Goal: Task Accomplishment & Management: Manage account settings

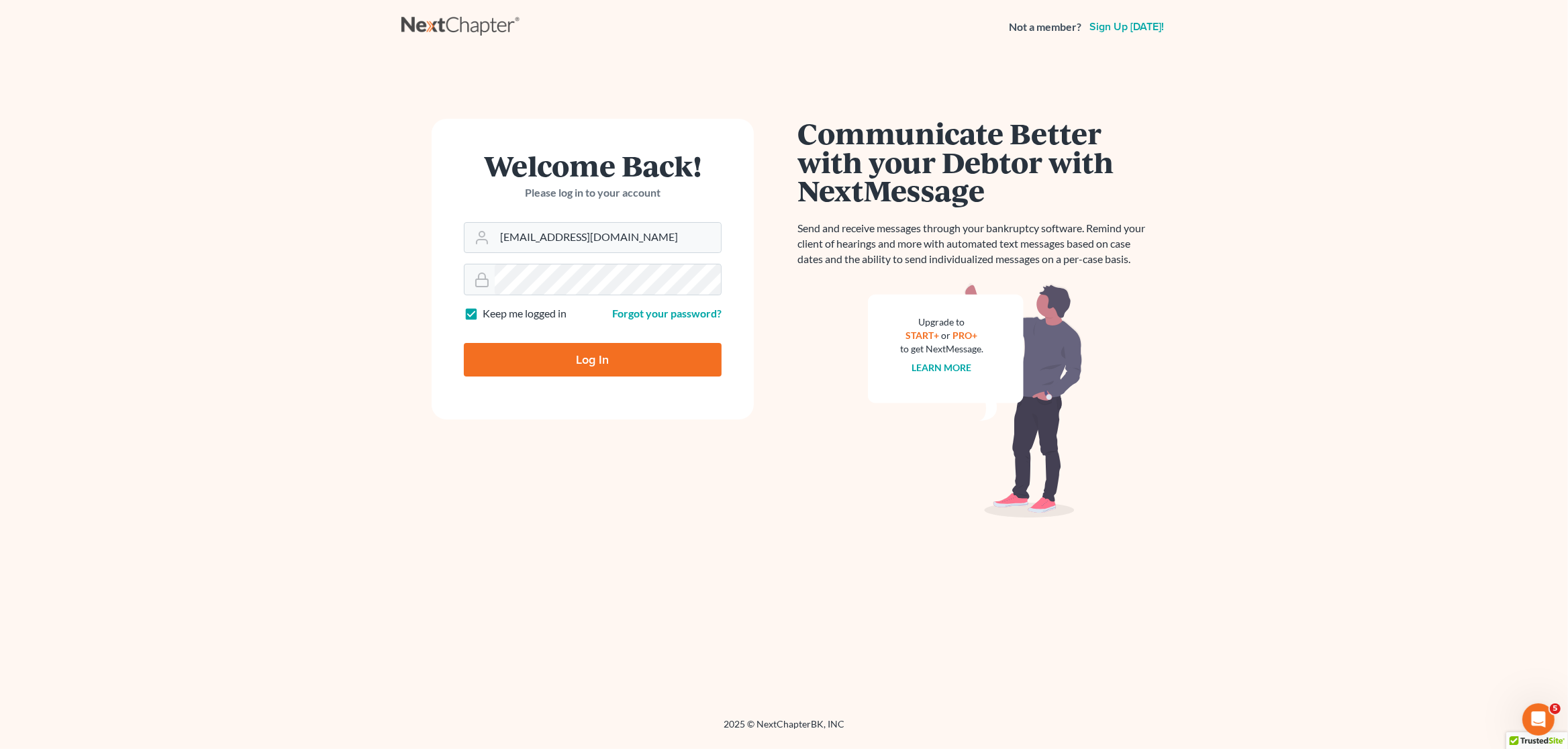
click at [604, 371] on input "Log In" at bounding box center [593, 360] width 258 height 33
type input "Thinking..."
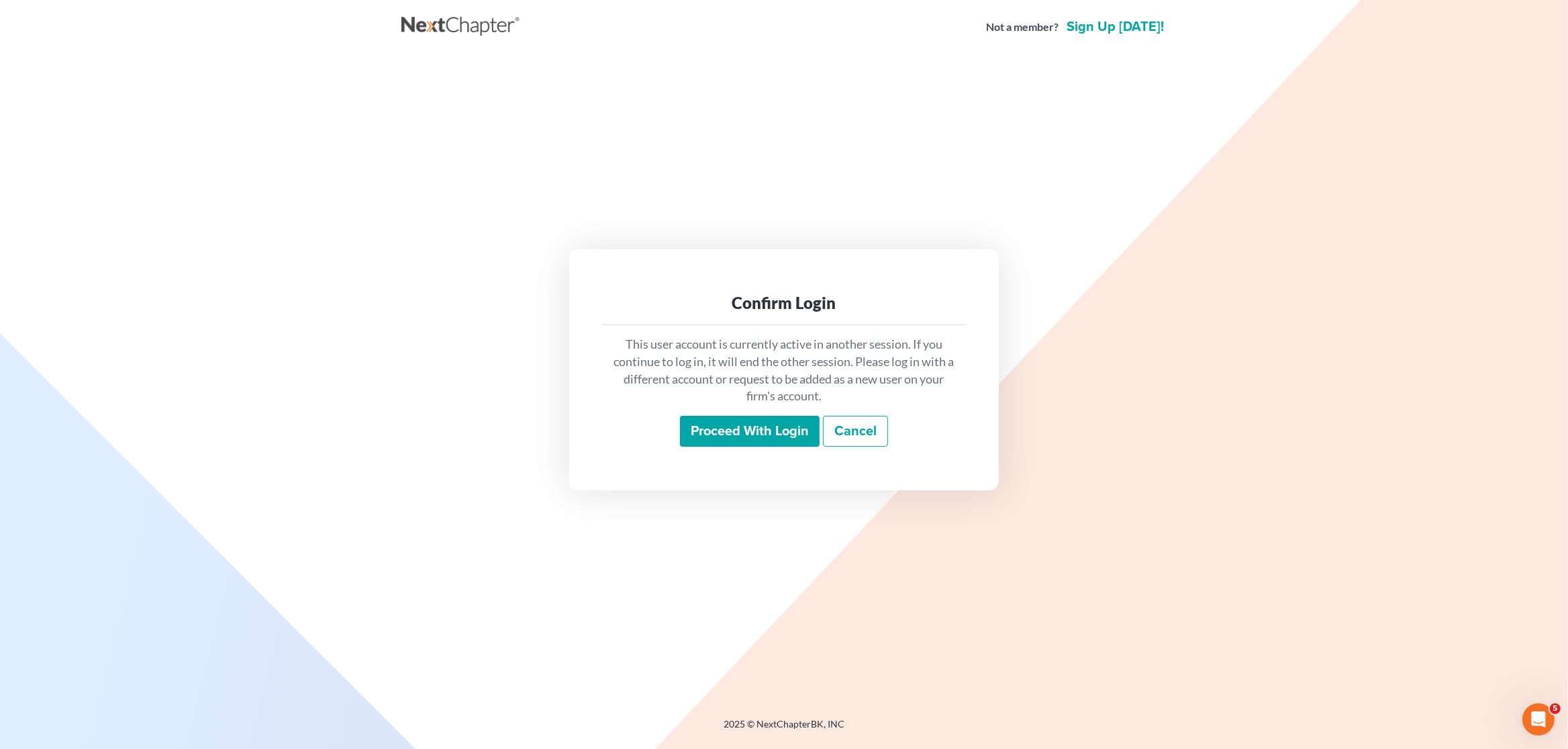
click at [746, 424] on input "Proceed with login" at bounding box center [750, 431] width 140 height 31
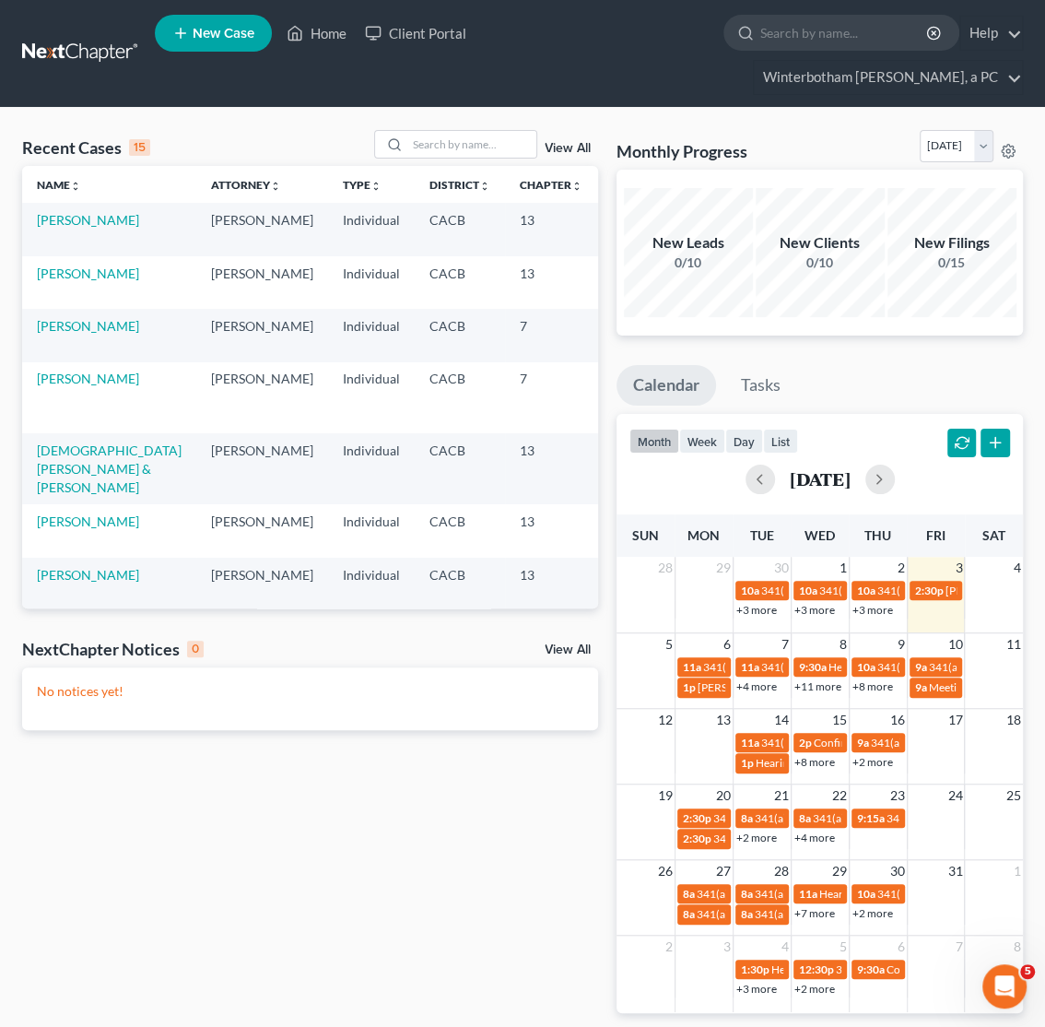
click at [824, 614] on link "+3 more" at bounding box center [815, 610] width 41 height 14
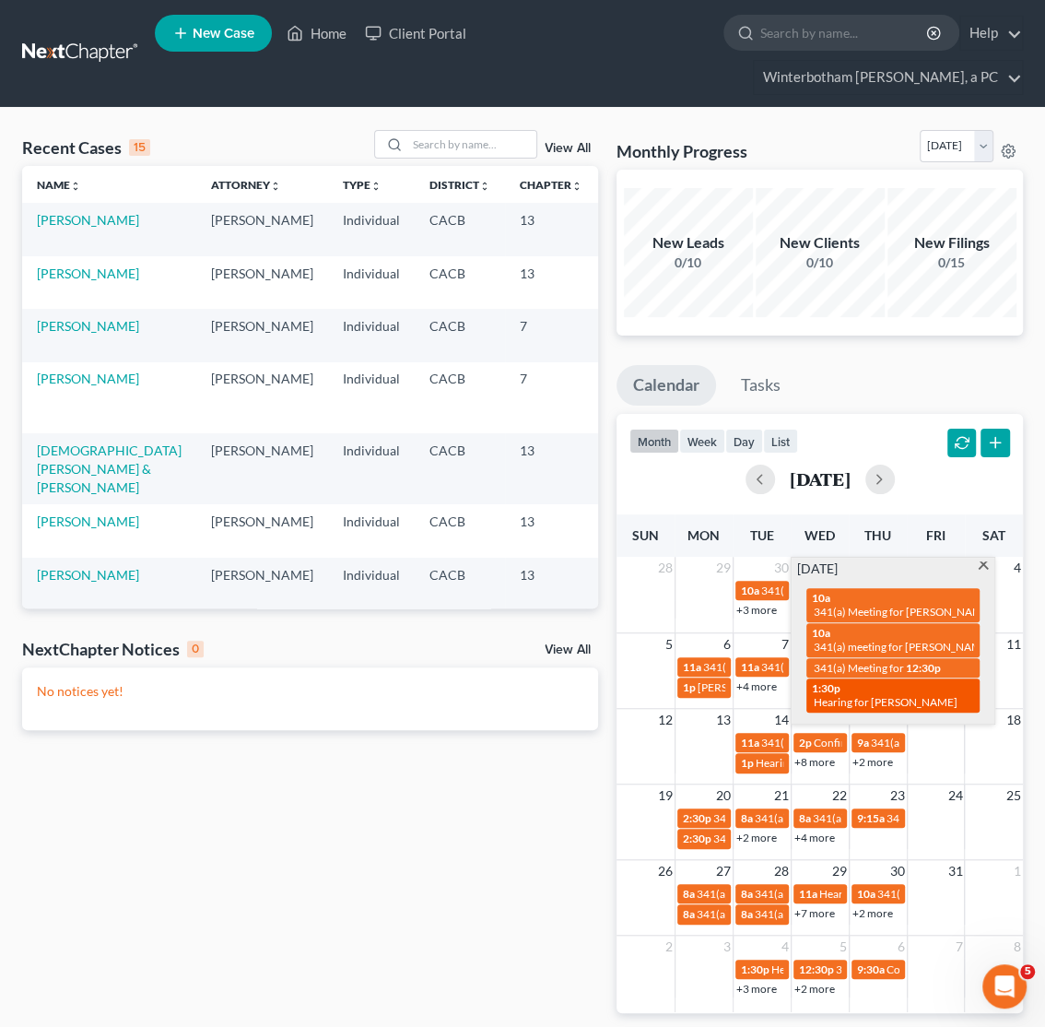
drag, startPoint x: 805, startPoint y: 598, endPoint x: 940, endPoint y: 694, distance: 166.0
click at [940, 694] on div "10a 341(a) Meeting for Jason Danford & Jaime Danford 10a 341(a) meeting for Len…" at bounding box center [893, 650] width 195 height 144
copy div "10a 341(a) Meeting for Jason Danford & Jaime Danford 10a 341(a) meeting for Len…"
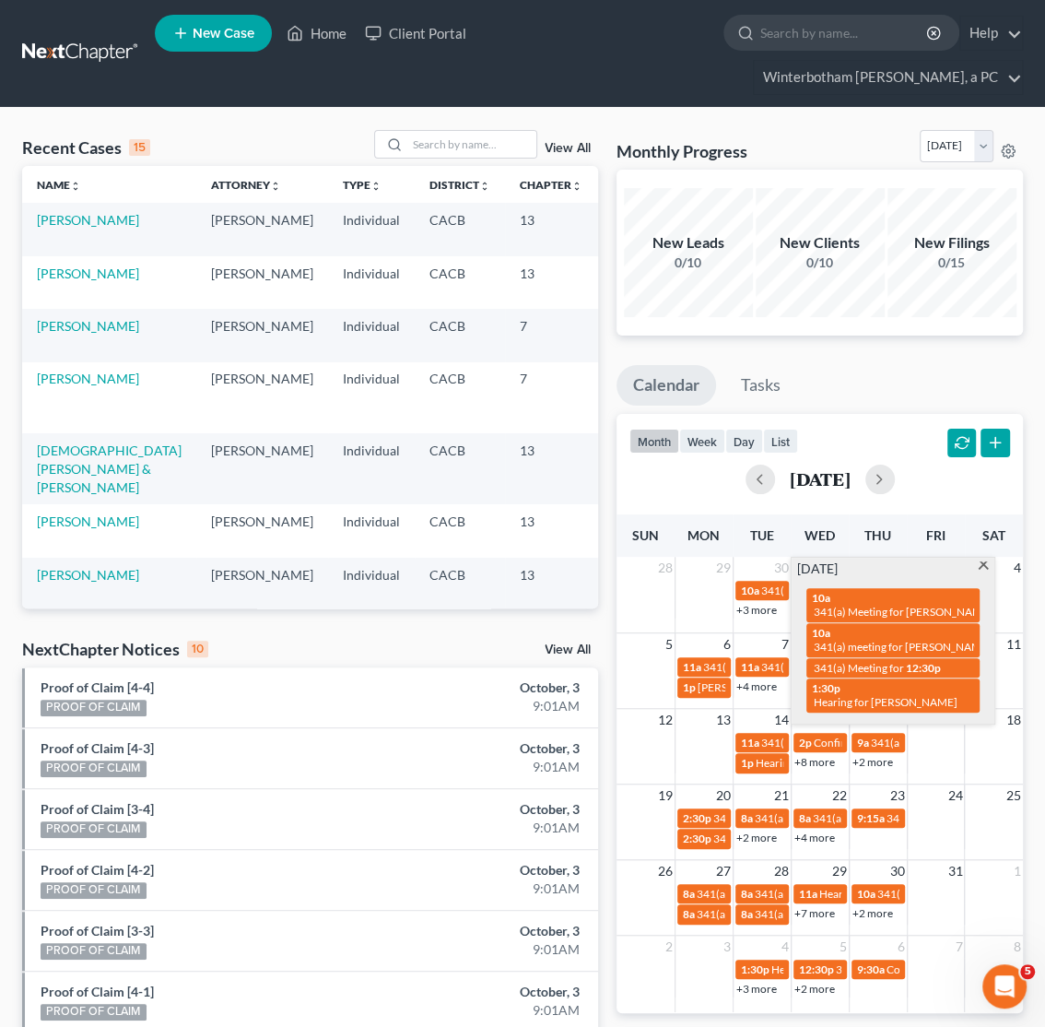
click at [894, 381] on ul "Calendar Tasks" at bounding box center [820, 389] width 407 height 49
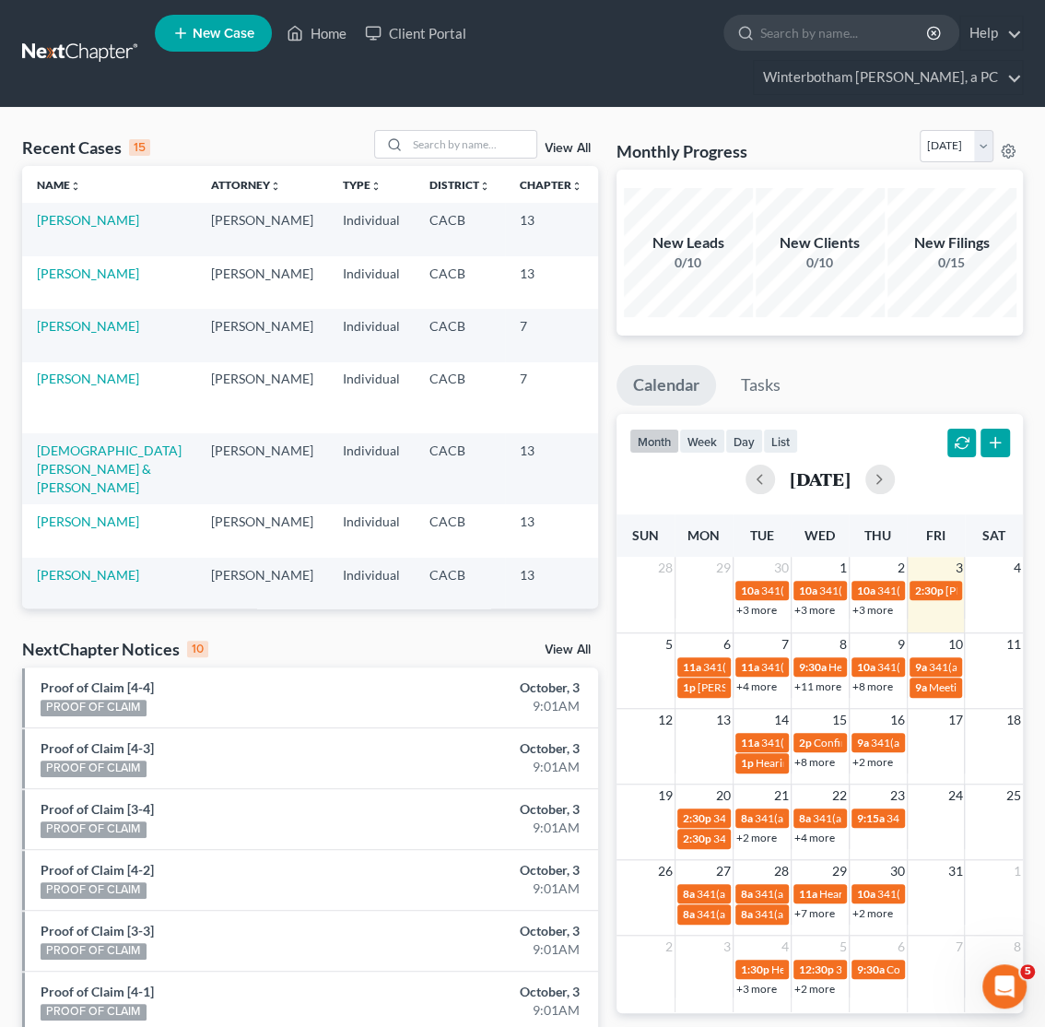
click at [879, 616] on link "+3 more" at bounding box center [873, 610] width 41 height 14
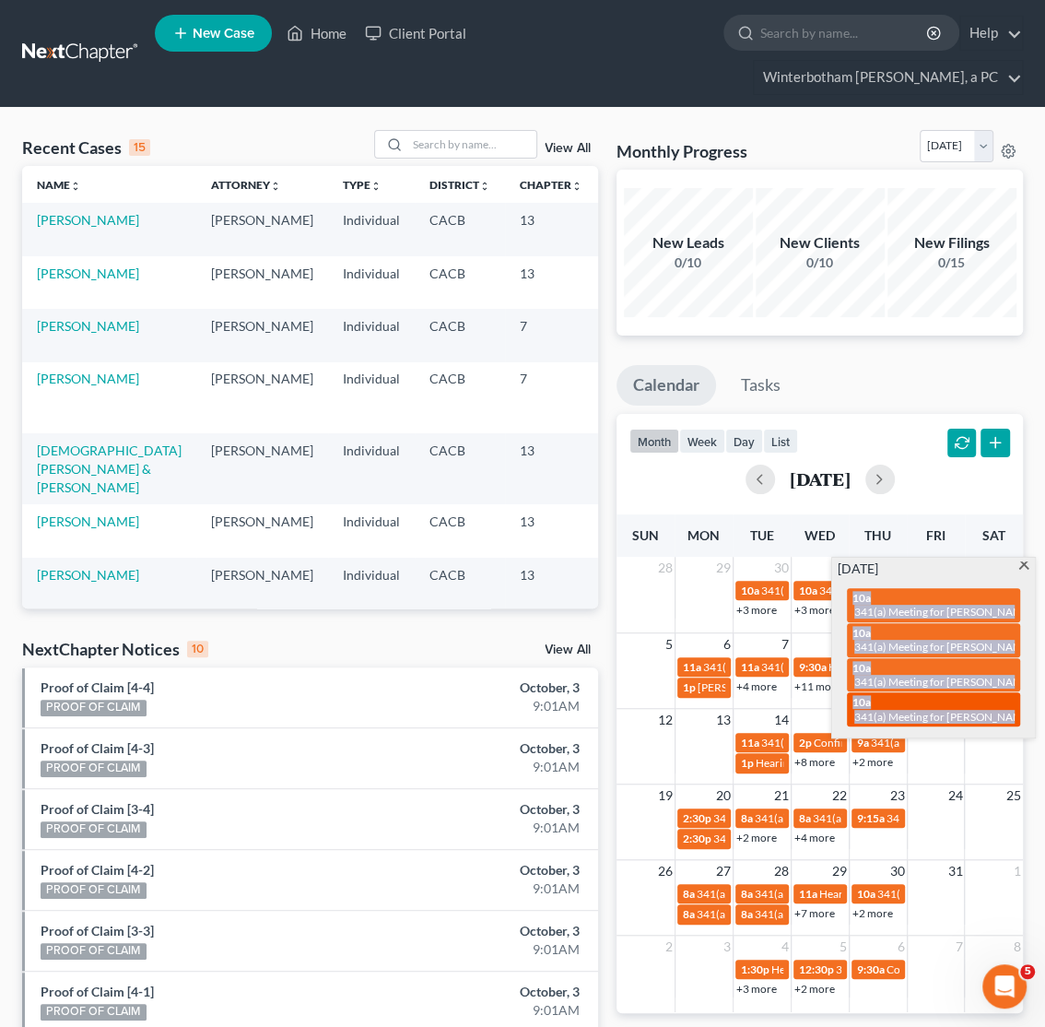
drag, startPoint x: 843, startPoint y: 597, endPoint x: 1013, endPoint y: 722, distance: 211.1
click at [1013, 722] on div "10a 341(a) Meeting for Anthony Eugene Morgan and Susan Nichole Morgan 10a 341(a…" at bounding box center [933, 657] width 195 height 159
copy div "10a 341(a) Meeting for Anthony Eugene Morgan and Susan Nichole Morgan 10a 341(a…"
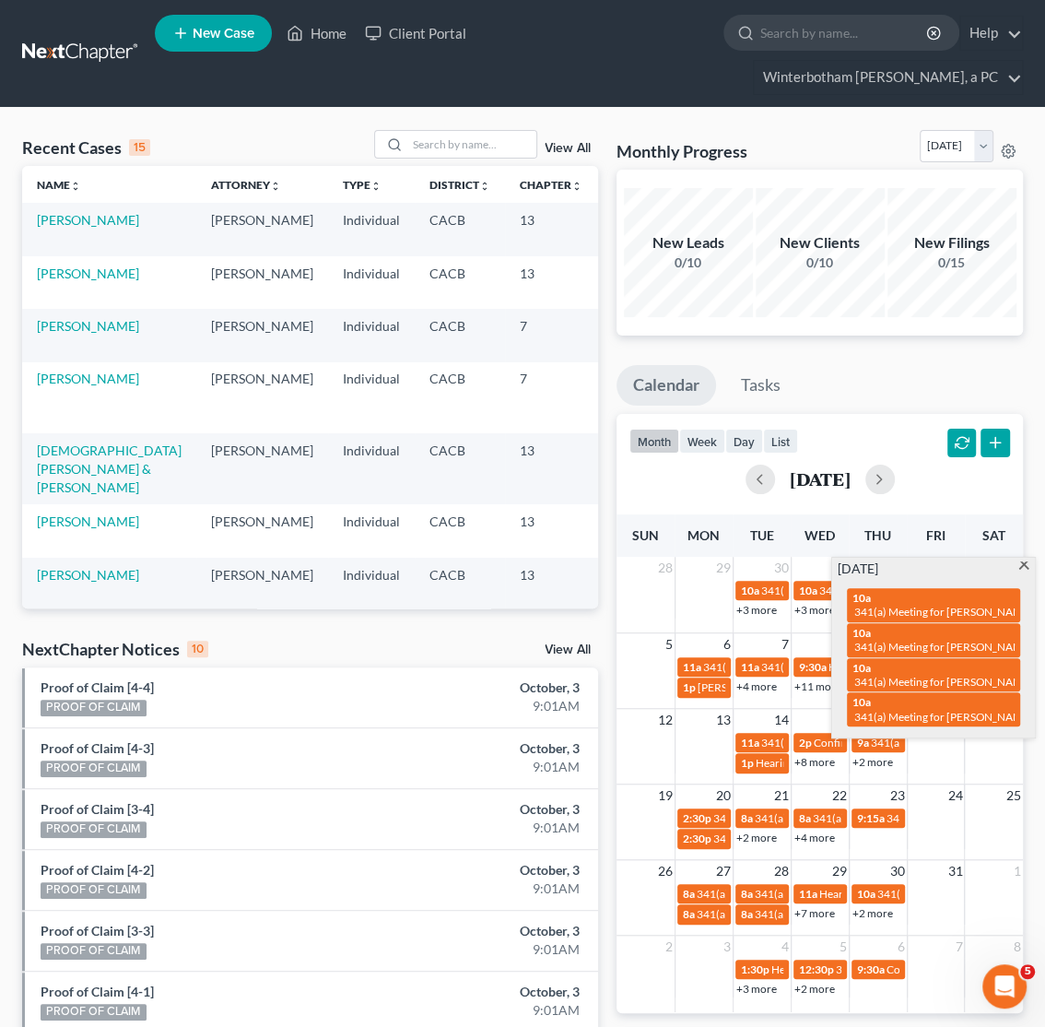
click at [870, 377] on ul "Calendar Tasks" at bounding box center [820, 389] width 407 height 49
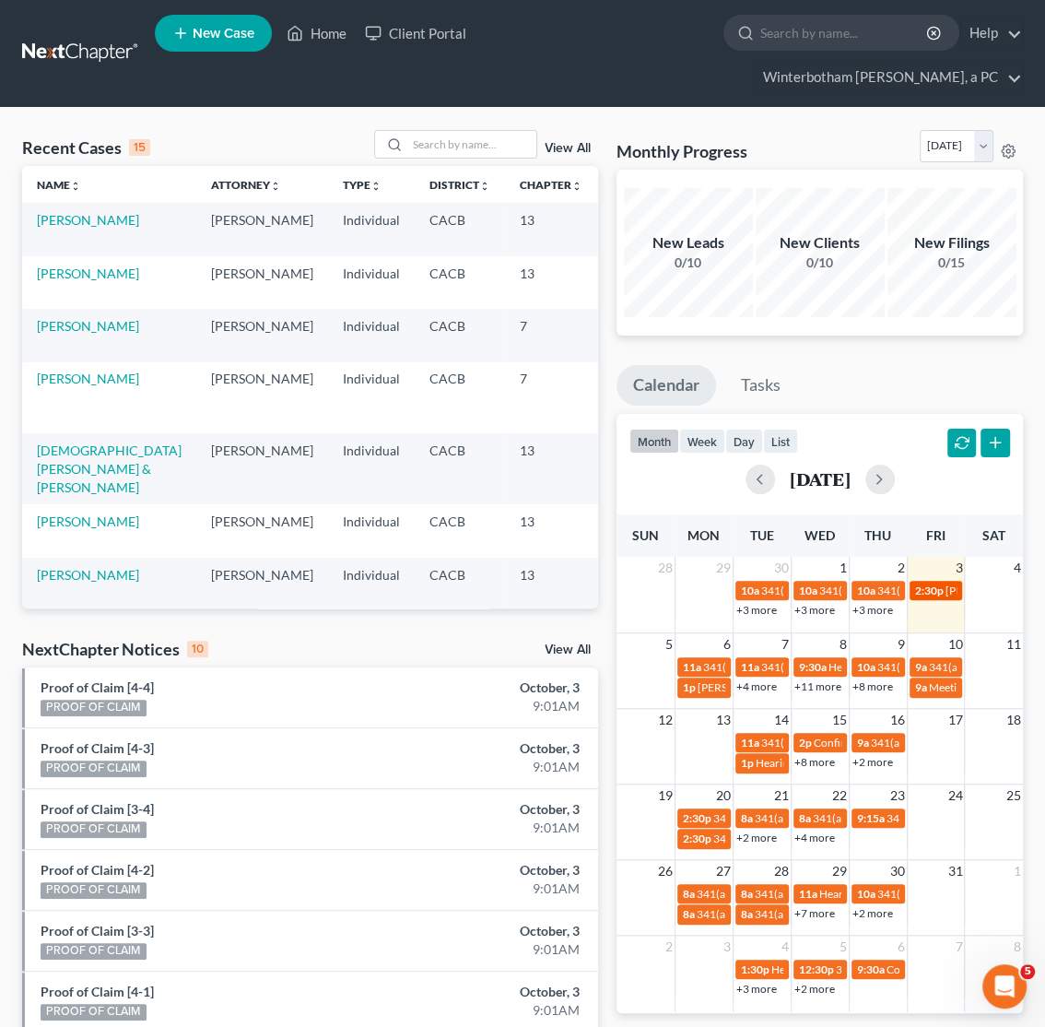
click at [943, 591] on span "2:30p" at bounding box center [929, 591] width 29 height 14
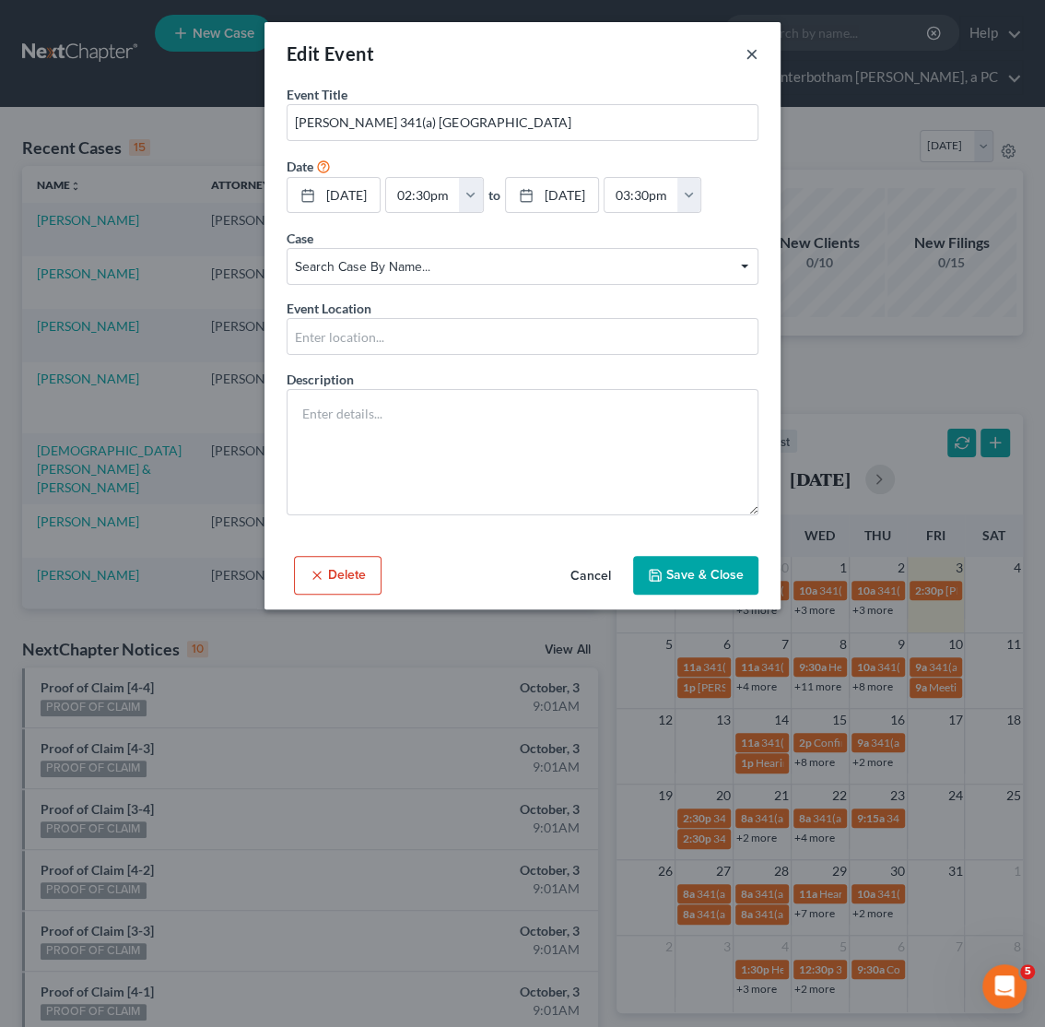
click at [756, 53] on button "×" at bounding box center [752, 53] width 13 height 22
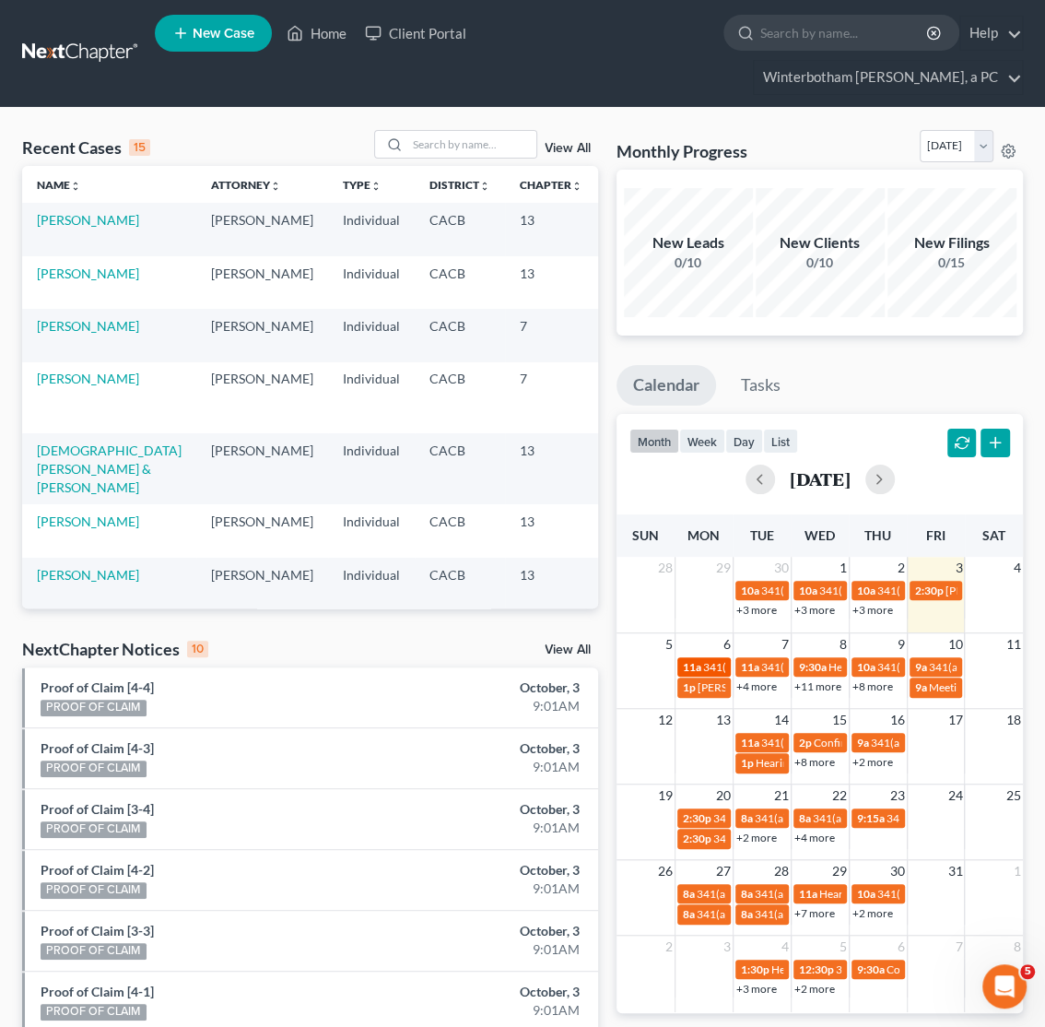
click at [696, 671] on span "11a" at bounding box center [692, 667] width 18 height 14
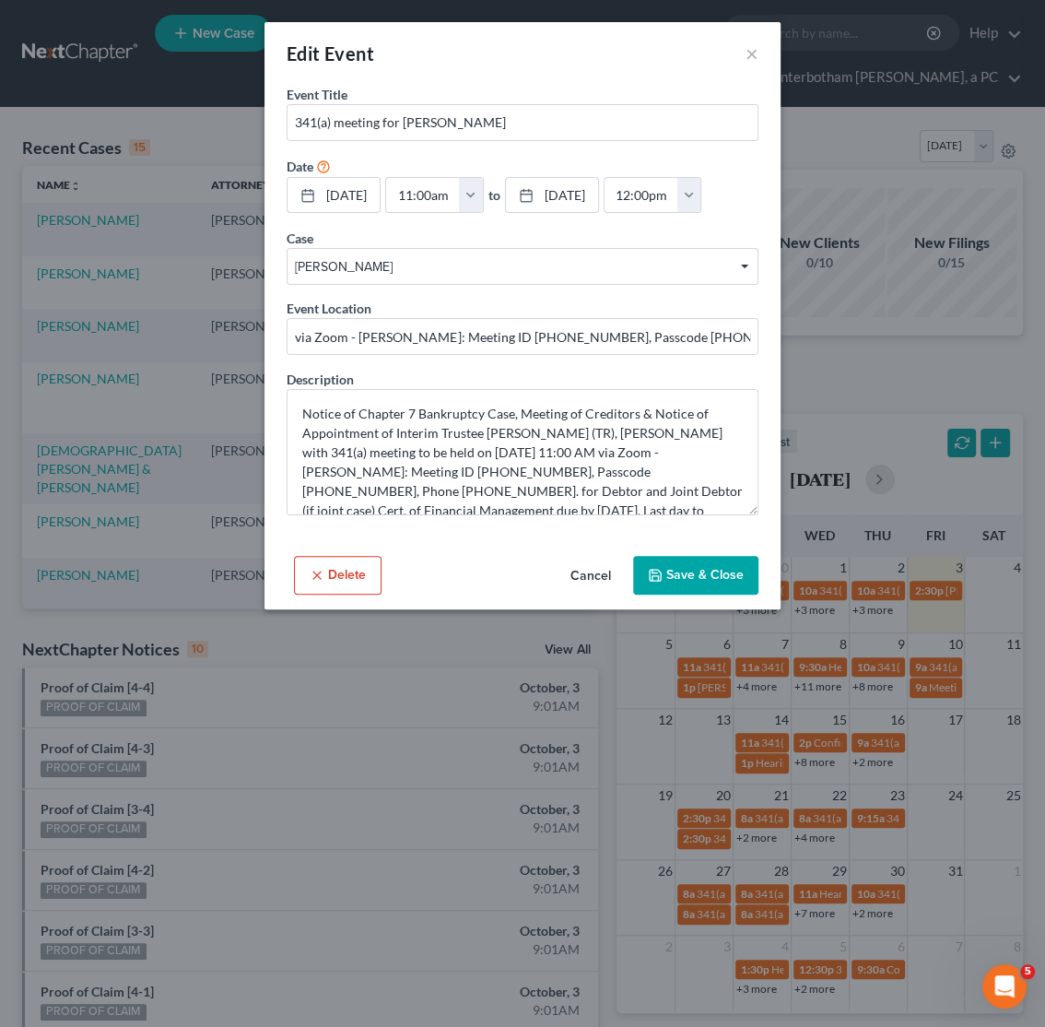
drag, startPoint x: 411, startPoint y: 273, endPoint x: 340, endPoint y: 300, distance: 75.8
click at [340, 300] on form "Event Title * 341(a) meeting for Kimberly Garcia Date 10/6/2025 close Date 10/6…" at bounding box center [523, 300] width 472 height 430
drag, startPoint x: 510, startPoint y: 124, endPoint x: 404, endPoint y: 128, distance: 106.1
click at [404, 128] on input "341(a) meeting for Kimberly Garcia" at bounding box center [523, 122] width 470 height 35
click at [757, 52] on button "×" at bounding box center [752, 53] width 13 height 22
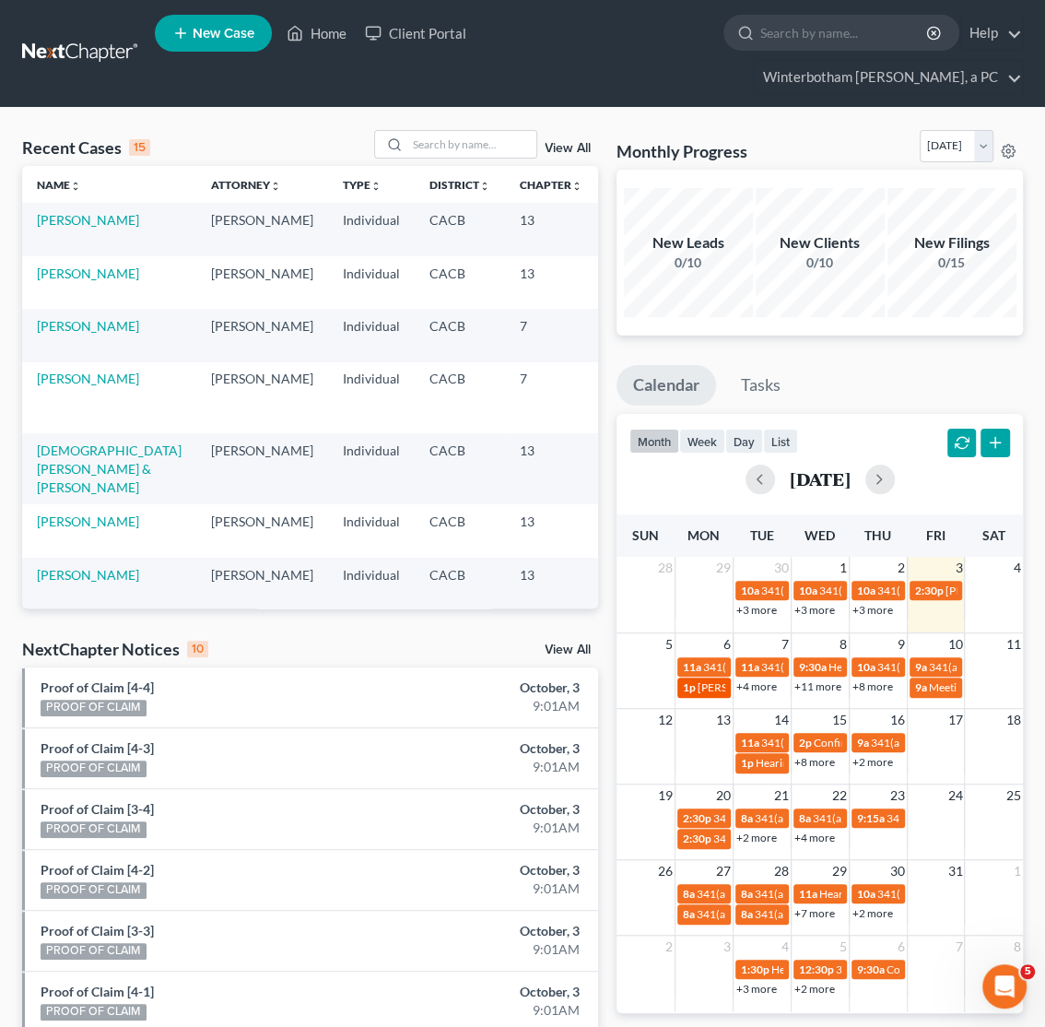
click at [713, 690] on span "Juan Acosta 341(a) Eastern District" at bounding box center [815, 687] width 234 height 14
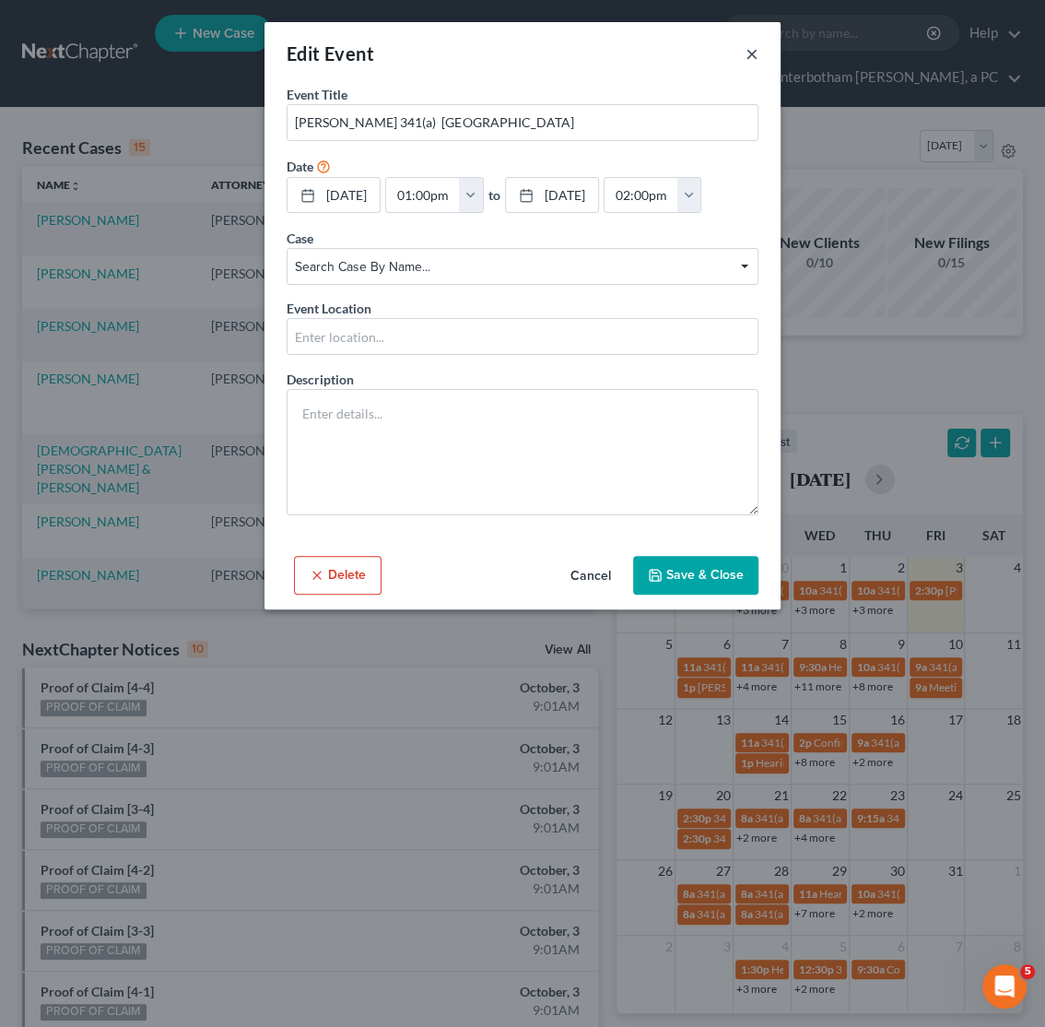
click at [754, 53] on button "×" at bounding box center [752, 53] width 13 height 22
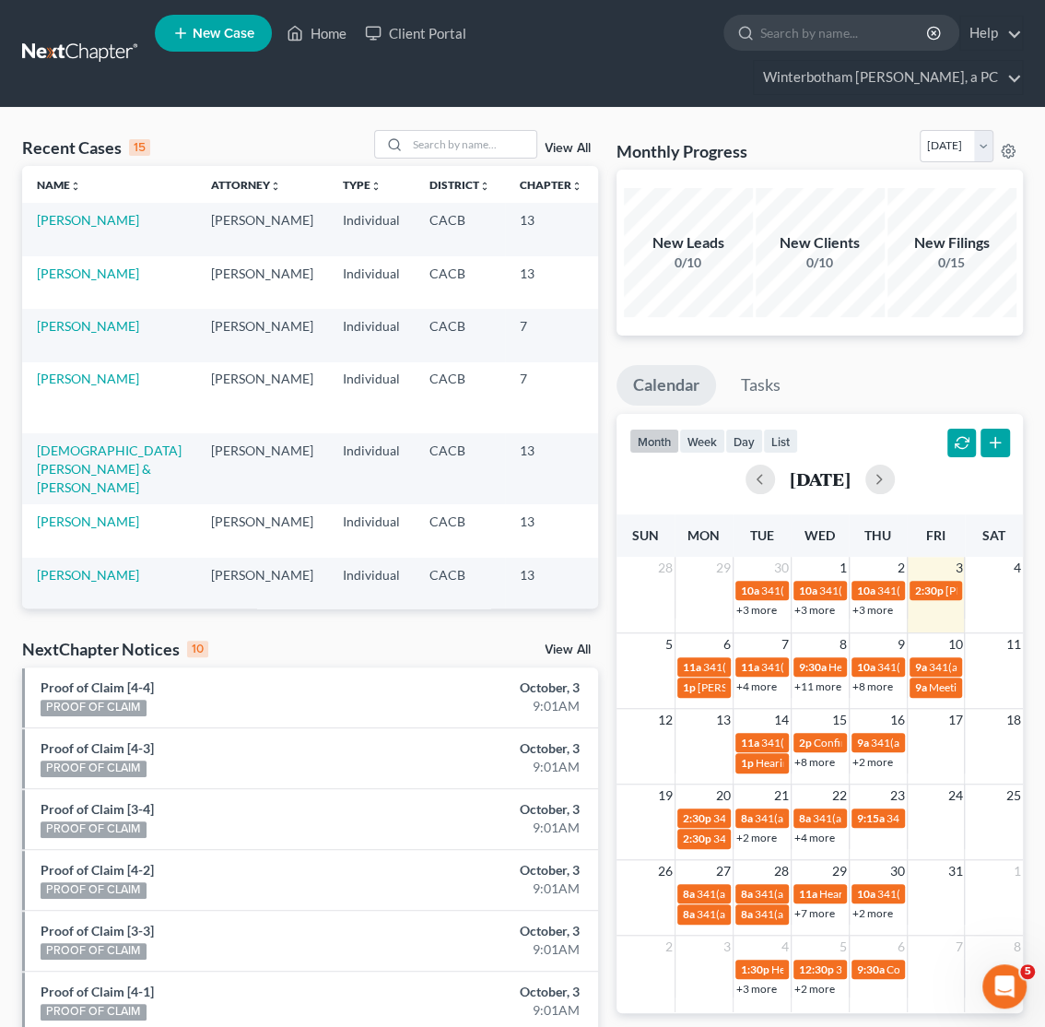
click at [751, 688] on link "+4 more" at bounding box center [757, 686] width 41 height 14
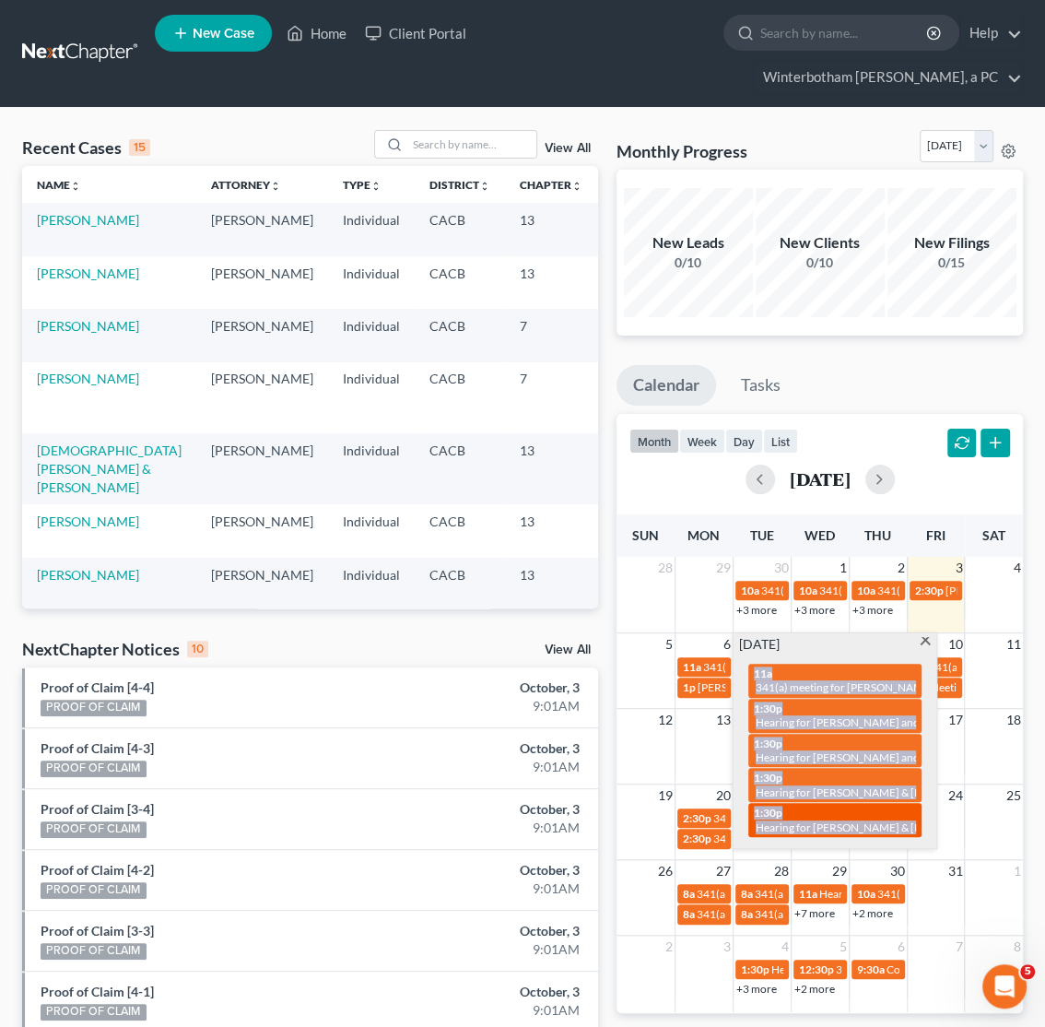
drag, startPoint x: 742, startPoint y: 678, endPoint x: 913, endPoint y: 830, distance: 228.5
click at [913, 830] on div "11a 341(a) meeting for Andres Tello 1:30p Hearing for Arthur Gonzales and Erma …" at bounding box center [834, 751] width 195 height 194
copy div "11a 341(a) meeting for Andres Tello 1:30p Hearing for Arthur Gonzales and Erma …"
click at [927, 642] on span at bounding box center [926, 643] width 14 height 12
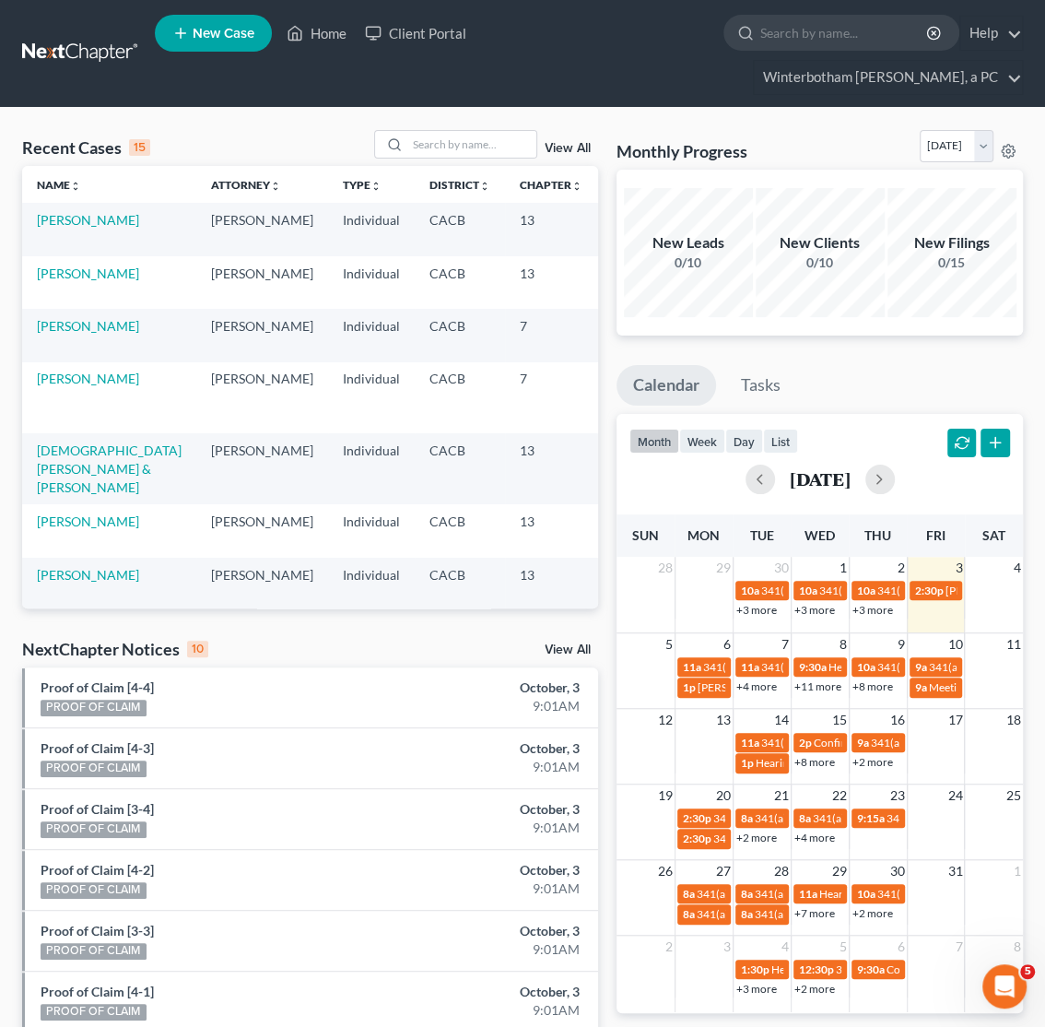
click at [821, 692] on link "+11 more" at bounding box center [818, 686] width 47 height 14
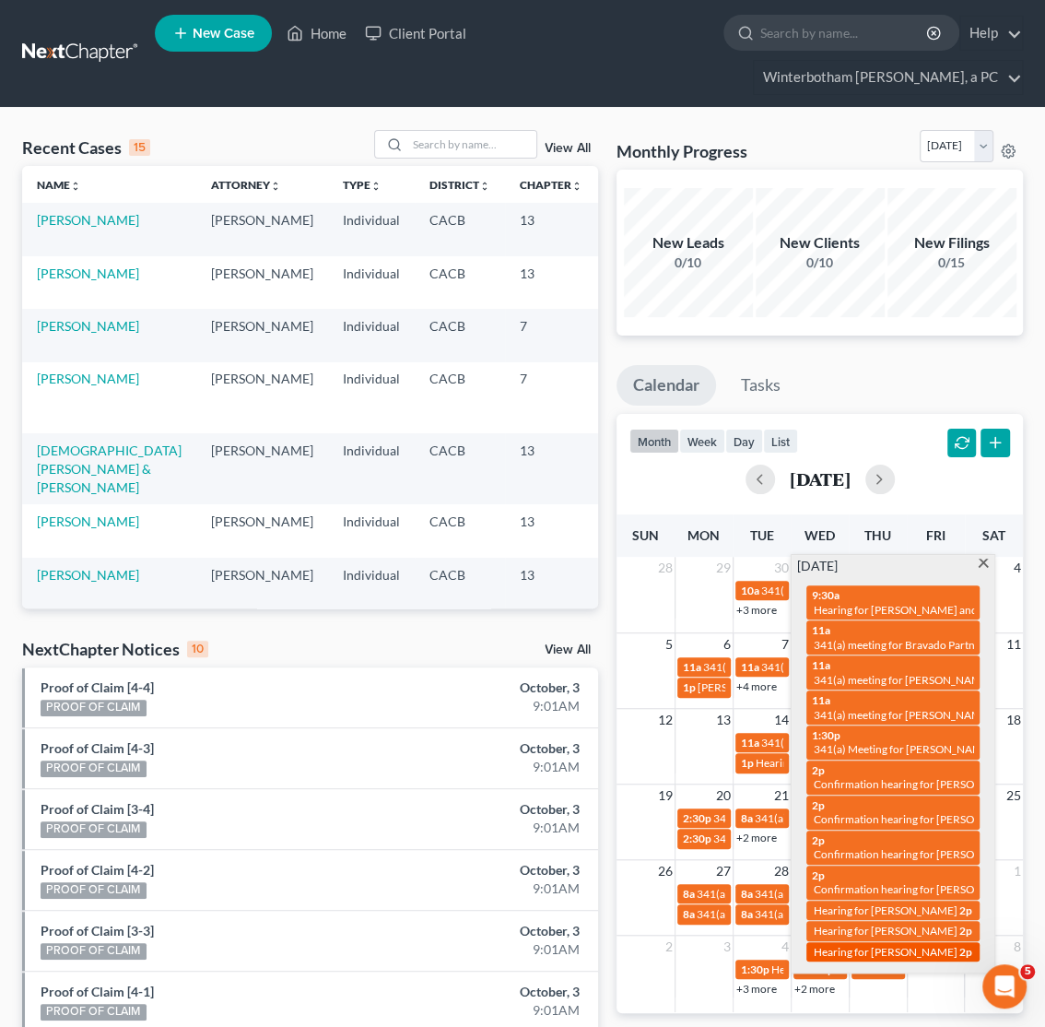
drag, startPoint x: 803, startPoint y: 596, endPoint x: 961, endPoint y: 1000, distance: 434.6
click at [961, 971] on div "9:30a Hearing for Joshua Samuel Rodriguez and Kaitlyn Sue Rodriguez 11a 341(a) …" at bounding box center [893, 772] width 195 height 395
copy div "9:30a Hearing for Joshua Samuel Rodriguez and Kaitlyn Sue Rodriguez 11a 341(a) …"
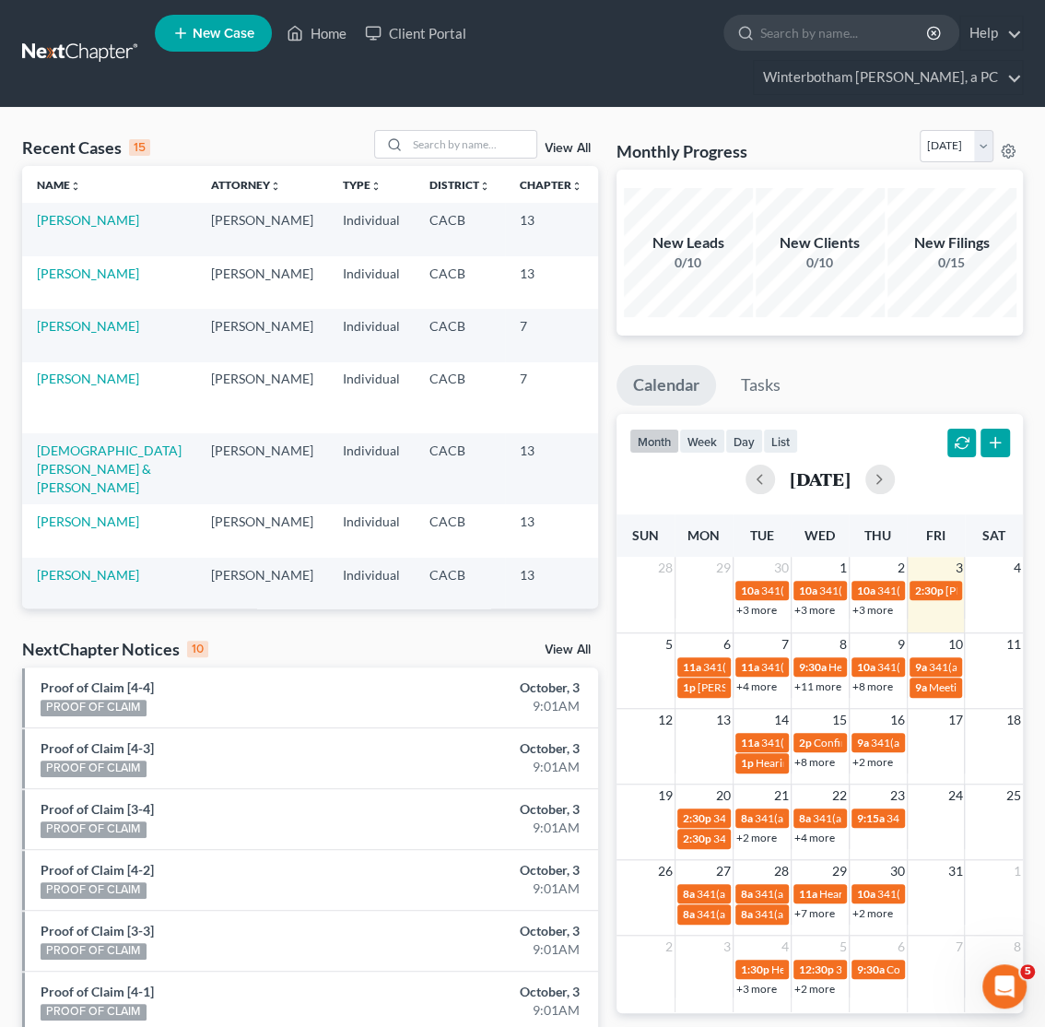
click at [872, 373] on ul "Calendar Tasks" at bounding box center [820, 389] width 407 height 49
click at [871, 690] on link "+8 more" at bounding box center [873, 686] width 41 height 14
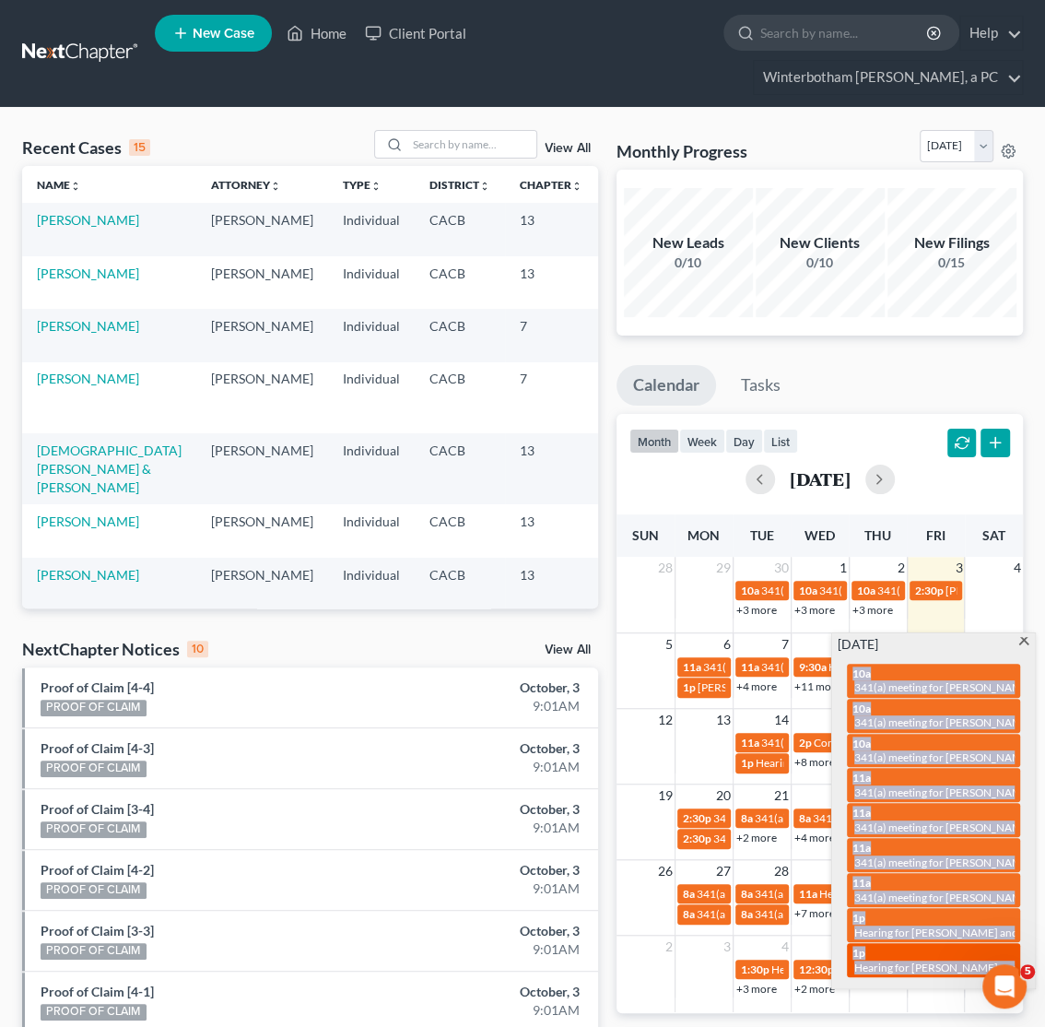
drag, startPoint x: 843, startPoint y: 673, endPoint x: 1014, endPoint y: 963, distance: 336.8
click at [1014, 963] on div "10a 341(a) meeting for Cindy Perez 10a 341(a) meeting for Jorge Orense Legaspi …" at bounding box center [933, 820] width 195 height 333
copy div "10a 341(a) meeting for Cindy Perez 10a 341(a) meeting for Jorge Orense Legaspi …"
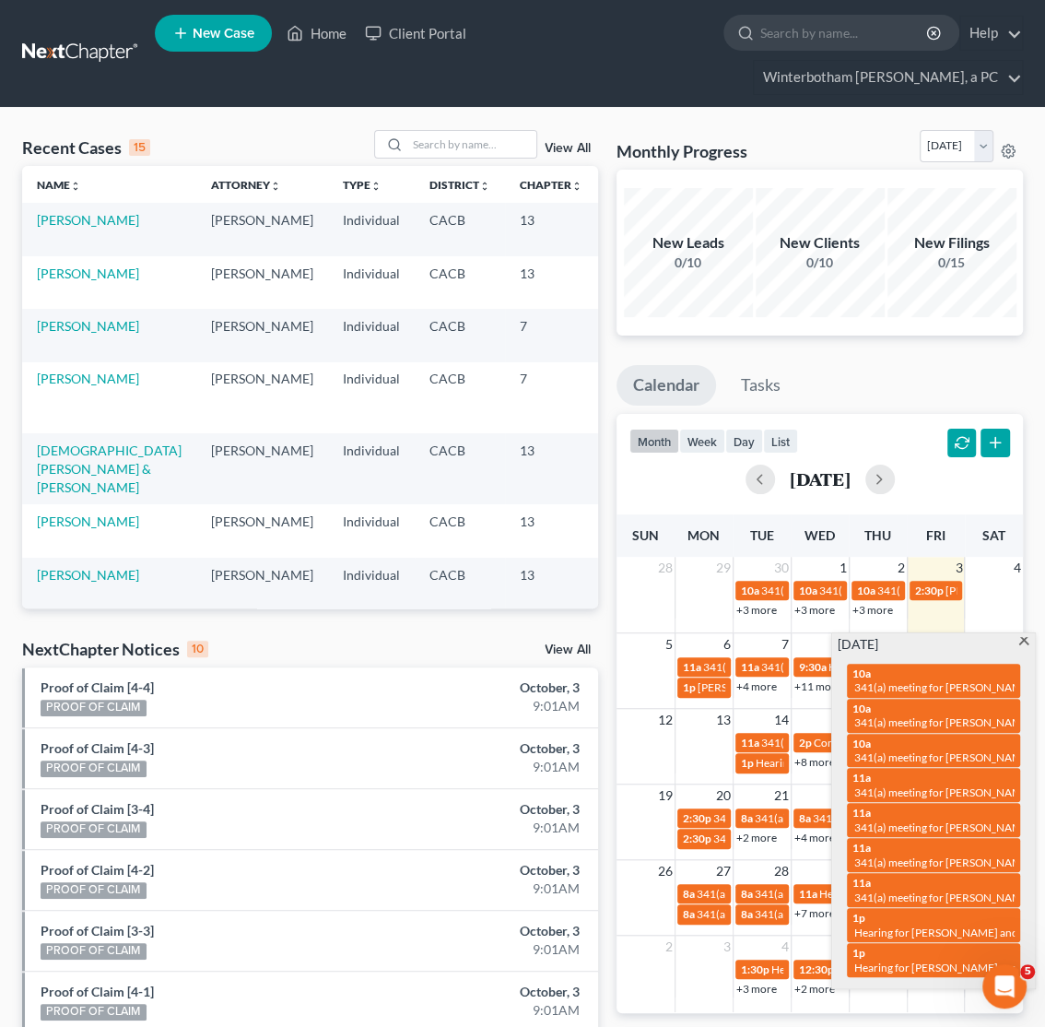
click at [877, 363] on div "Monthly Progress Bankruptcy Bankruptcy October 2025 September 2025 August 2025 …" at bounding box center [819, 717] width 425 height 1174
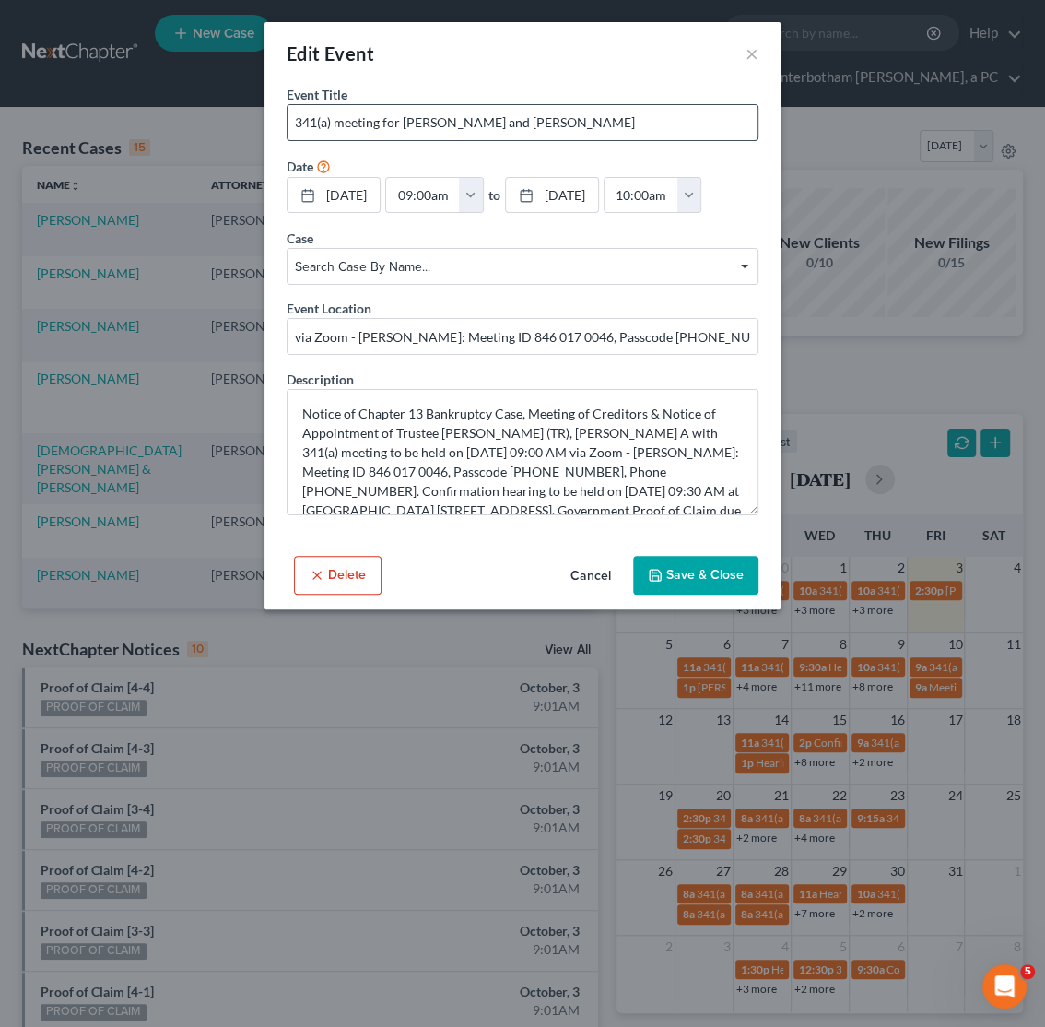
drag, startPoint x: 696, startPoint y: 121, endPoint x: 405, endPoint y: 120, distance: 291.3
click at [405, 120] on input "341(a) meeting for Walter Lee Hopkins, II and Yasmine Vanee Johnson" at bounding box center [523, 122] width 470 height 35
click at [821, 134] on div "Edit Event × Event Title * 341(a) meeting for Walter Lee Hopkins, II and Yasmin…" at bounding box center [522, 513] width 1045 height 1027
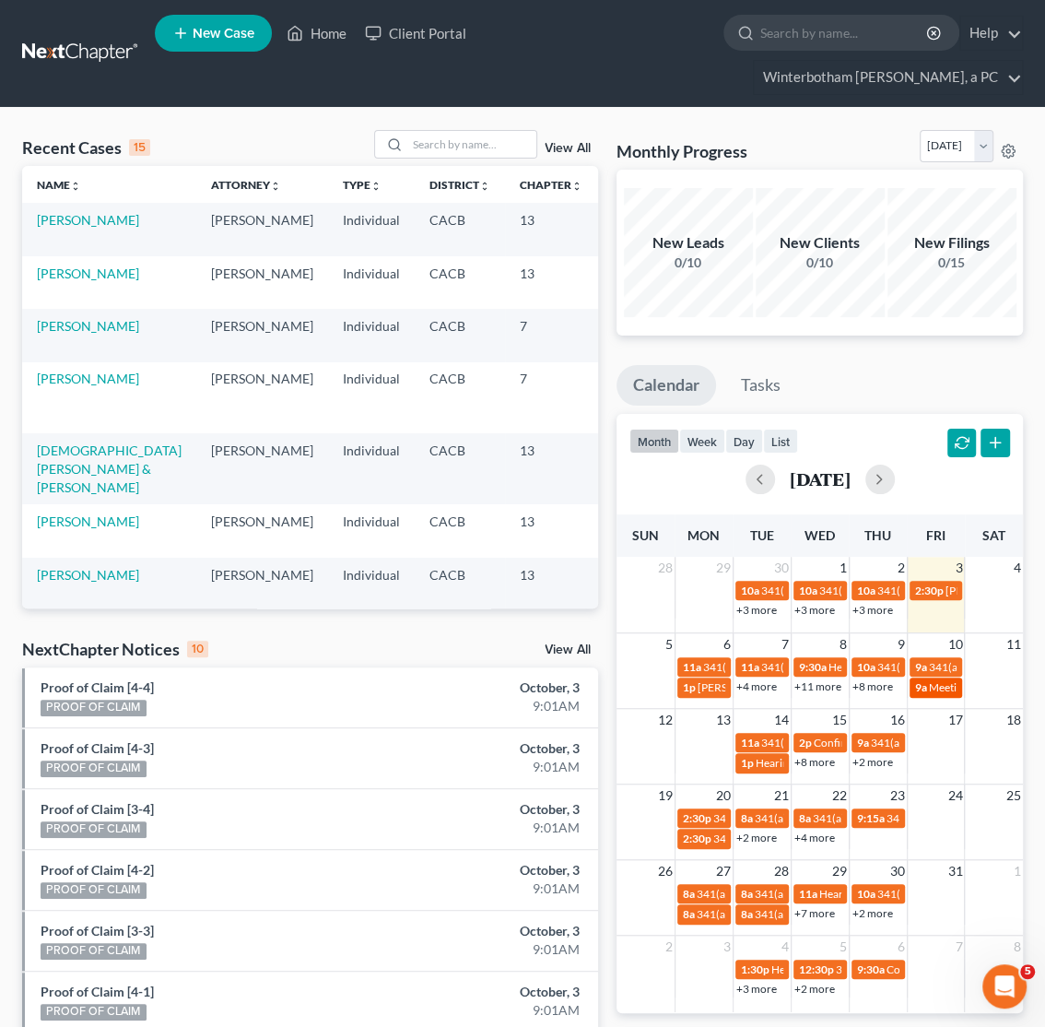
click at [949, 694] on span "Meeting for Walter Lee Hopkins, II and Yasmine Vanee Johnson" at bounding box center [1056, 687] width 254 height 14
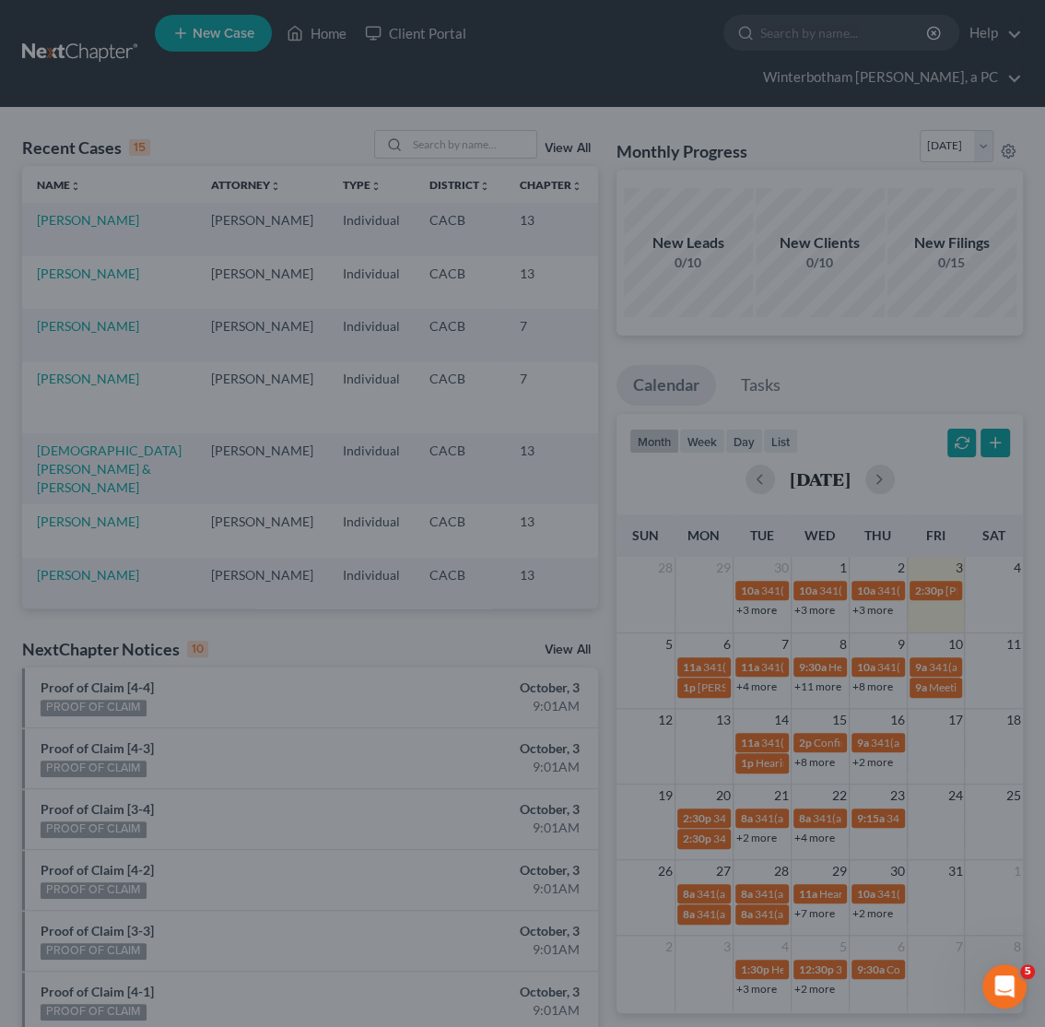
click at [957, 702] on div "Edit Event × Event Title * Meeting for Walter Lee Hopkins, II and Yasmine Vanee…" at bounding box center [522, 513] width 1045 height 1027
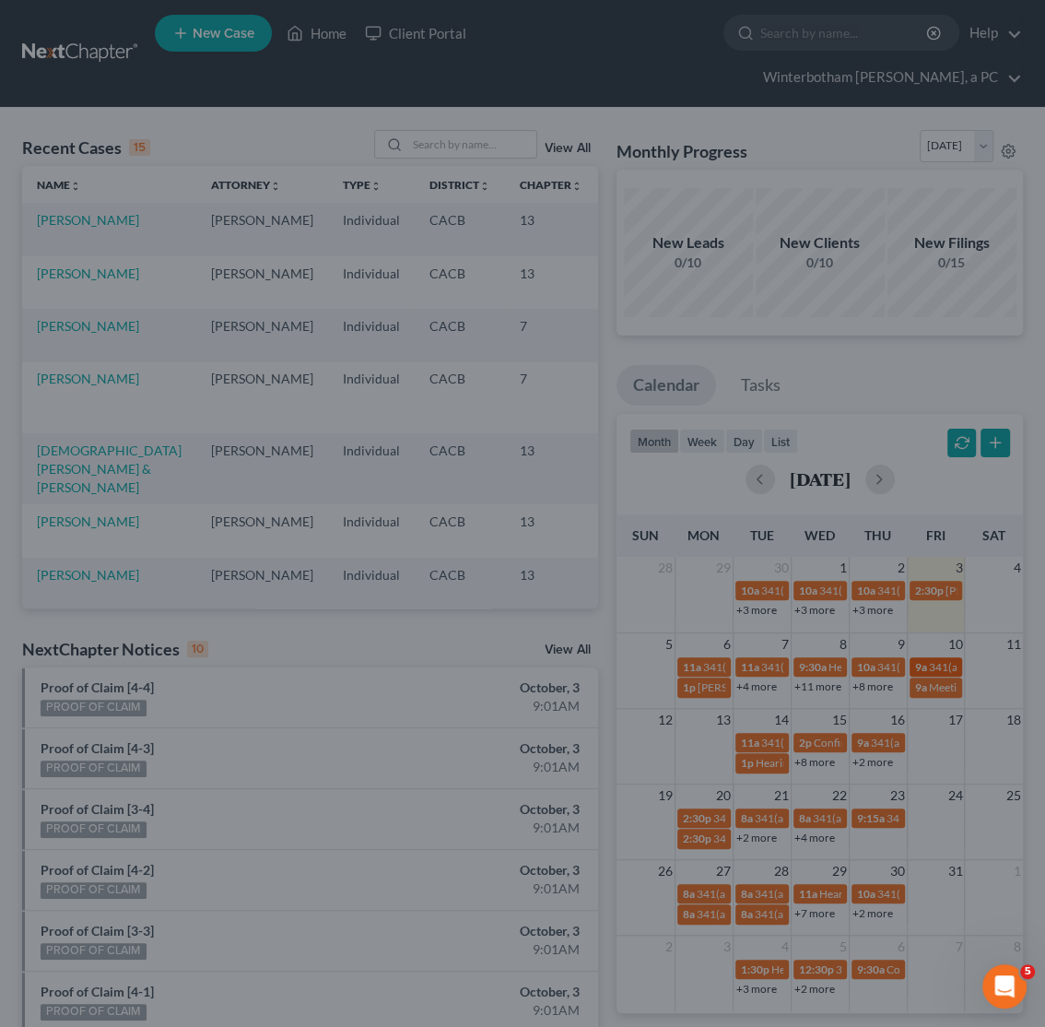
click at [950, 666] on div "Edit Event × Event Title * 341(a) meeting for Walter Lee Hopkins, II and Yasmin…" at bounding box center [522, 513] width 1045 height 1027
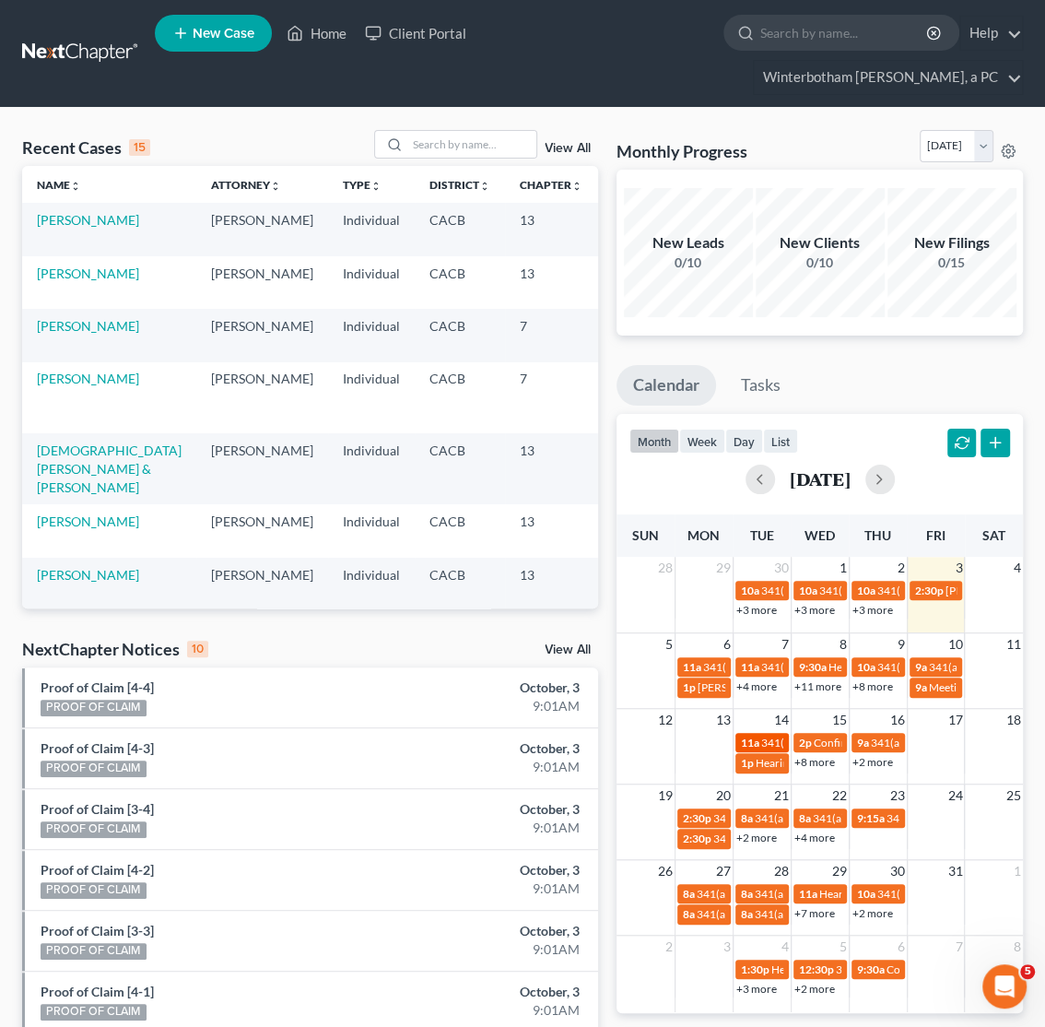
click at [761, 748] on span "341(a) meeting for Melissa Louise Martin" at bounding box center [850, 743] width 178 height 14
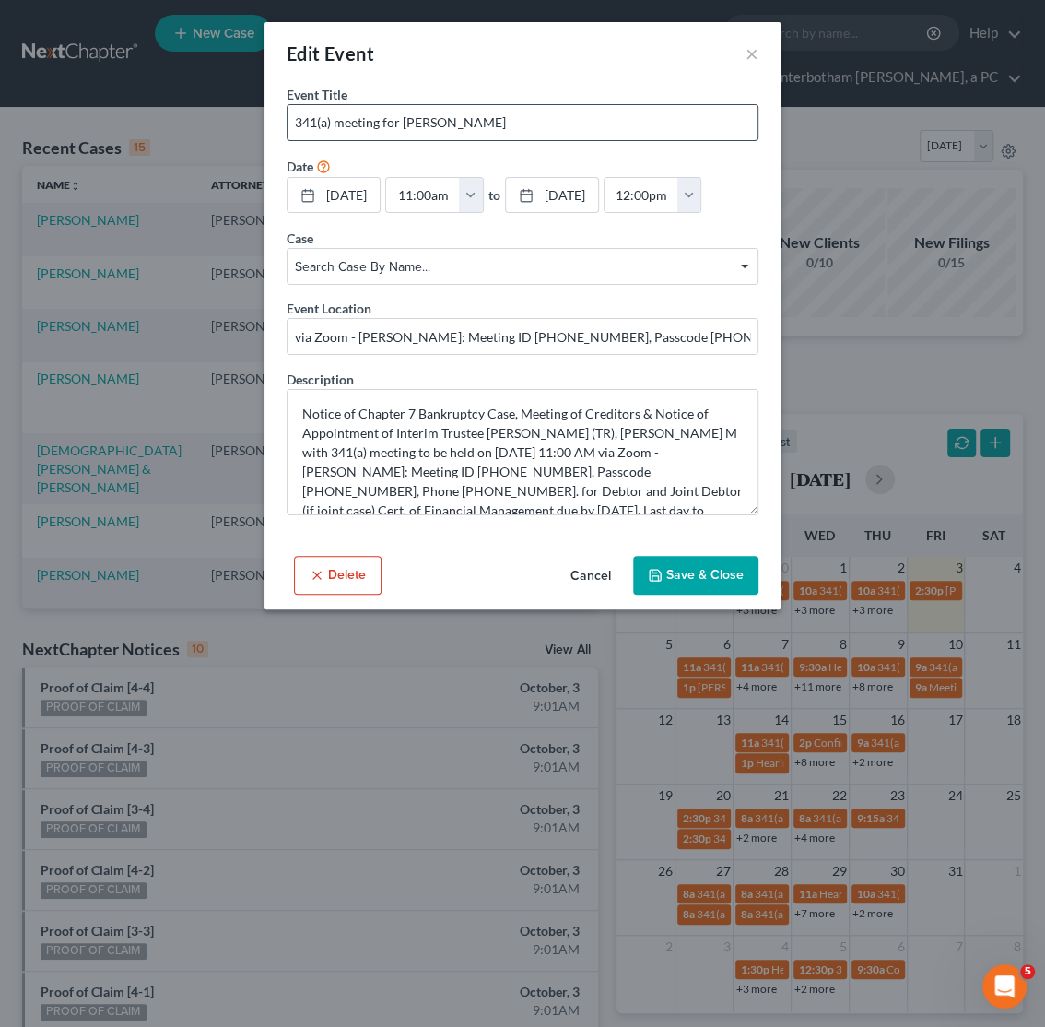
drag, startPoint x: 554, startPoint y: 118, endPoint x: 402, endPoint y: 127, distance: 152.4
click at [402, 127] on input "341(a) meeting for Melissa Louise Martin" at bounding box center [523, 122] width 470 height 35
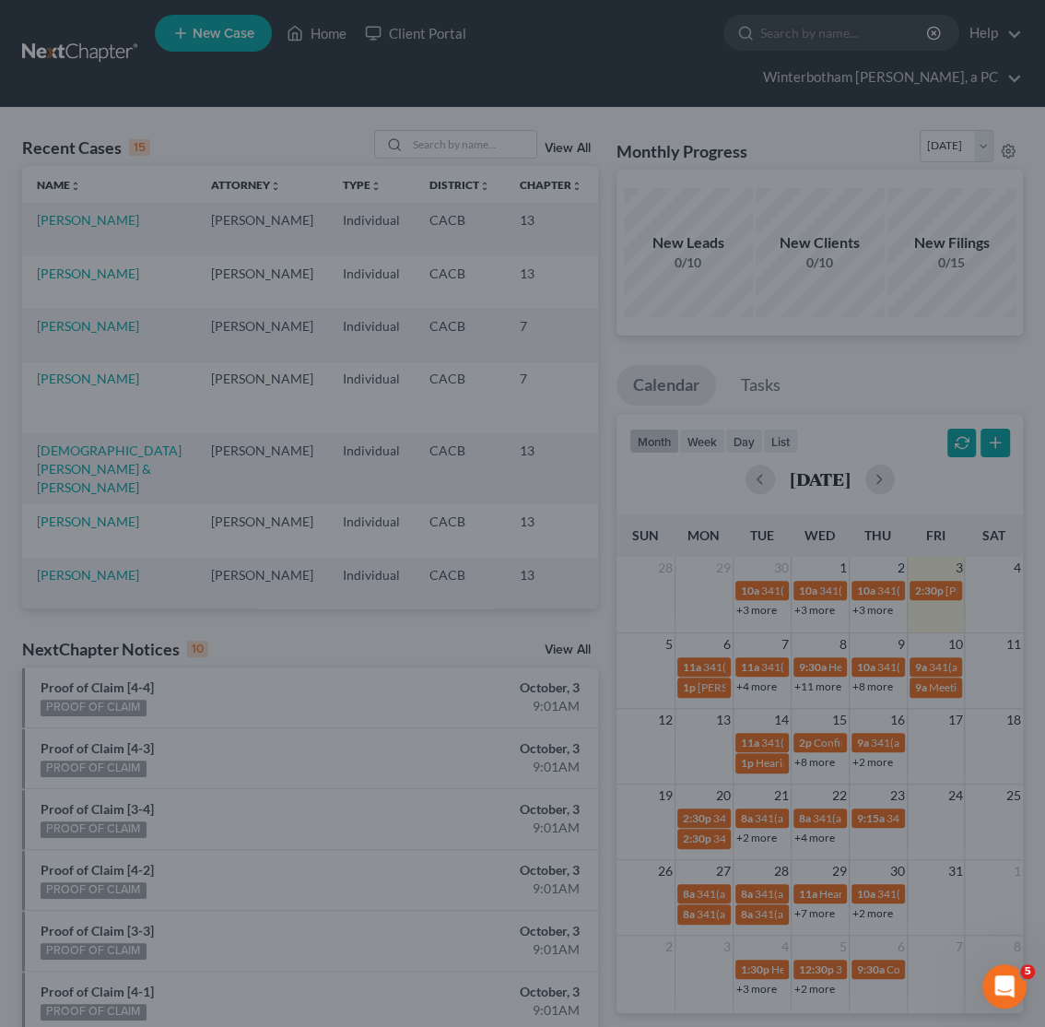
click at [797, 144] on div "Edit Event × Event Title * 341(a) meeting for Melissa Louise Martin Date 10/14/…" at bounding box center [522, 513] width 1045 height 1027
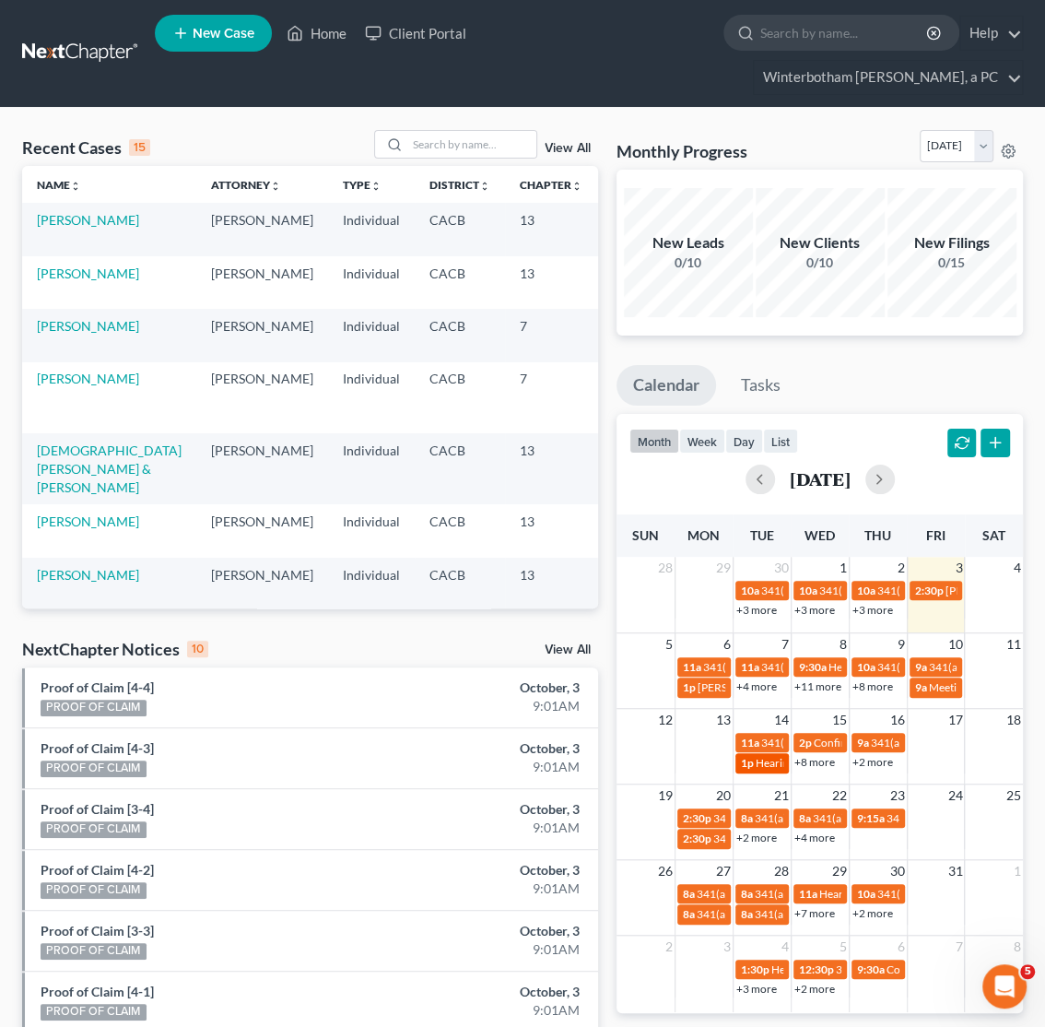
click at [764, 769] on span "Hearing for Lily Alvarado" at bounding box center [828, 763] width 144 height 14
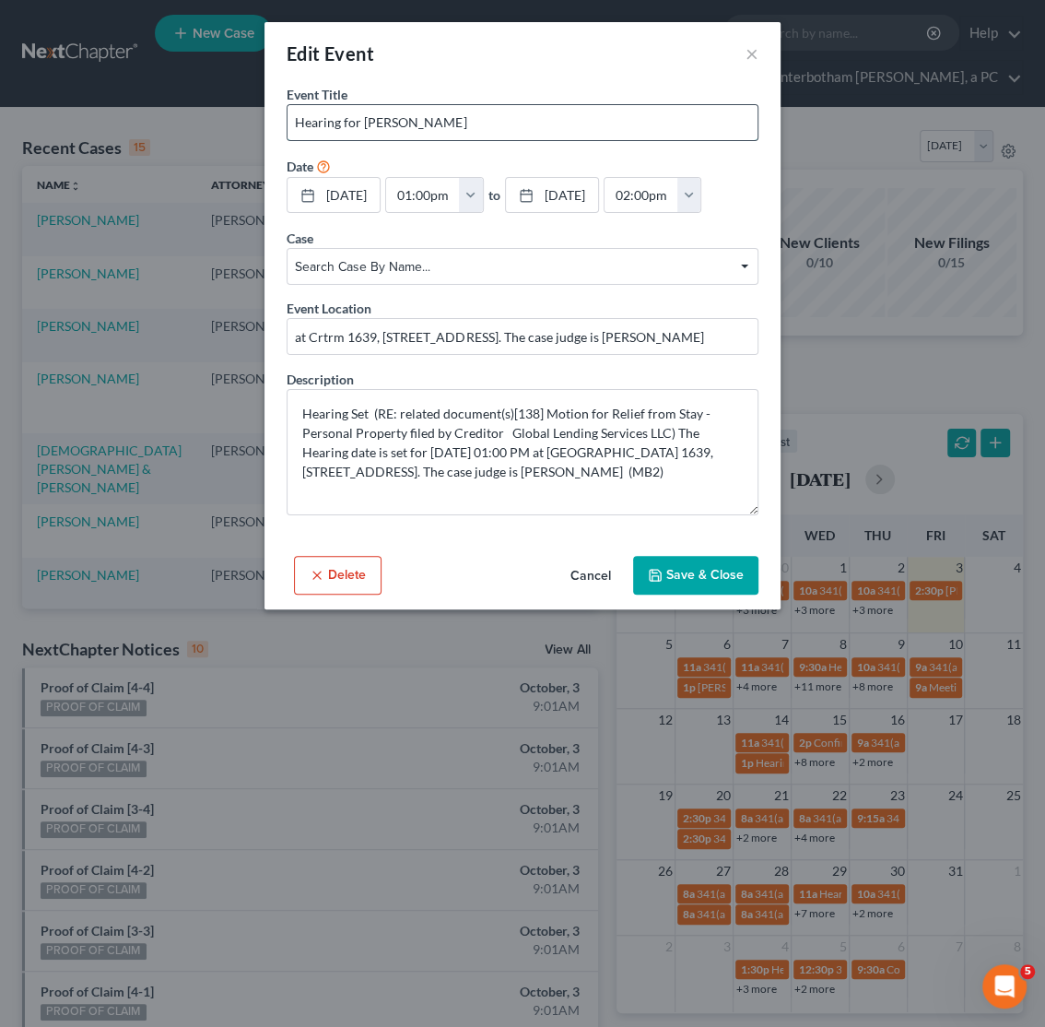
drag, startPoint x: 465, startPoint y: 127, endPoint x: 362, endPoint y: 123, distance: 102.4
click at [362, 123] on input "Hearing for Lily Alvarado" at bounding box center [523, 122] width 470 height 35
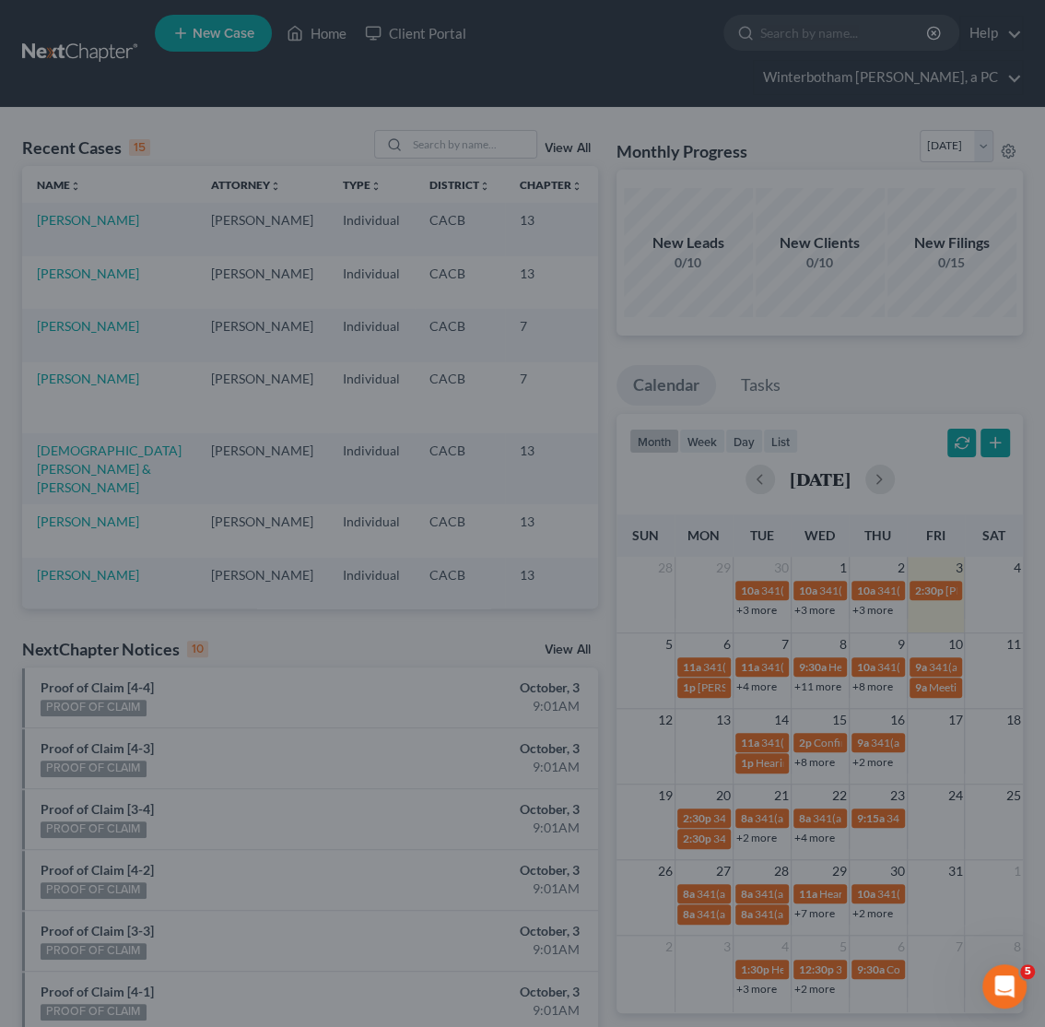
click at [843, 365] on div "Edit Event × Event Title * Hearing for Lily Alvarado Date 10/14/2025 close Date…" at bounding box center [522, 513] width 1045 height 1027
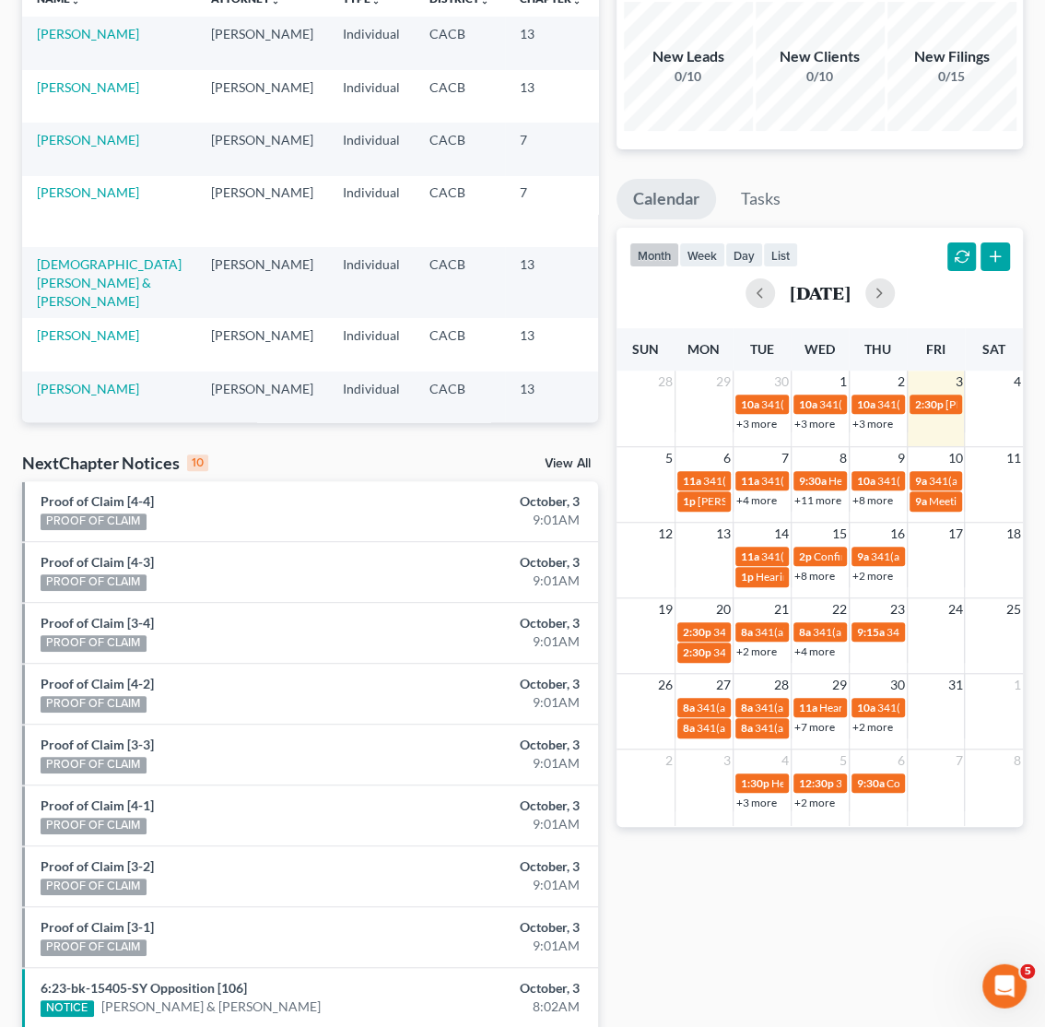
scroll to position [290, 0]
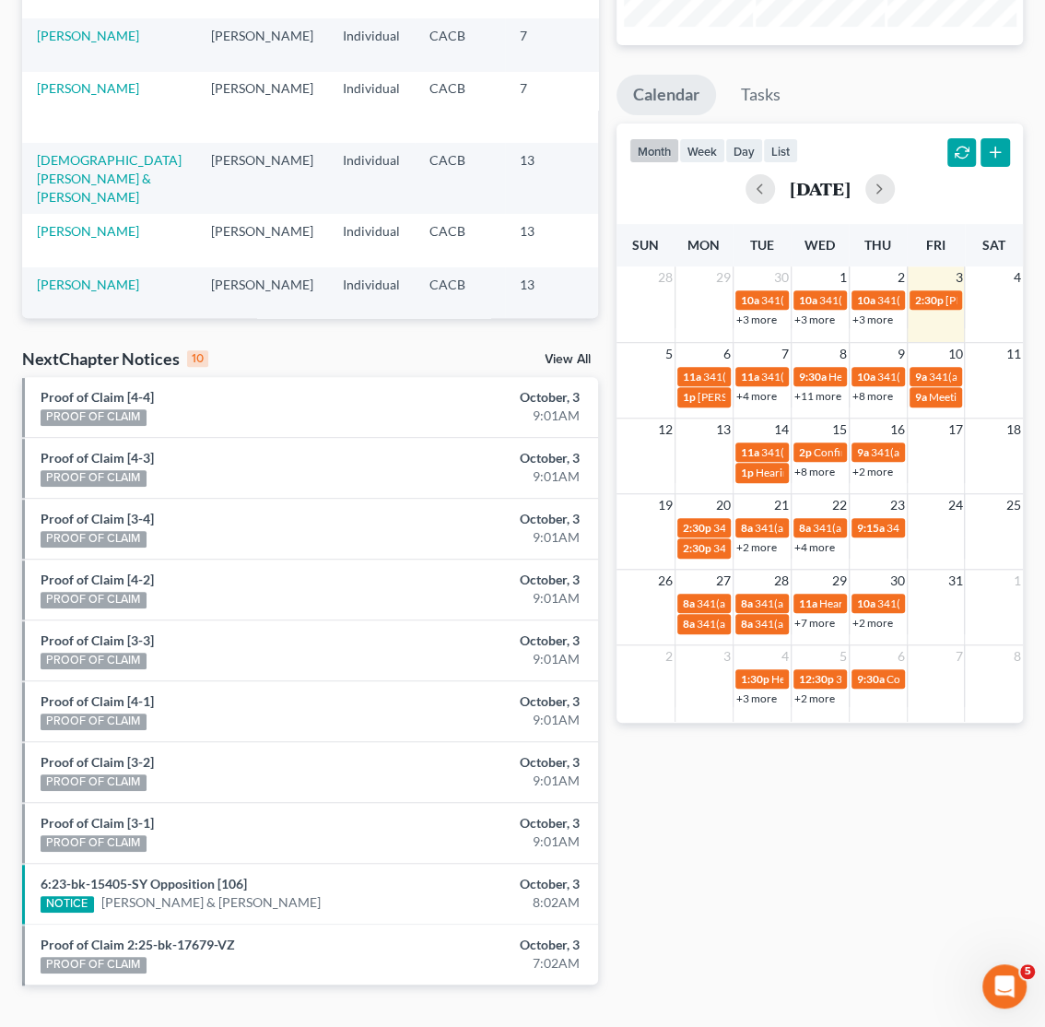
click at [826, 474] on link "+8 more" at bounding box center [815, 472] width 41 height 14
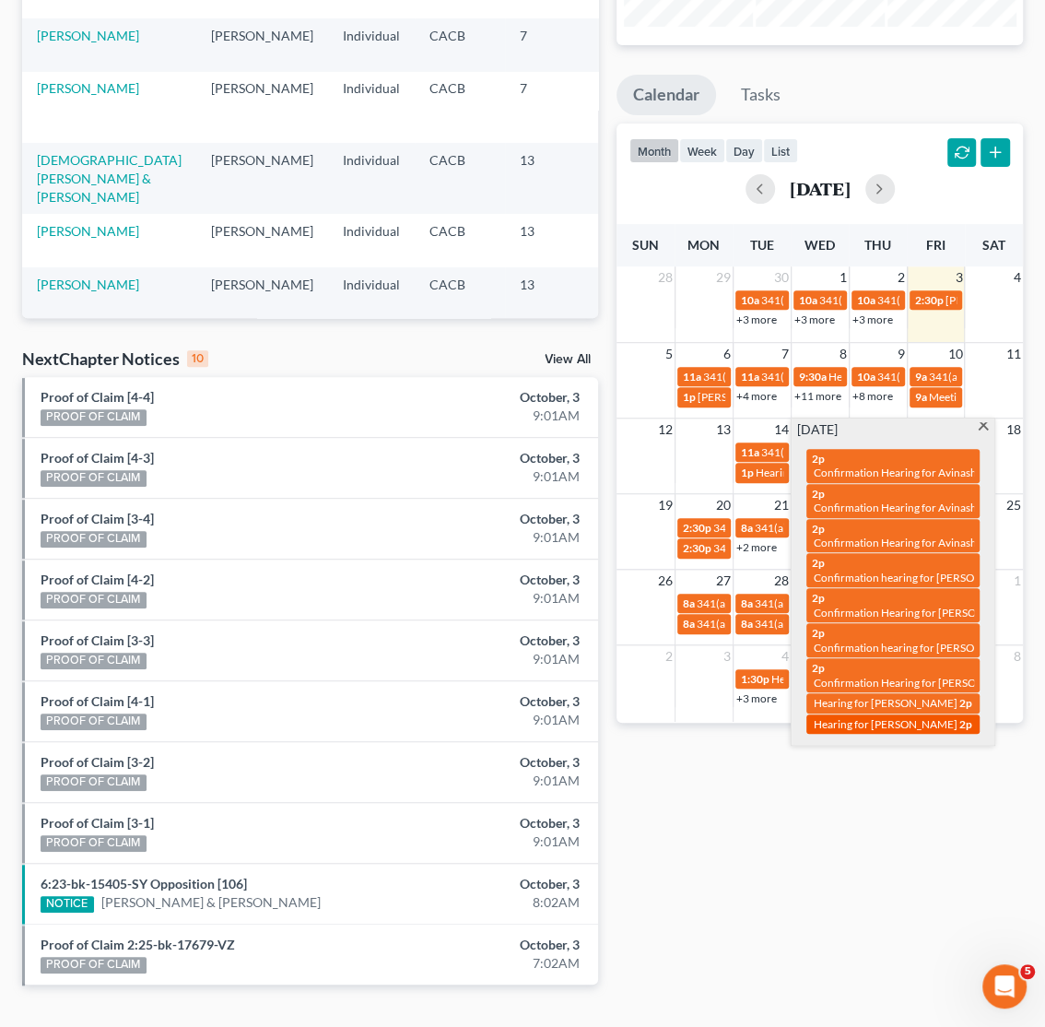
drag, startPoint x: 797, startPoint y: 457, endPoint x: 962, endPoint y: 759, distance: 343.7
click at [962, 744] on div "2p Confirmation Hearing for Avinash Tukaram Shinde 2p Confirmation Hearing for …" at bounding box center [893, 591] width 195 height 305
copy div "2p Confirmation Hearing for Avinash Tukaram Shinde 2p Confirmation Hearing for …"
click at [869, 890] on div "Monthly Progress Bankruptcy Bankruptcy October 2025 September 2025 August 2025 …" at bounding box center [819, 427] width 425 height 1174
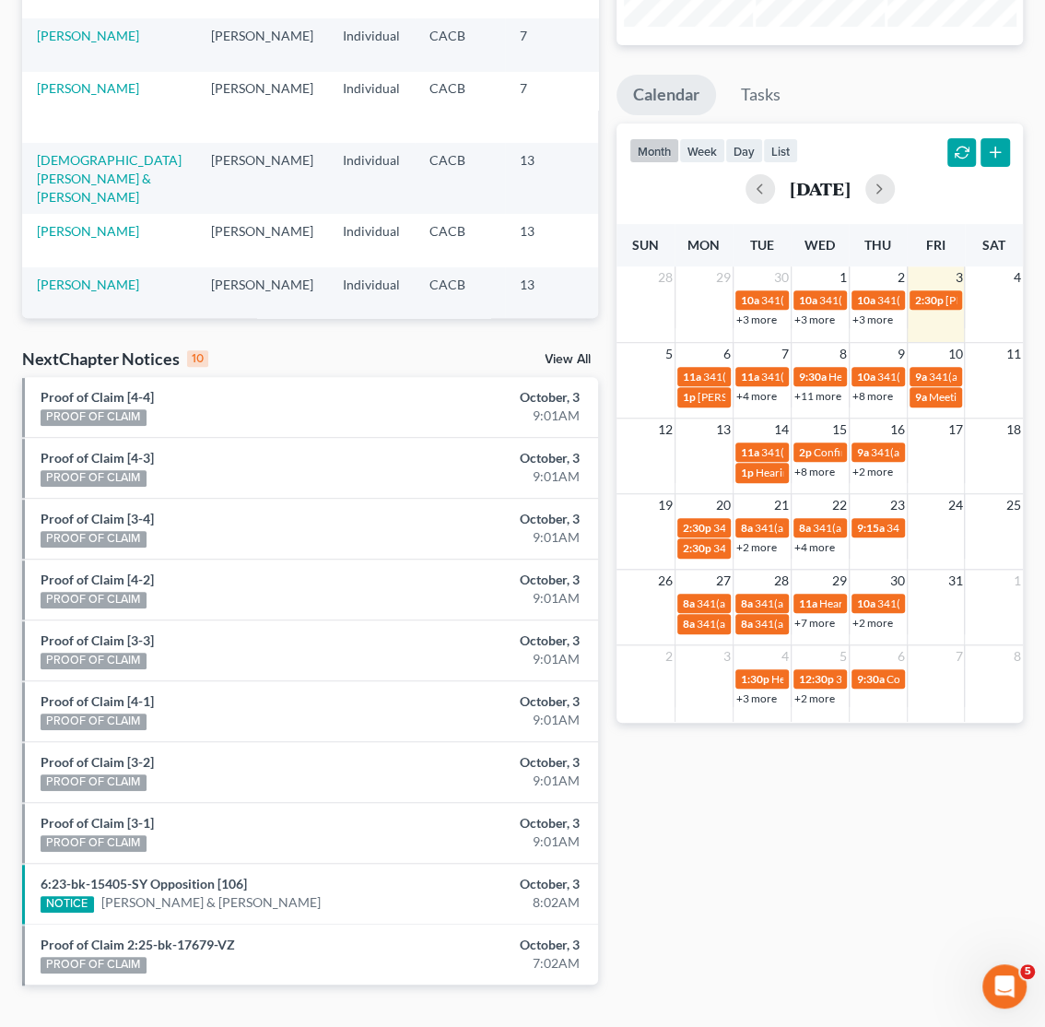
click at [867, 478] on link "+2 more" at bounding box center [873, 472] width 41 height 14
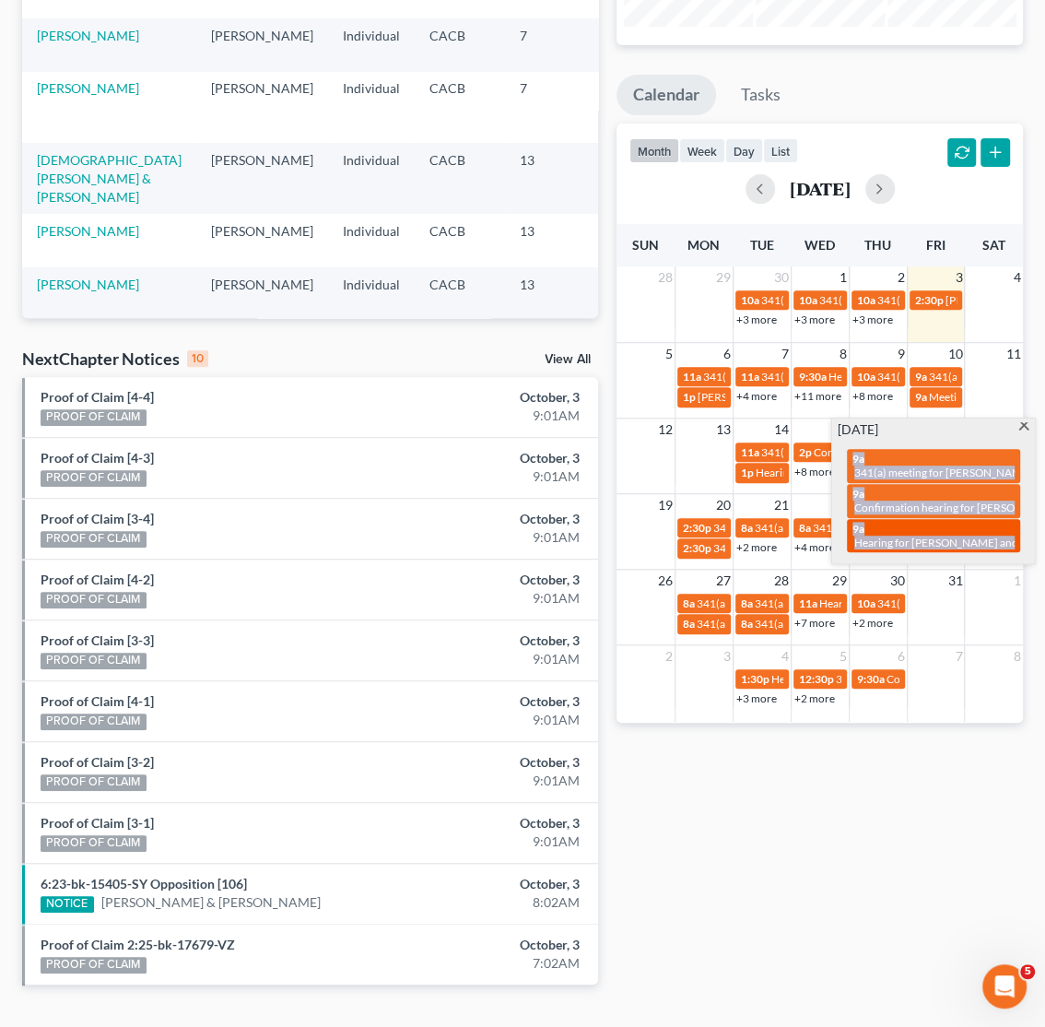
drag, startPoint x: 840, startPoint y: 457, endPoint x: 1014, endPoint y: 545, distance: 195.0
click at [1014, 545] on div "9a 341(a) meeting for Edgar Danilo Riegel and Jacqueline Bolanos Riegel 9a Conf…" at bounding box center [933, 501] width 195 height 124
copy div "9a 341(a) meeting for Edgar Danilo Riegel and Jacqueline Bolanos Riegel 9a Conf…"
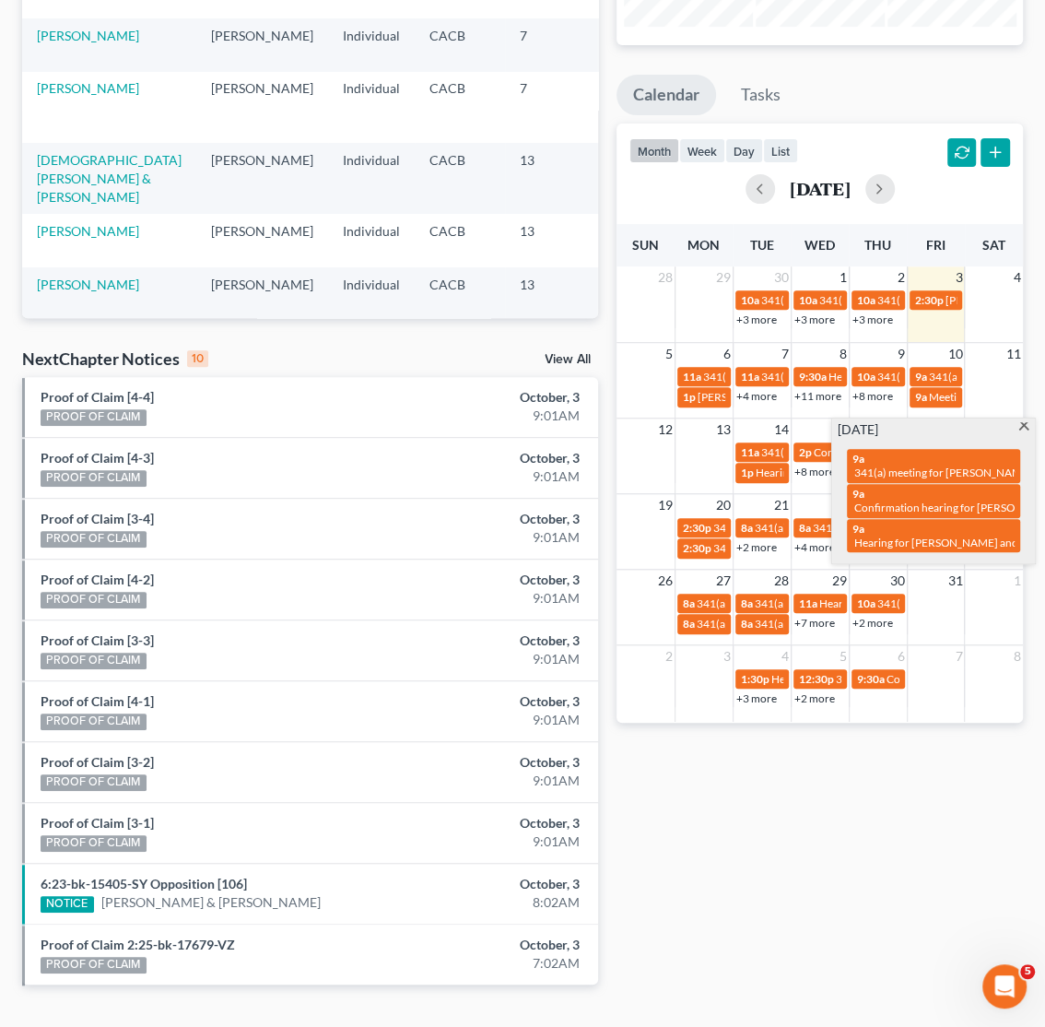
click at [826, 912] on div "Monthly Progress Bankruptcy Bankruptcy October 2025 September 2025 August 2025 …" at bounding box center [819, 427] width 425 height 1174
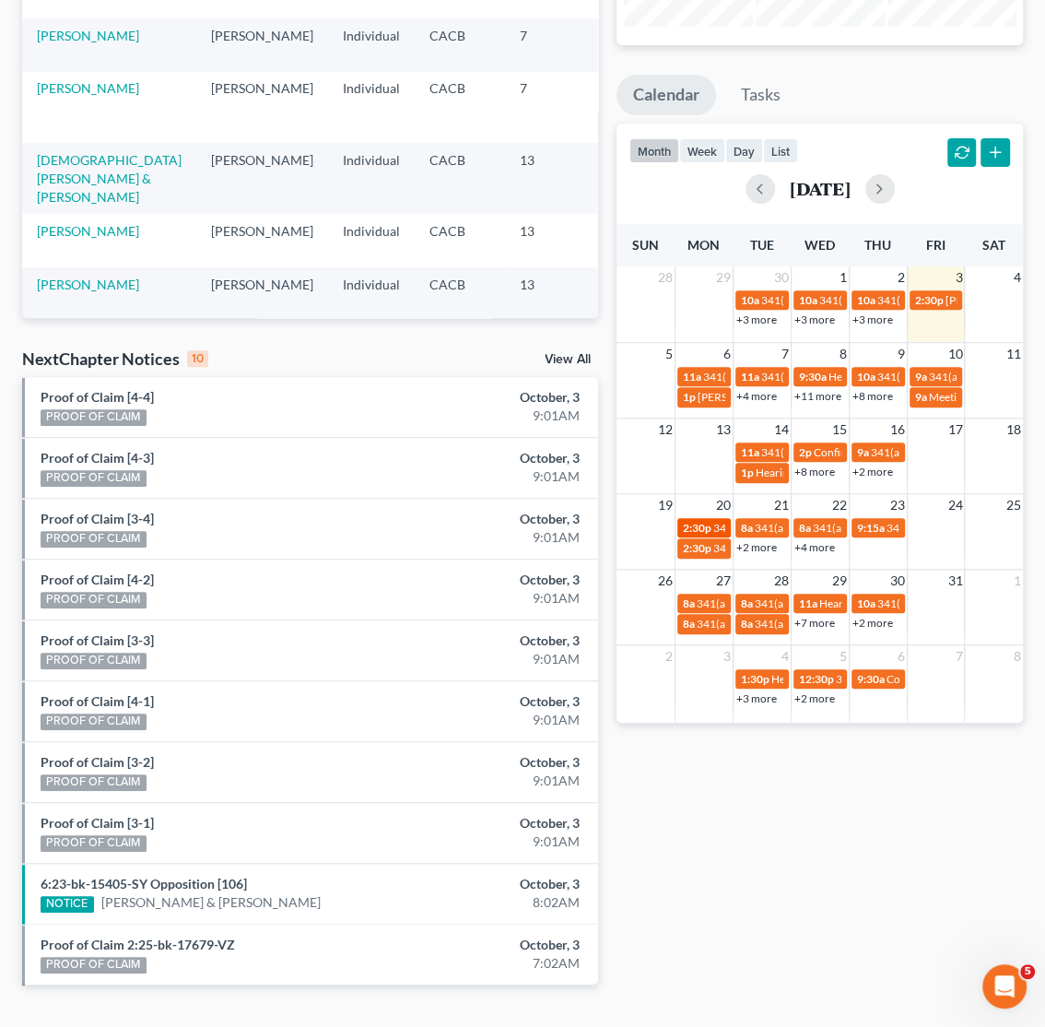
click at [701, 534] on span "2:30p" at bounding box center [697, 528] width 29 height 14
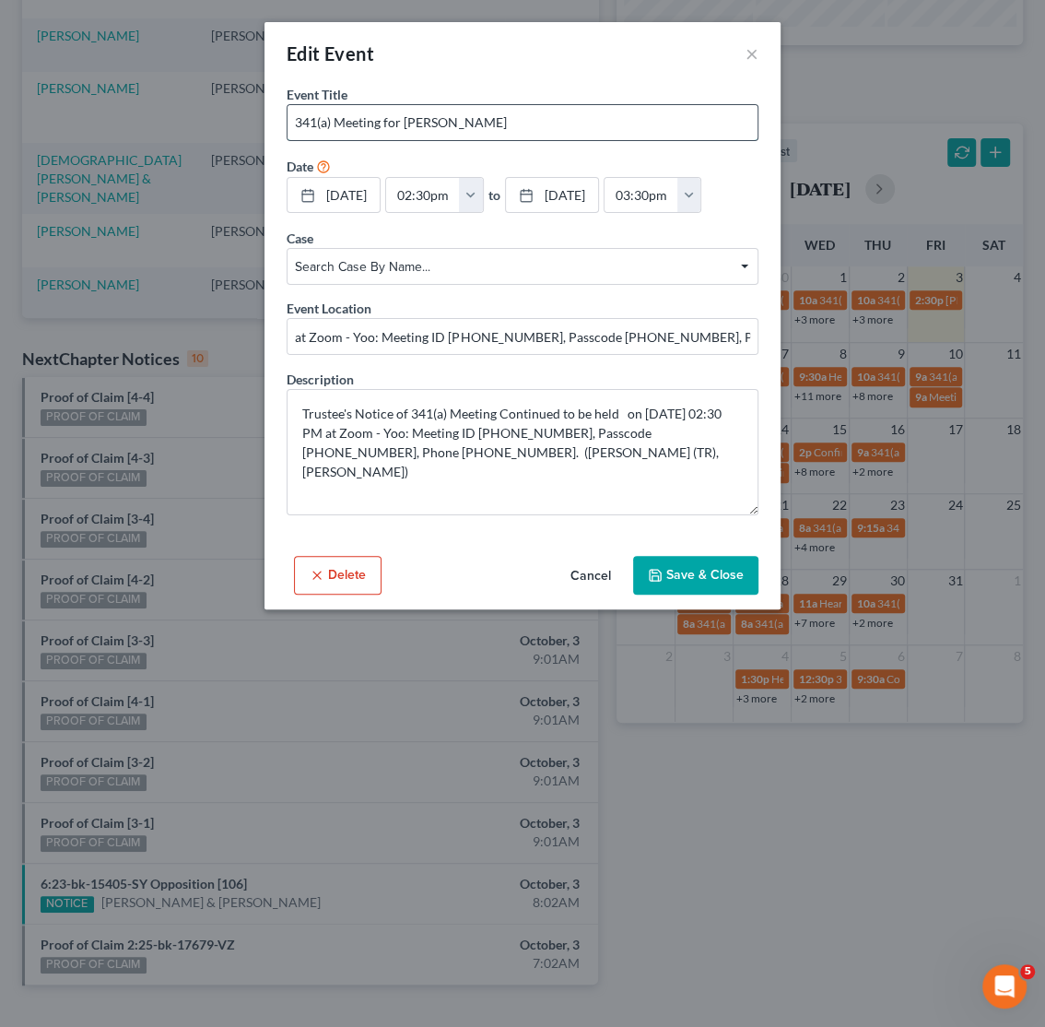
drag, startPoint x: 501, startPoint y: 121, endPoint x: 405, endPoint y: 124, distance: 95.9
click at [405, 124] on input "341(a) Meeting for Lily Alvarado" at bounding box center [523, 122] width 470 height 35
click at [775, 820] on div "Edit Event × Event Title * 341(a) Meeting for Lily Alvarado Date 10/20/2025 clo…" at bounding box center [522, 513] width 1045 height 1027
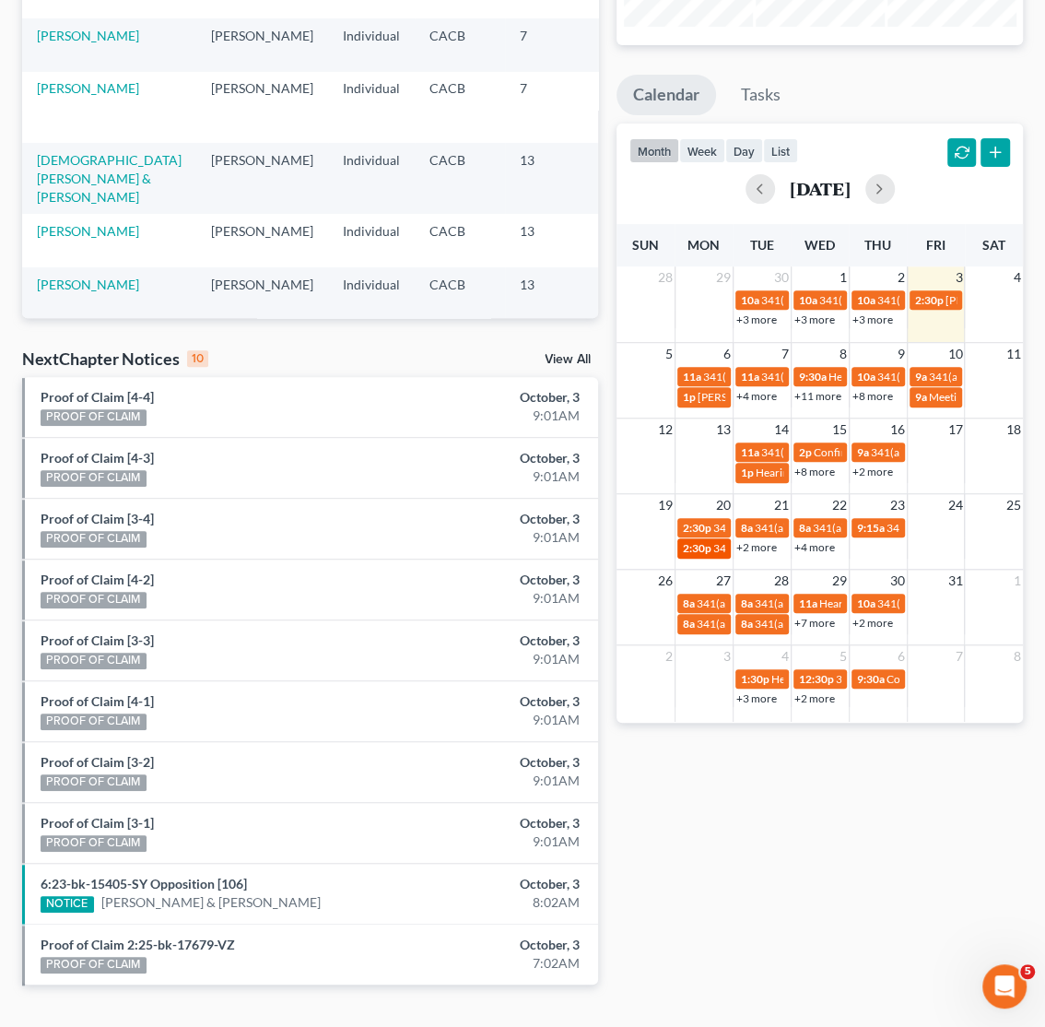
click at [708, 545] on span "2:30p" at bounding box center [697, 548] width 29 height 14
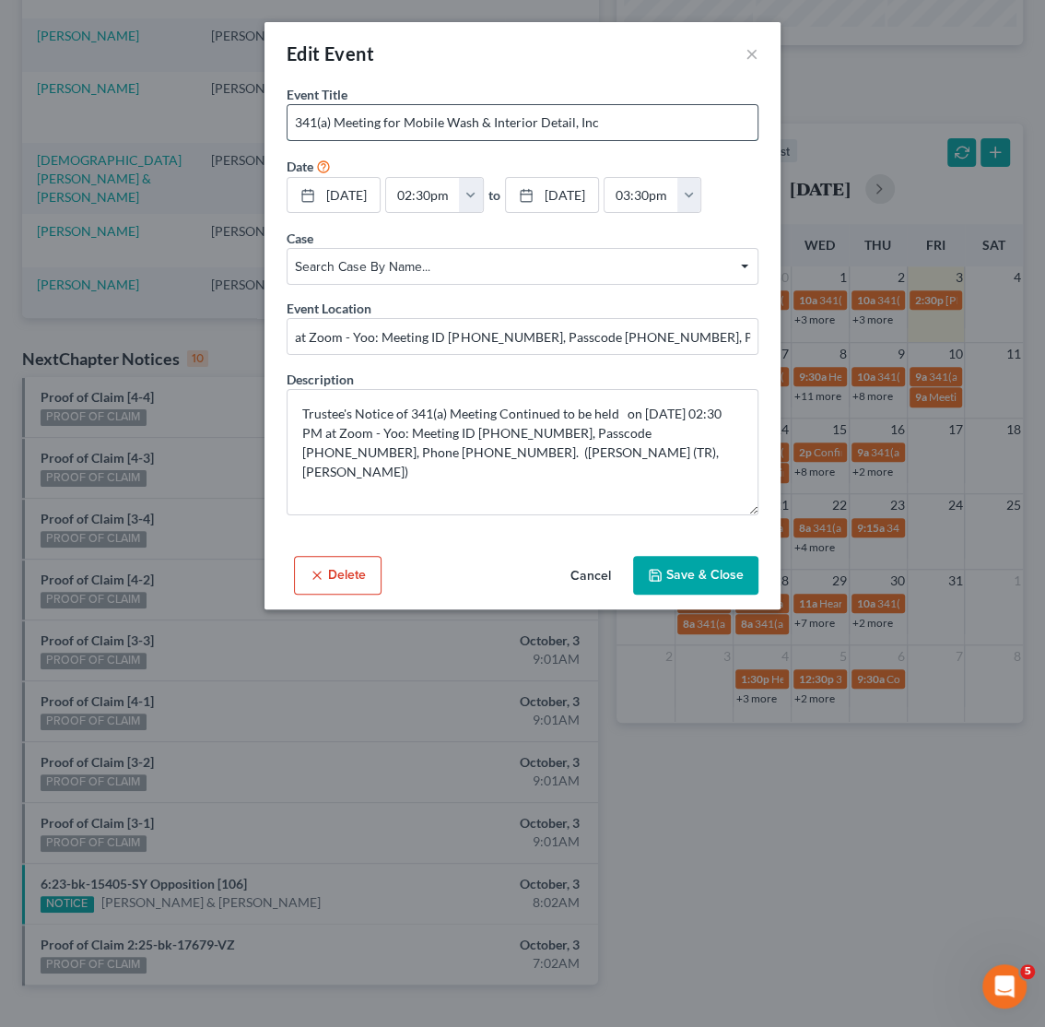
drag, startPoint x: 548, startPoint y: 123, endPoint x: 404, endPoint y: 124, distance: 144.7
click at [404, 124] on input "341(a) Meeting for Mobile Wash & Interior Detail, Inc" at bounding box center [523, 122] width 470 height 35
click at [784, 899] on div "Edit Event × Event Title * 341(a) Meeting for Mobile Wash & Interior Detail, In…" at bounding box center [522, 513] width 1045 height 1027
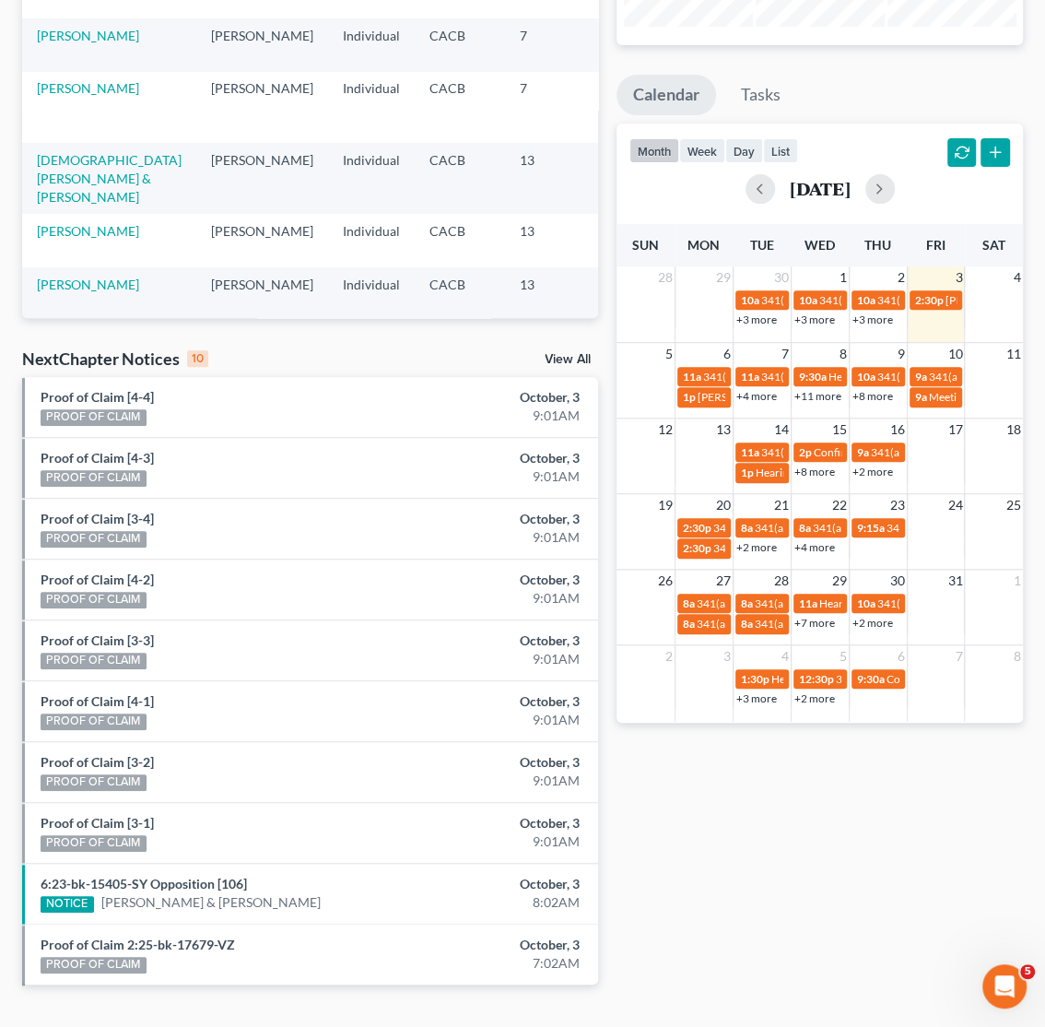
click at [756, 551] on link "+2 more" at bounding box center [757, 547] width 41 height 14
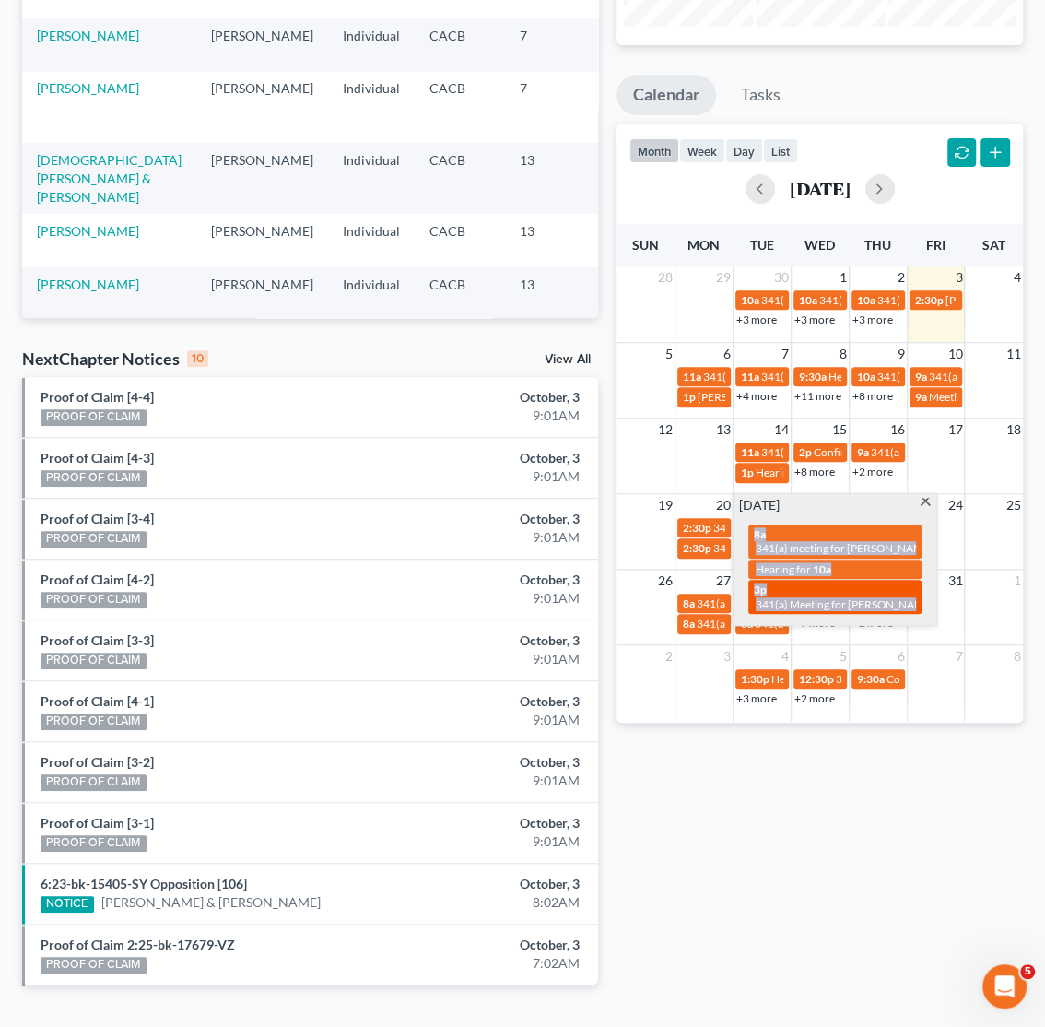
drag, startPoint x: 743, startPoint y: 534, endPoint x: 914, endPoint y: 607, distance: 185.8
click at [914, 607] on div "8a 341(a) meeting for Chasity Caldwell 10a Hearing for 3p 341(a) Meeting for Vi…" at bounding box center [834, 568] width 195 height 109
copy div "8a 341(a) meeting for Chasity Caldwell 10a Hearing for 3p 341(a) Meeting for Vi…"
click at [801, 567] on span "Hearing for" at bounding box center [783, 569] width 55 height 14
select select "Days"
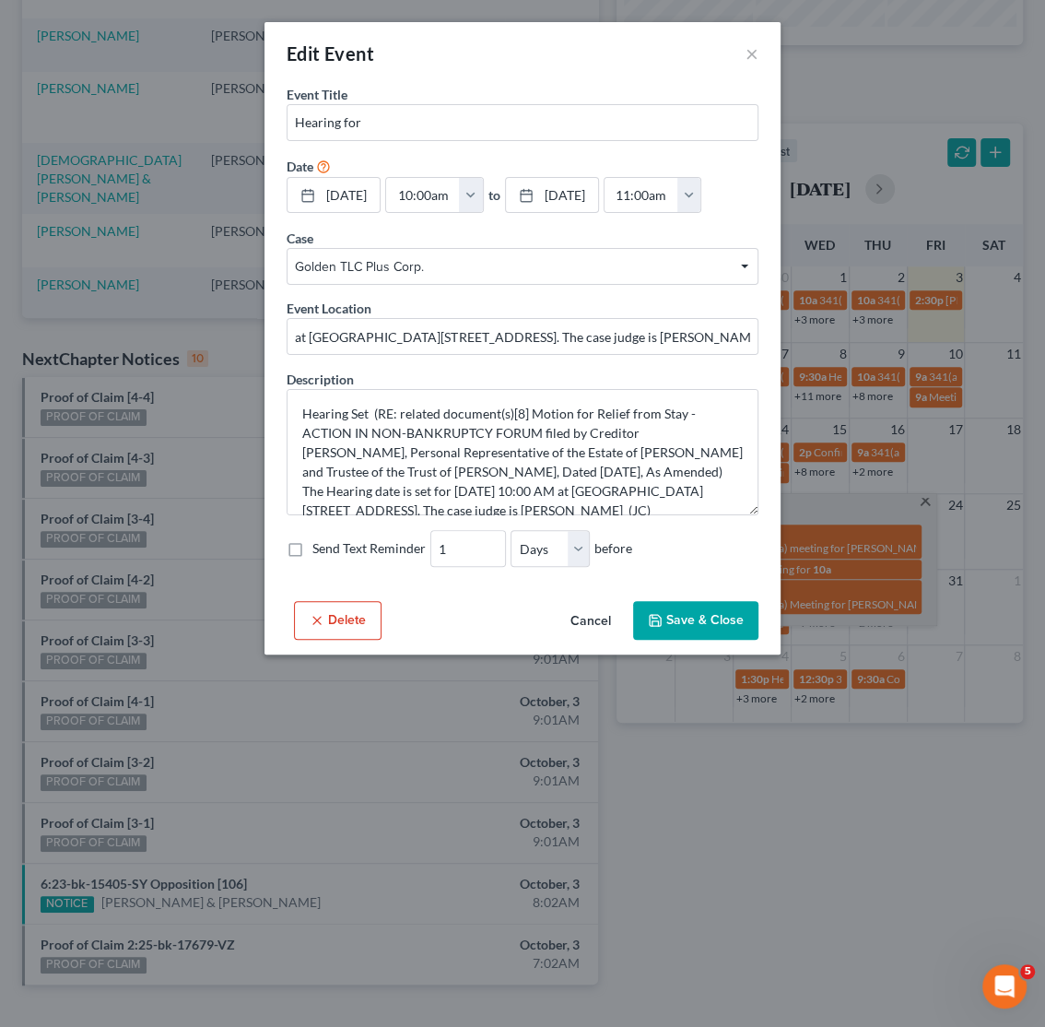
drag, startPoint x: 651, startPoint y: 793, endPoint x: 677, endPoint y: 728, distance: 69.5
click at [653, 793] on div "Edit Event × Event Title * Hearing for Date 10/21/2025 close Date 10/21/2025 Ti…" at bounding box center [522, 513] width 1045 height 1027
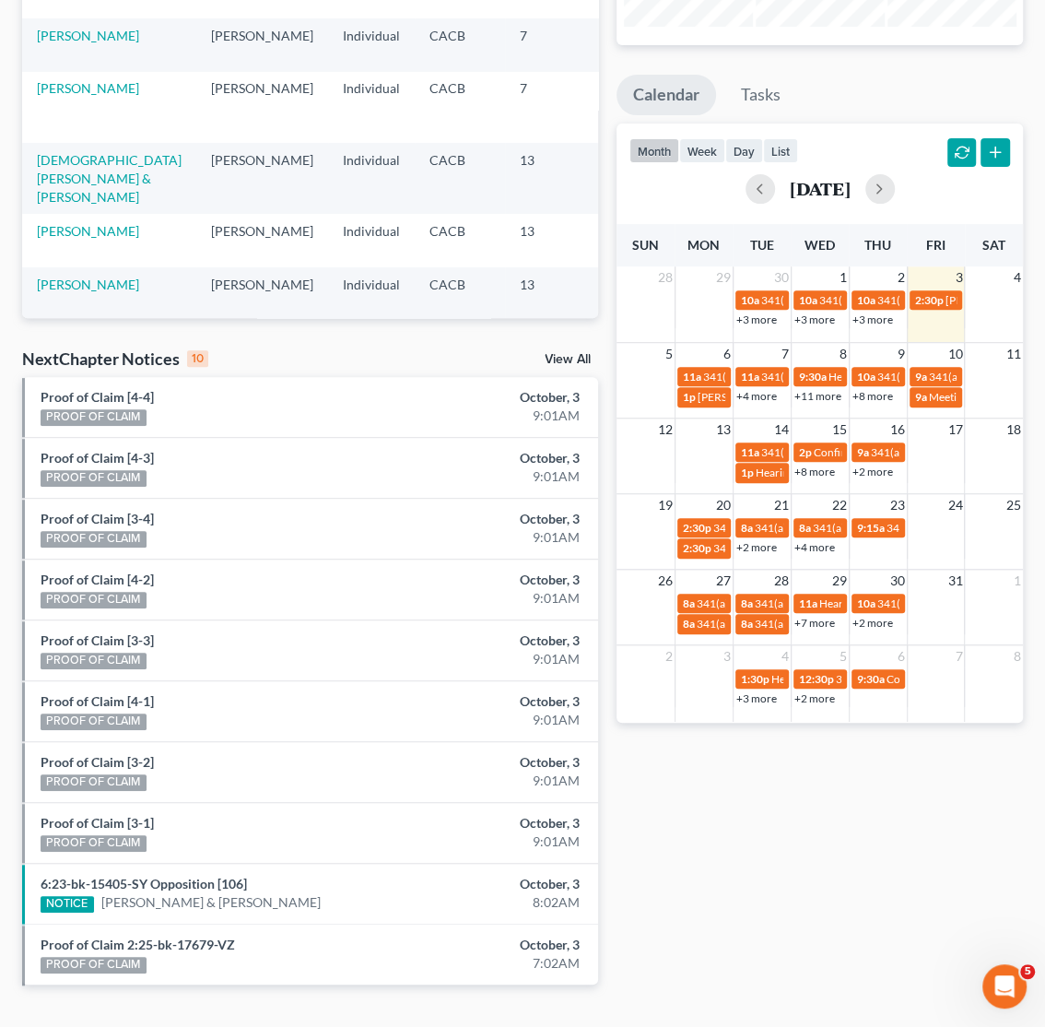
click at [754, 548] on link "+2 more" at bounding box center [757, 547] width 41 height 14
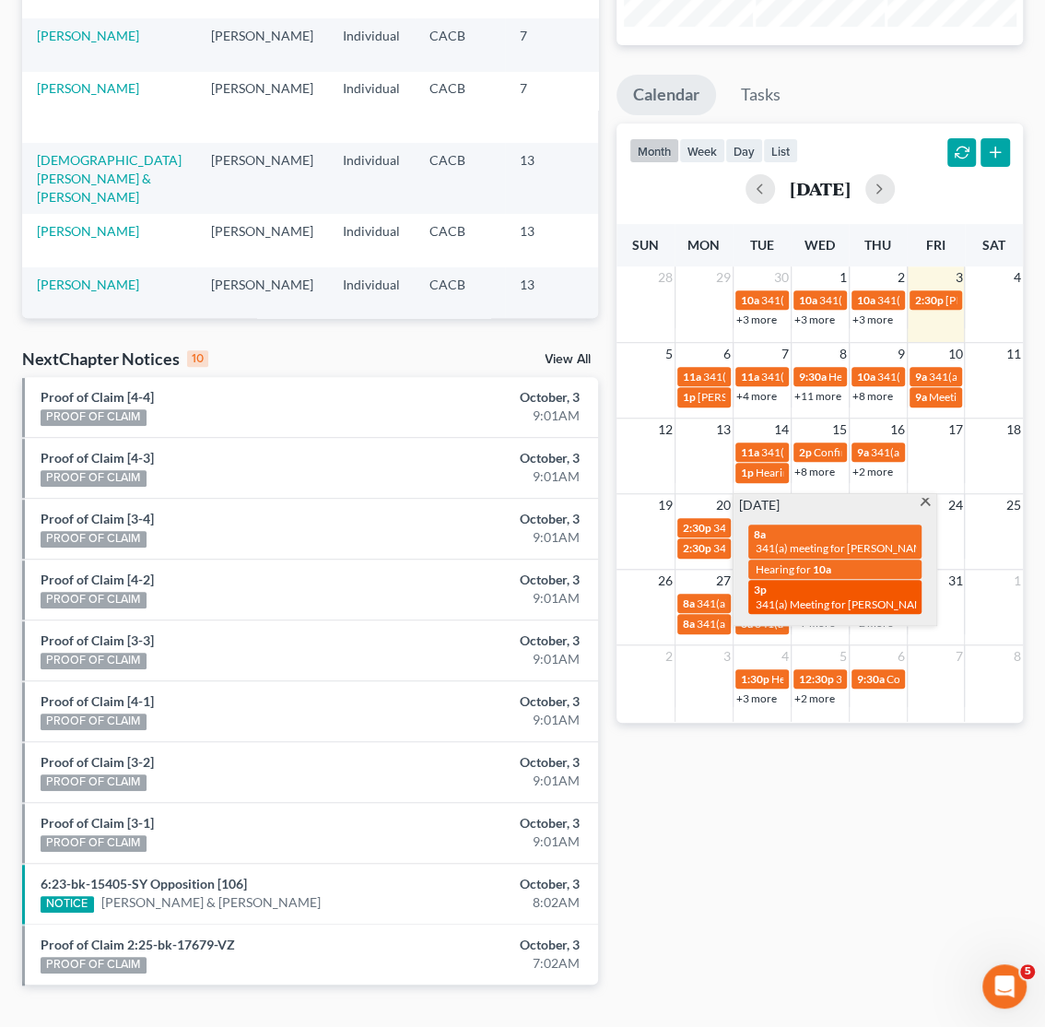
click at [796, 603] on span "341(a) Meeting for Victor Rojas and Norma Leticia Rojas" at bounding box center [900, 604] width 288 height 14
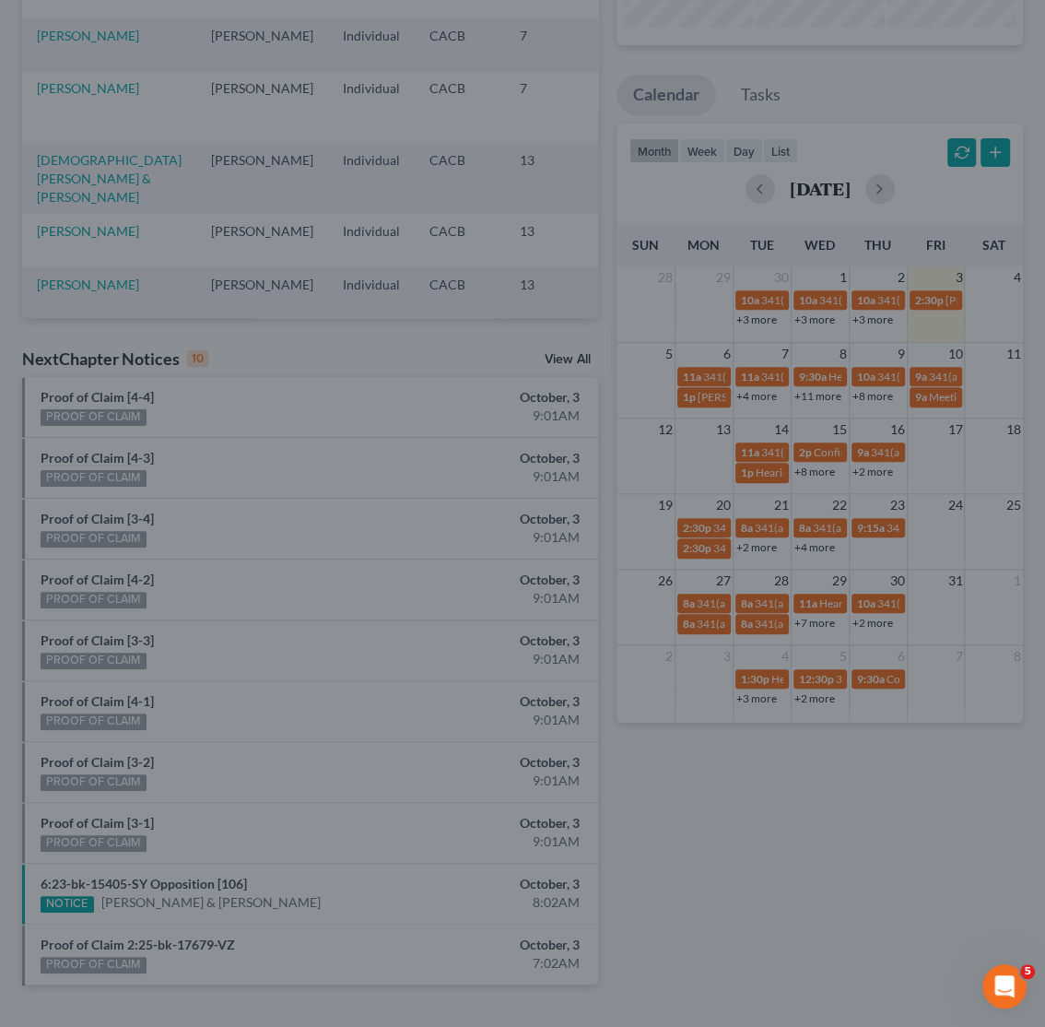
click at [826, 906] on div "Edit Event × Event Title * 341(a) Meeting for Victor Rojas and Norma Leticia Ro…" at bounding box center [522, 513] width 1045 height 1027
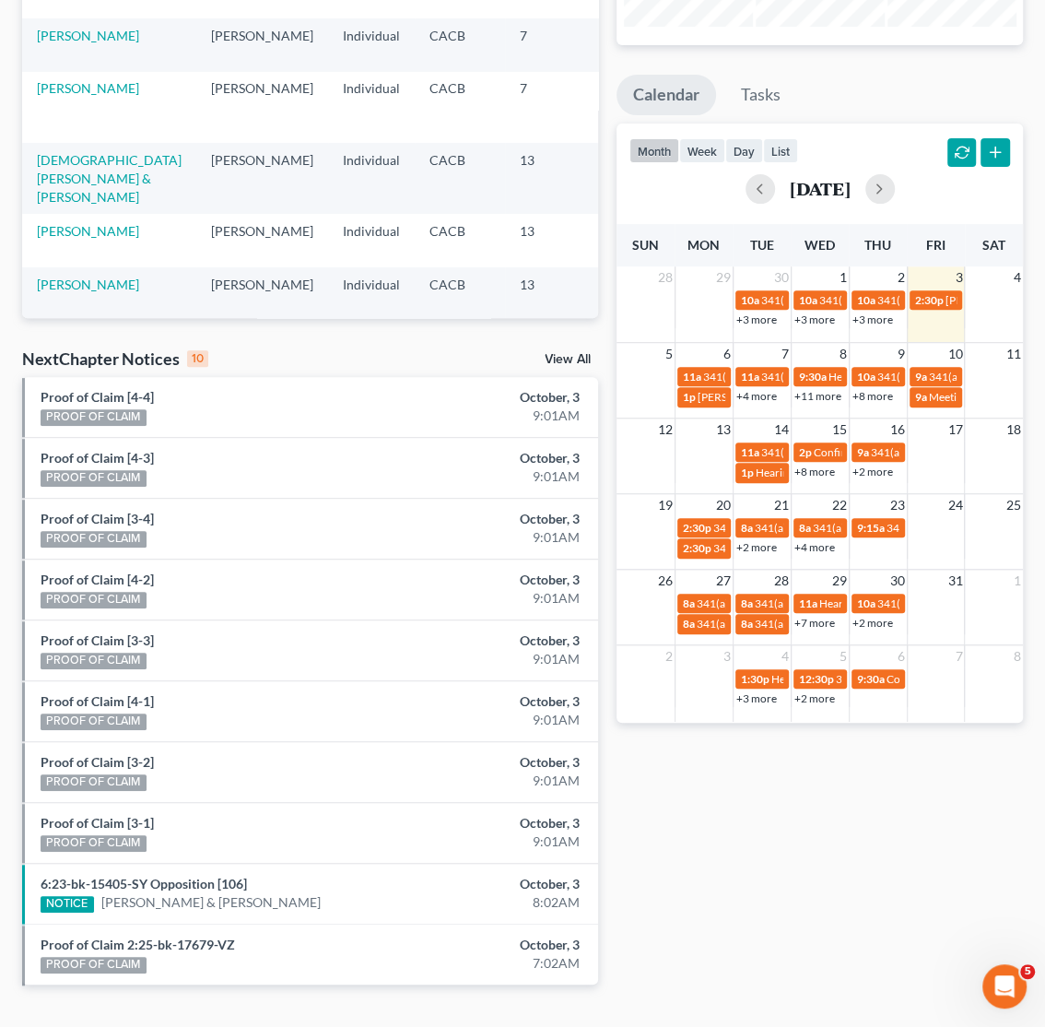
click at [814, 553] on link "+4 more" at bounding box center [815, 547] width 41 height 14
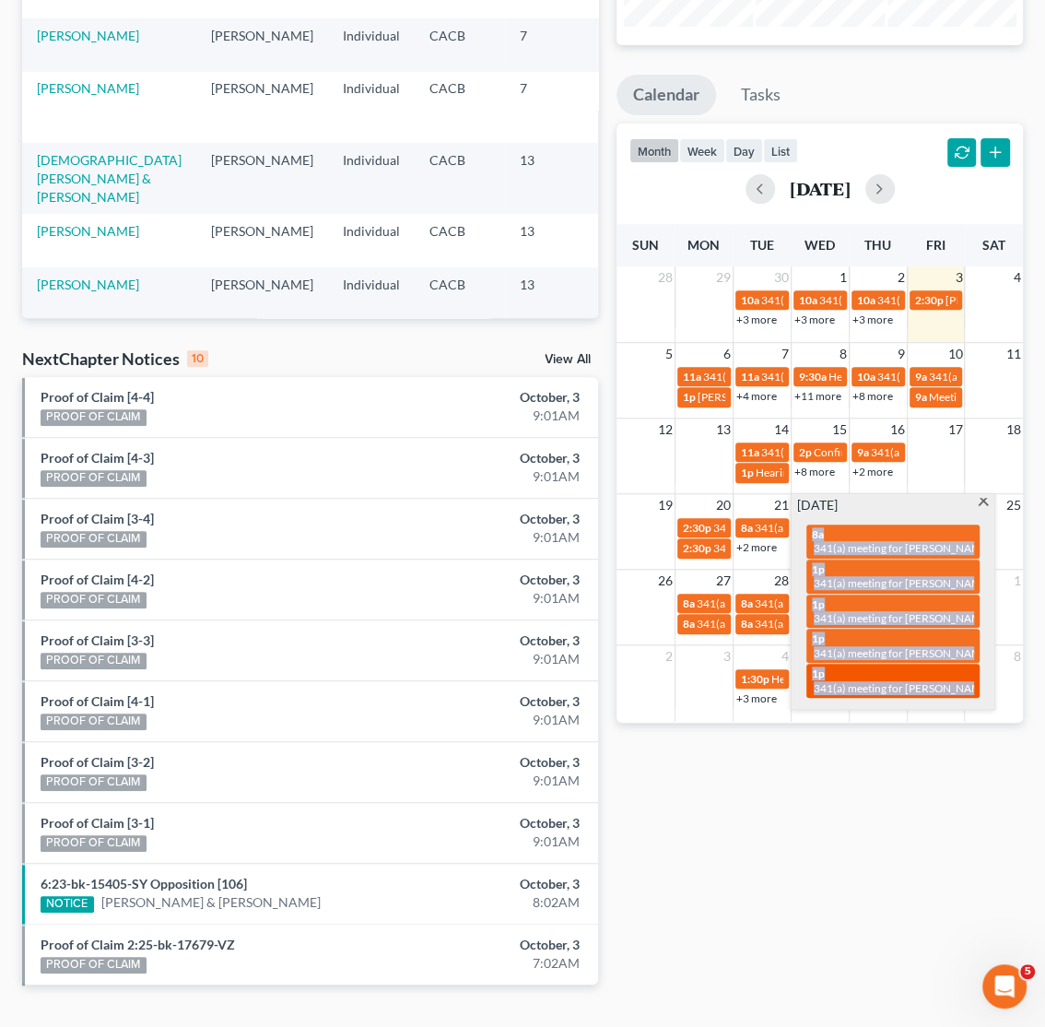
drag, startPoint x: 800, startPoint y: 535, endPoint x: 973, endPoint y: 690, distance: 232.4
click at [973, 690] on div "8a 341(a) meeting for Paul Cruz Munar and Christy Johanna Munar 1p 341(a) meeti…" at bounding box center [893, 611] width 195 height 194
copy div "8a 341(a) meeting for Paul Cruz Munar and Christy Johanna Munar 1p 341(a) meeti…"
click at [923, 685] on span "341(a) meeting for Eugene Brunet and Diana Sarah Brunet" at bounding box center [957, 688] width 287 height 14
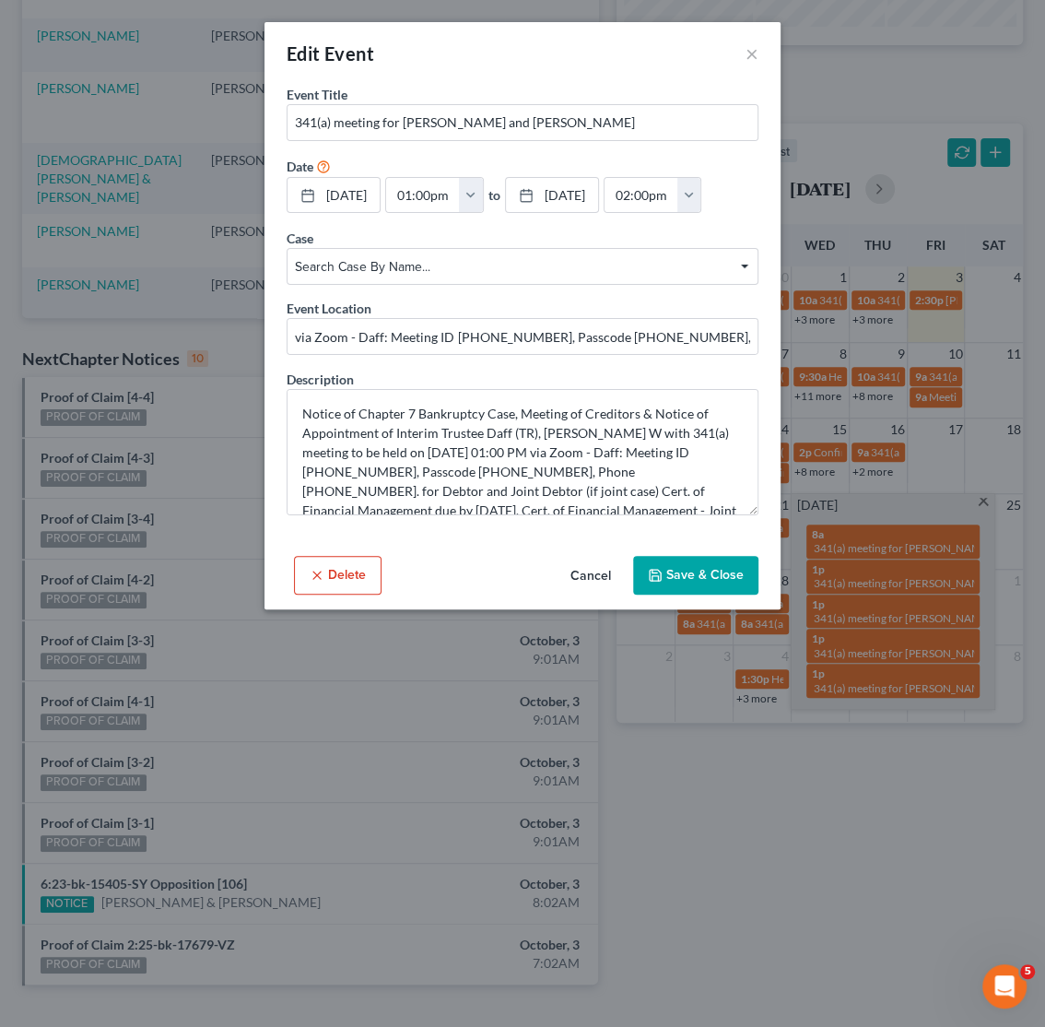
drag, startPoint x: 867, startPoint y: 985, endPoint x: 857, endPoint y: 978, distance: 11.3
click at [865, 983] on div "Edit Event × Event Title * 341(a) meeting for Eugene Brunet and Diana Sarah Bru…" at bounding box center [522, 513] width 1045 height 1027
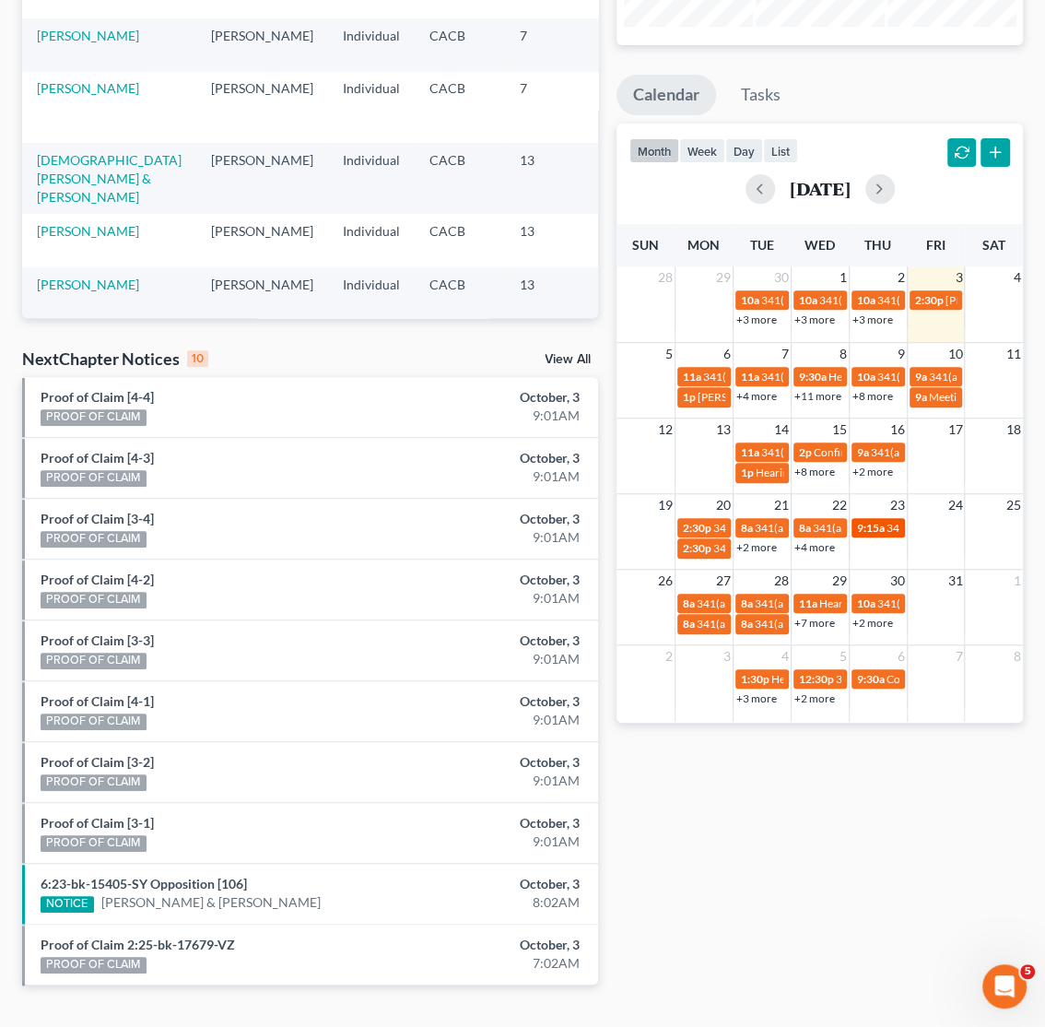
click at [876, 521] on link "9:15a 341(a) Meeting for Robert Nicolae Bobleaga and Courtney Dayne Bobleaga" at bounding box center [878, 527] width 53 height 19
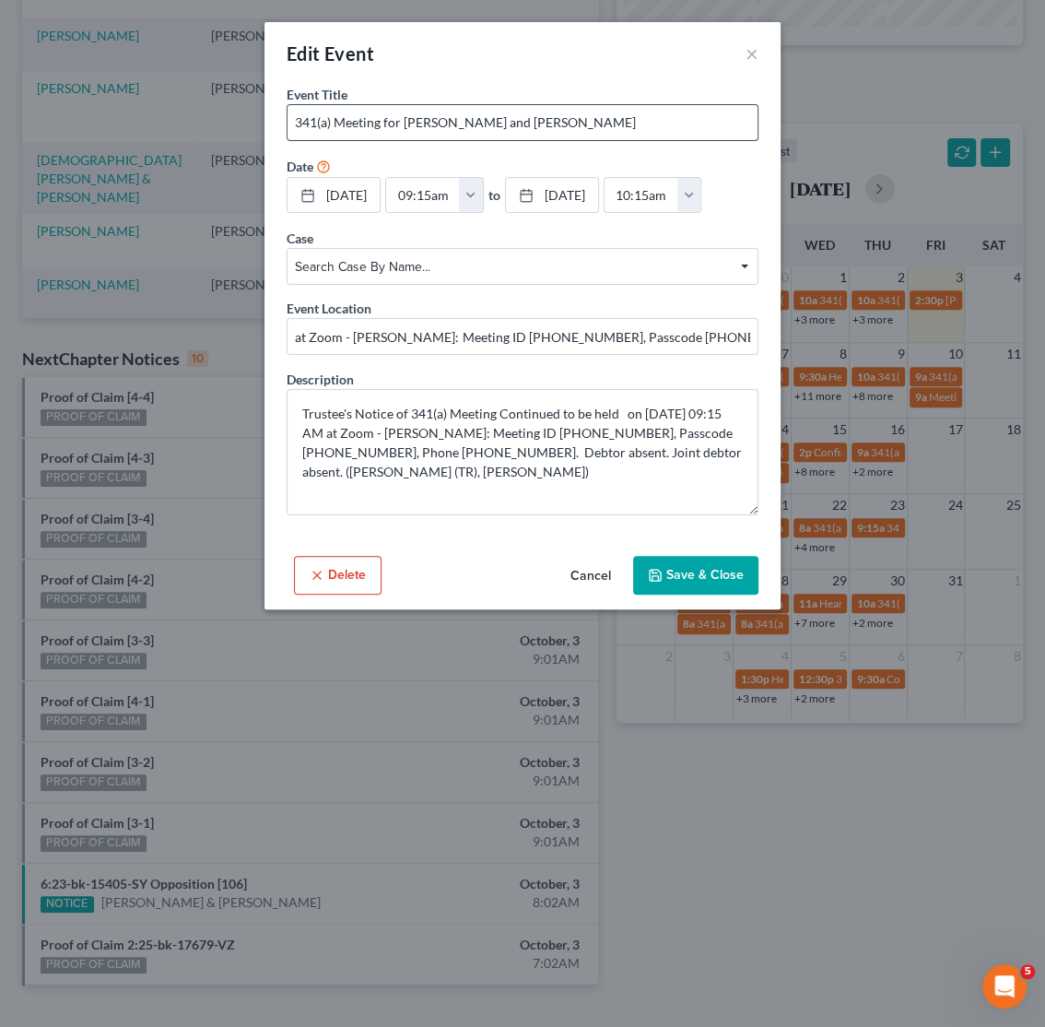
drag, startPoint x: 406, startPoint y: 120, endPoint x: 726, endPoint y: 127, distance: 320.9
click at [726, 127] on input "341(a) Meeting for Robert Nicolae Bobleaga and Courtney Dayne Bobleaga" at bounding box center [523, 122] width 470 height 35
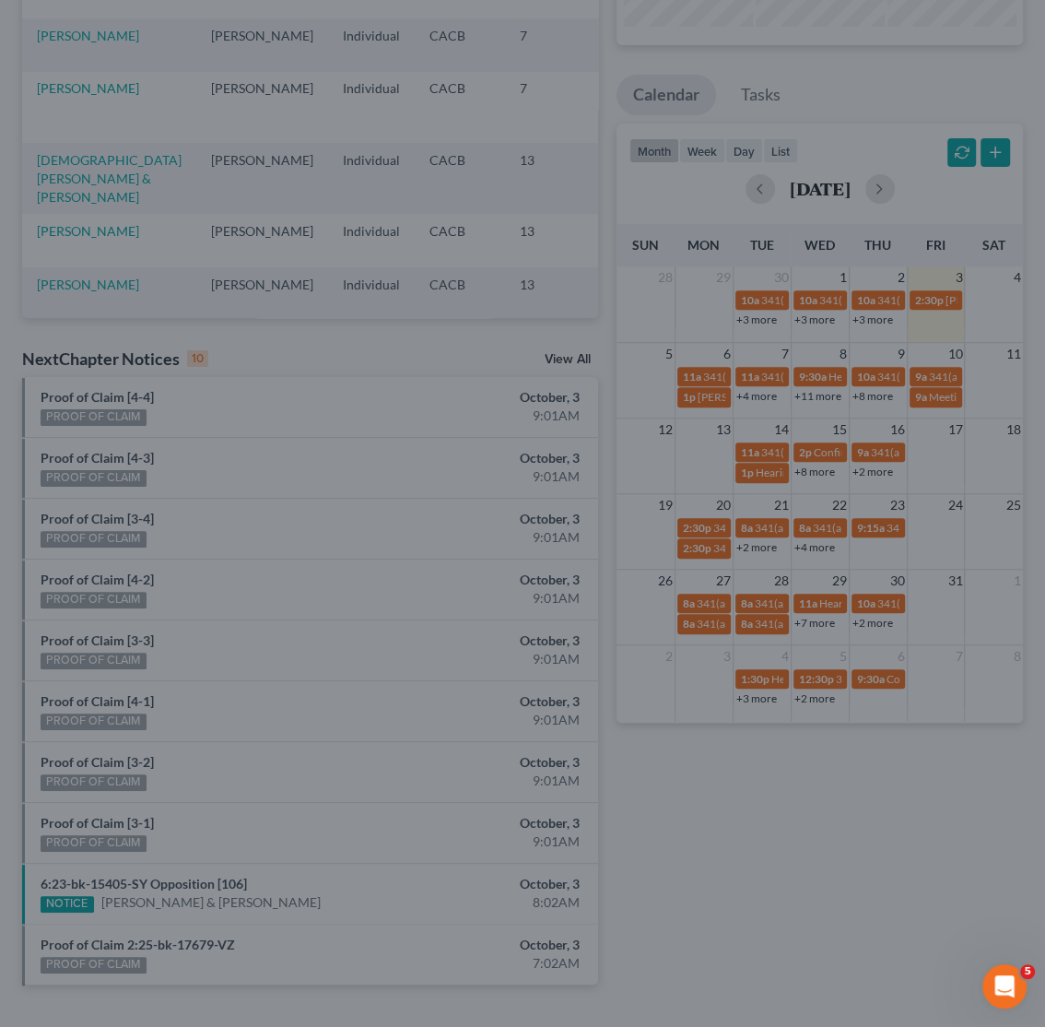
click at [907, 831] on div "Edit Event × Event Title * 341(a) Meeting for Robert Nicolae Bobleaga and Court…" at bounding box center [522, 513] width 1045 height 1027
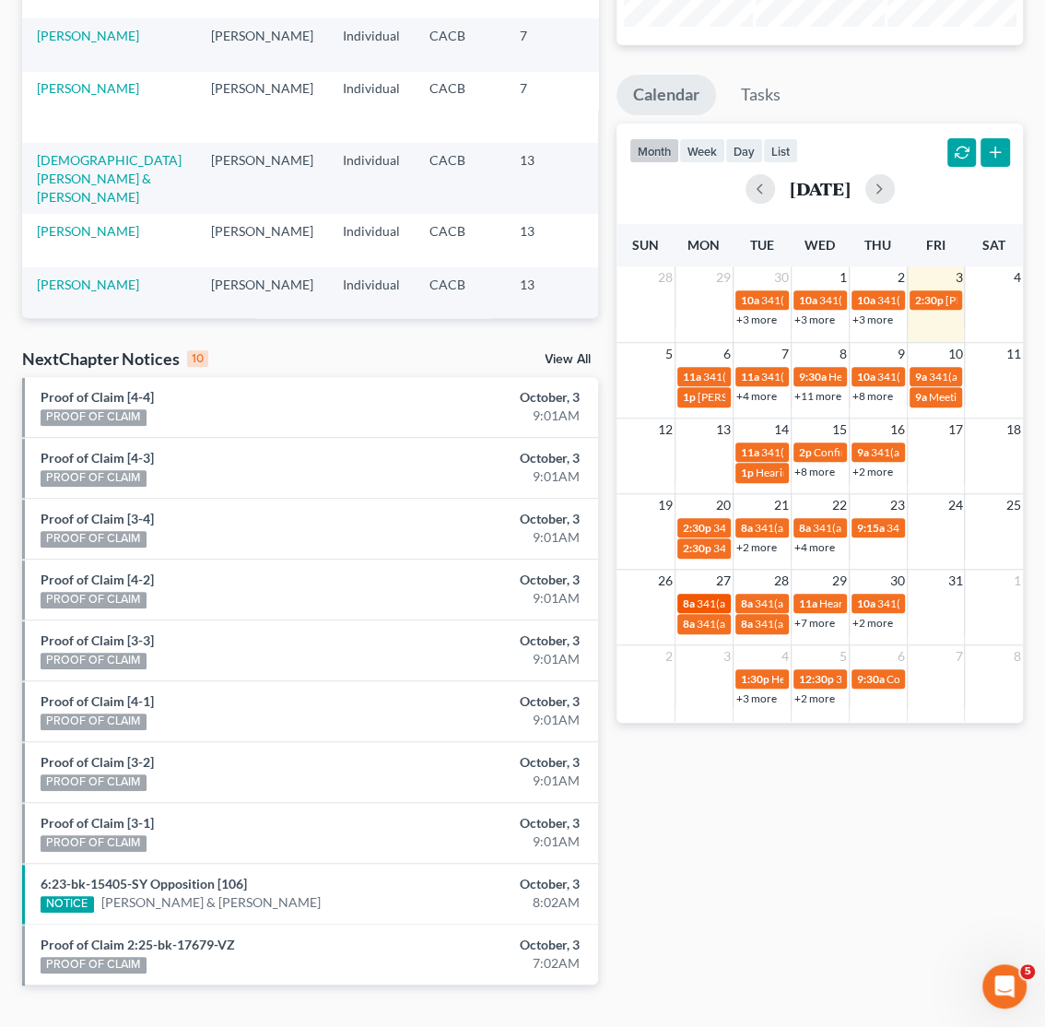
click at [715, 603] on span "341(a) meeting for Arthur Paul Perez" at bounding box center [786, 603] width 178 height 14
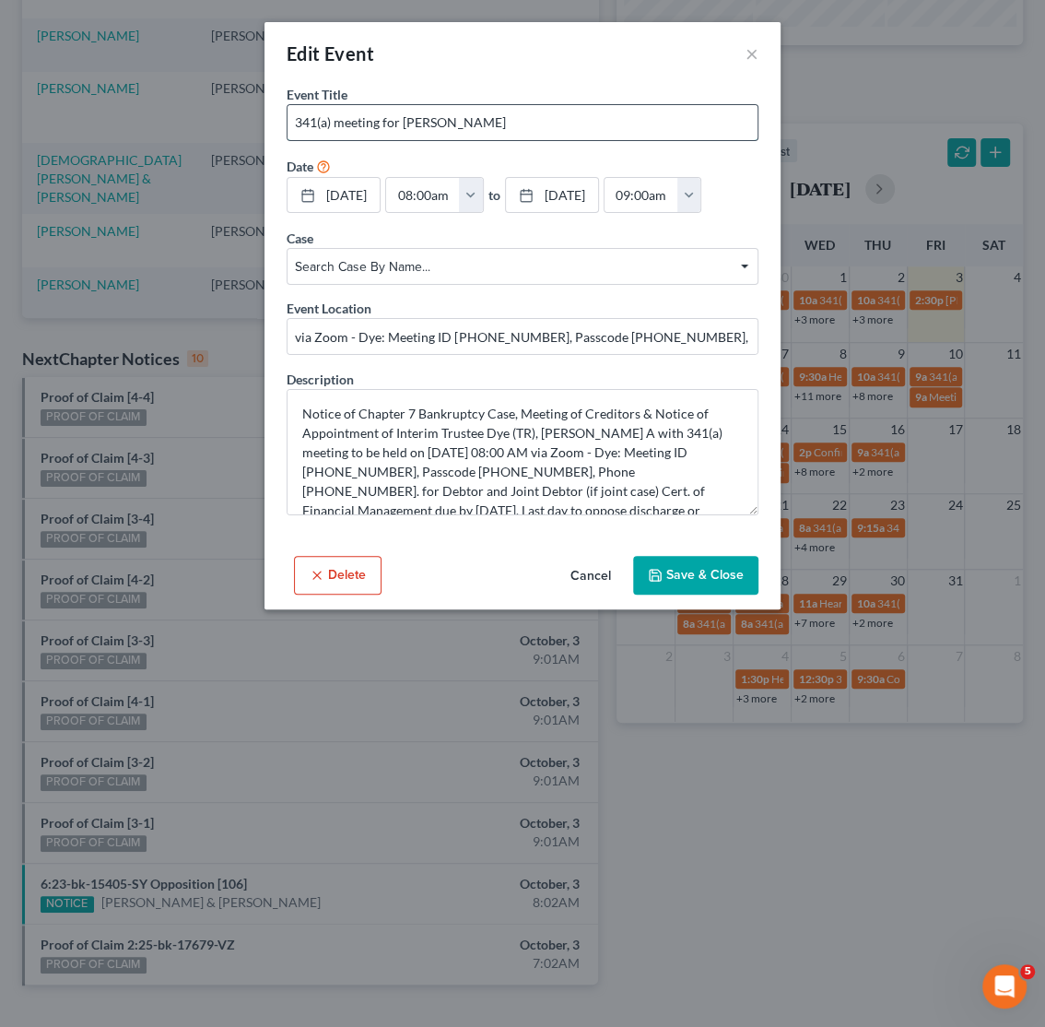
drag, startPoint x: 505, startPoint y: 119, endPoint x: 402, endPoint y: 129, distance: 103.7
click at [402, 129] on input "341(a) meeting for Arthur Paul Perez" at bounding box center [523, 122] width 470 height 35
click at [789, 815] on div "Edit Event × Event Title * 341(a) meeting for Arthur Paul Perez Date 10/27/2025…" at bounding box center [522, 513] width 1045 height 1027
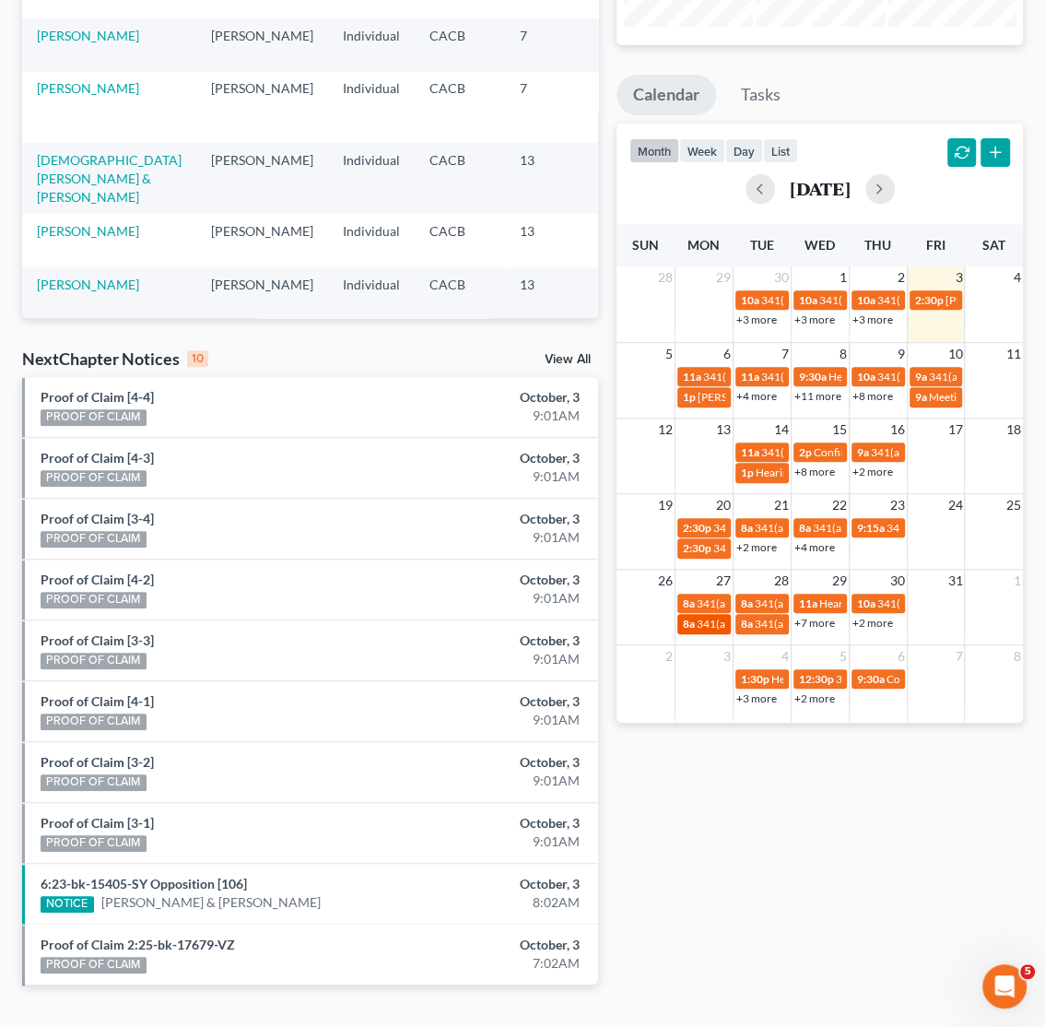
click at [694, 630] on span "8a" at bounding box center [689, 624] width 12 height 14
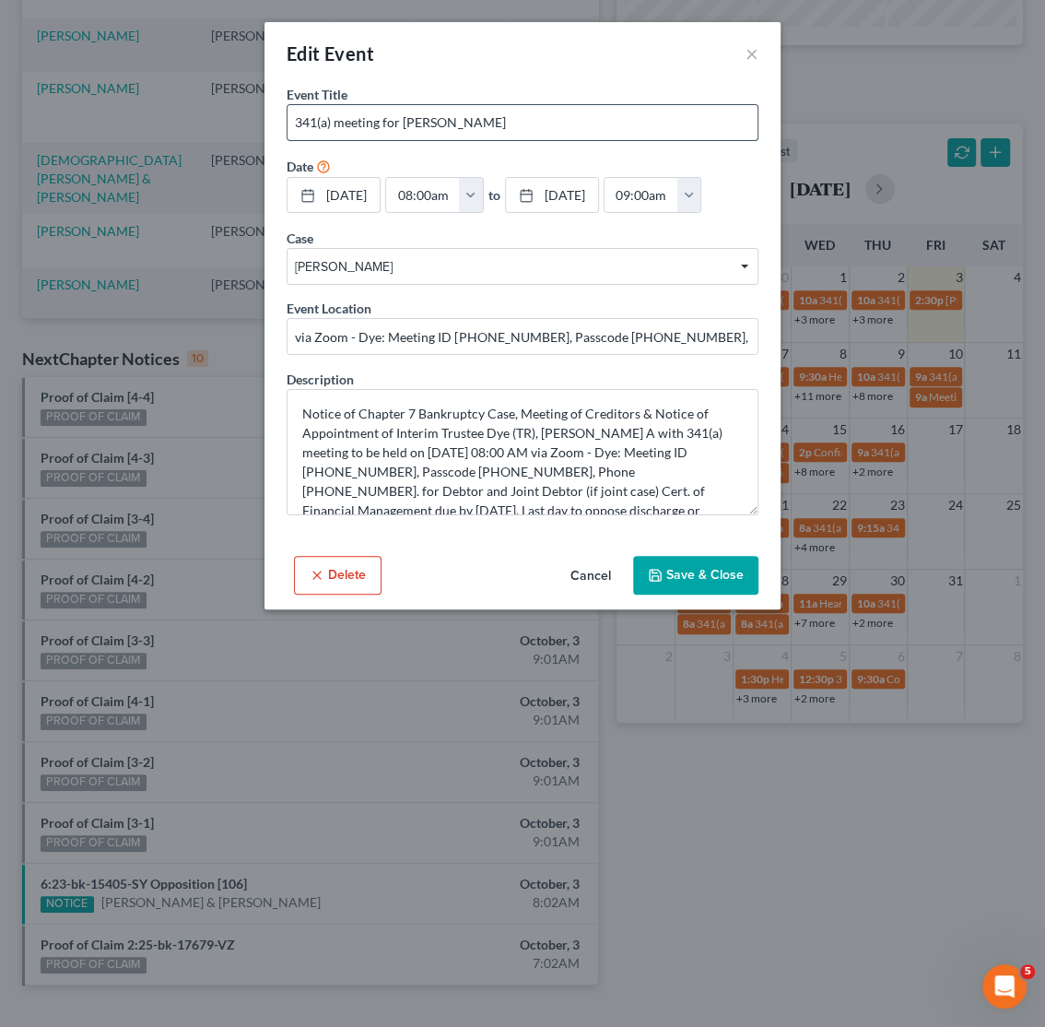
drag, startPoint x: 497, startPoint y: 118, endPoint x: 405, endPoint y: 123, distance: 92.3
click at [405, 123] on input "341(a) meeting for Joseph Recinos" at bounding box center [523, 122] width 470 height 35
click at [823, 842] on div "Edit Event × Event Title * 341(a) meeting for Joseph Recinos Date 10/27/2025 cl…" at bounding box center [522, 513] width 1045 height 1027
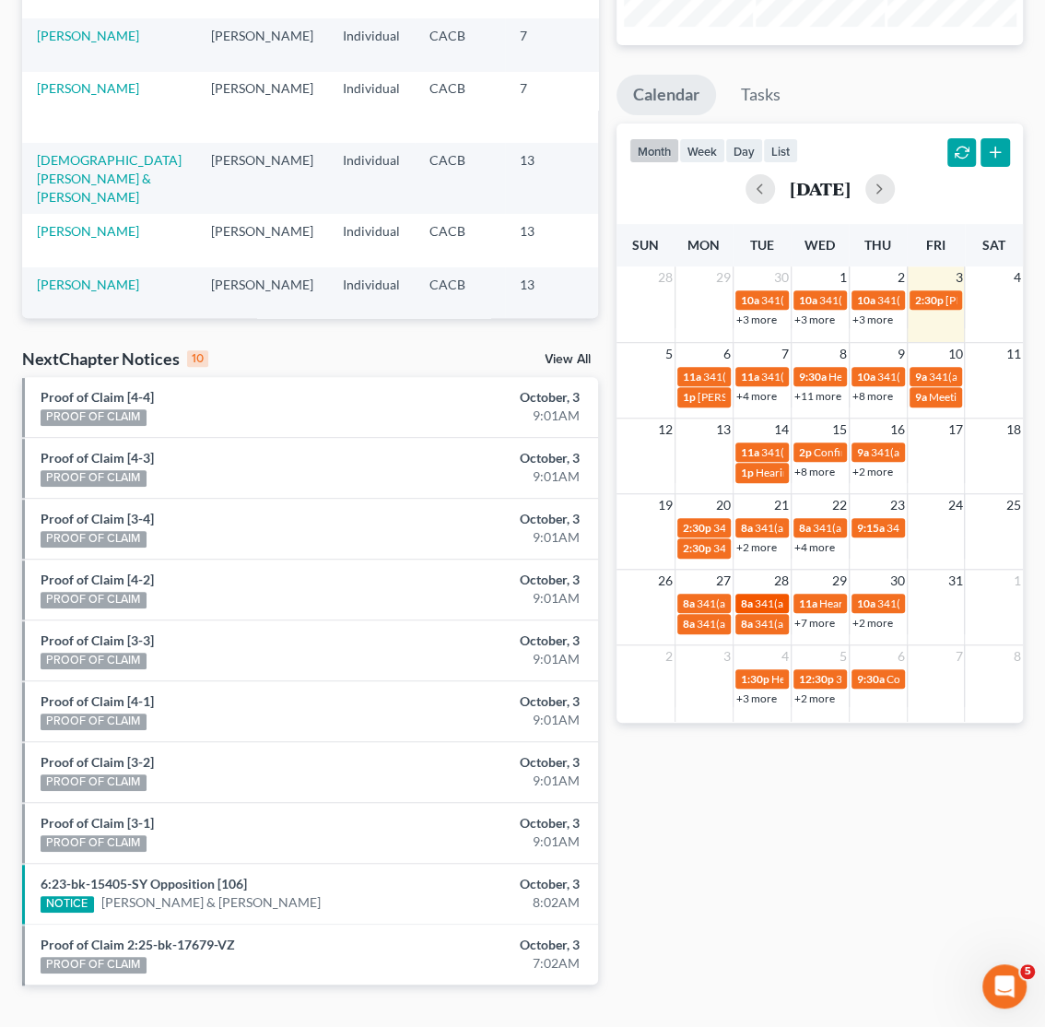
click at [760, 609] on span "341(a) meeting for Christopher Joseph Wojcik" at bounding box center [844, 603] width 178 height 14
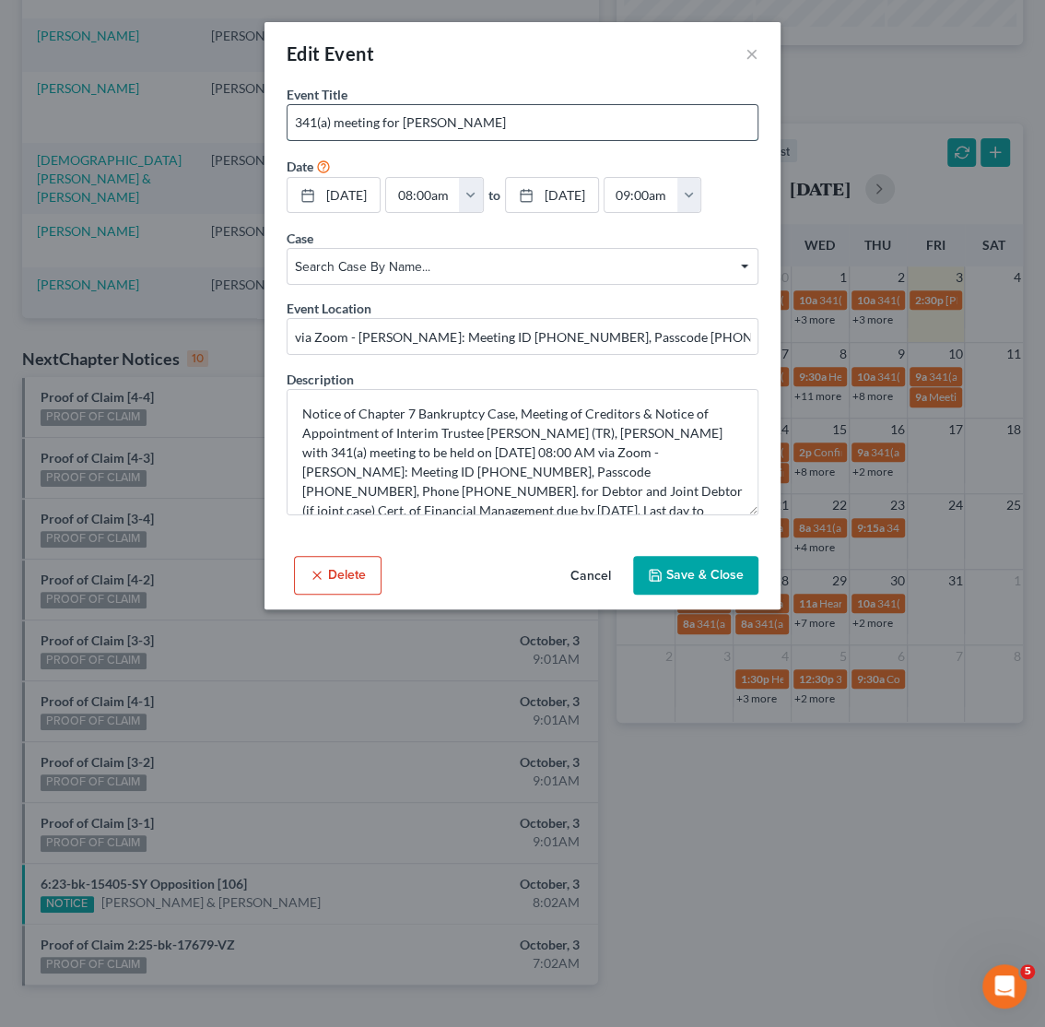
drag, startPoint x: 562, startPoint y: 121, endPoint x: 576, endPoint y: 125, distance: 14.6
click at [576, 125] on input "341(a) meeting for Christopher Joseph Wojcik" at bounding box center [523, 122] width 470 height 35
drag, startPoint x: 570, startPoint y: 118, endPoint x: 405, endPoint y: 124, distance: 165.1
click at [405, 124] on input "341(a) meeting for Christopher Joseph Wojcik" at bounding box center [523, 122] width 470 height 35
click at [926, 812] on div "Edit Event × Event Title * 341(a) meeting for Christopher Joseph Wojcik Date 10…" at bounding box center [522, 513] width 1045 height 1027
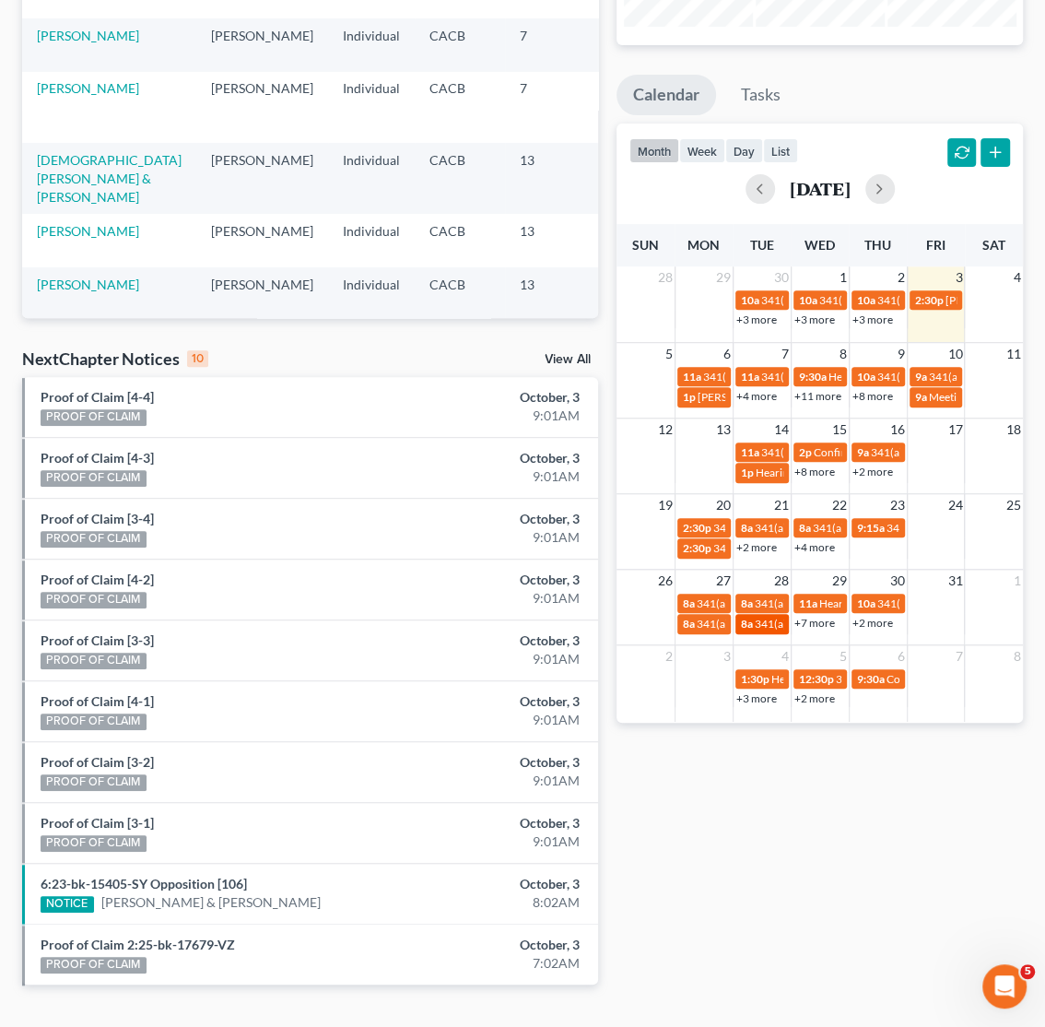
click at [778, 622] on span "341(a) meeting for Jeanette Contreras" at bounding box center [844, 624] width 178 height 14
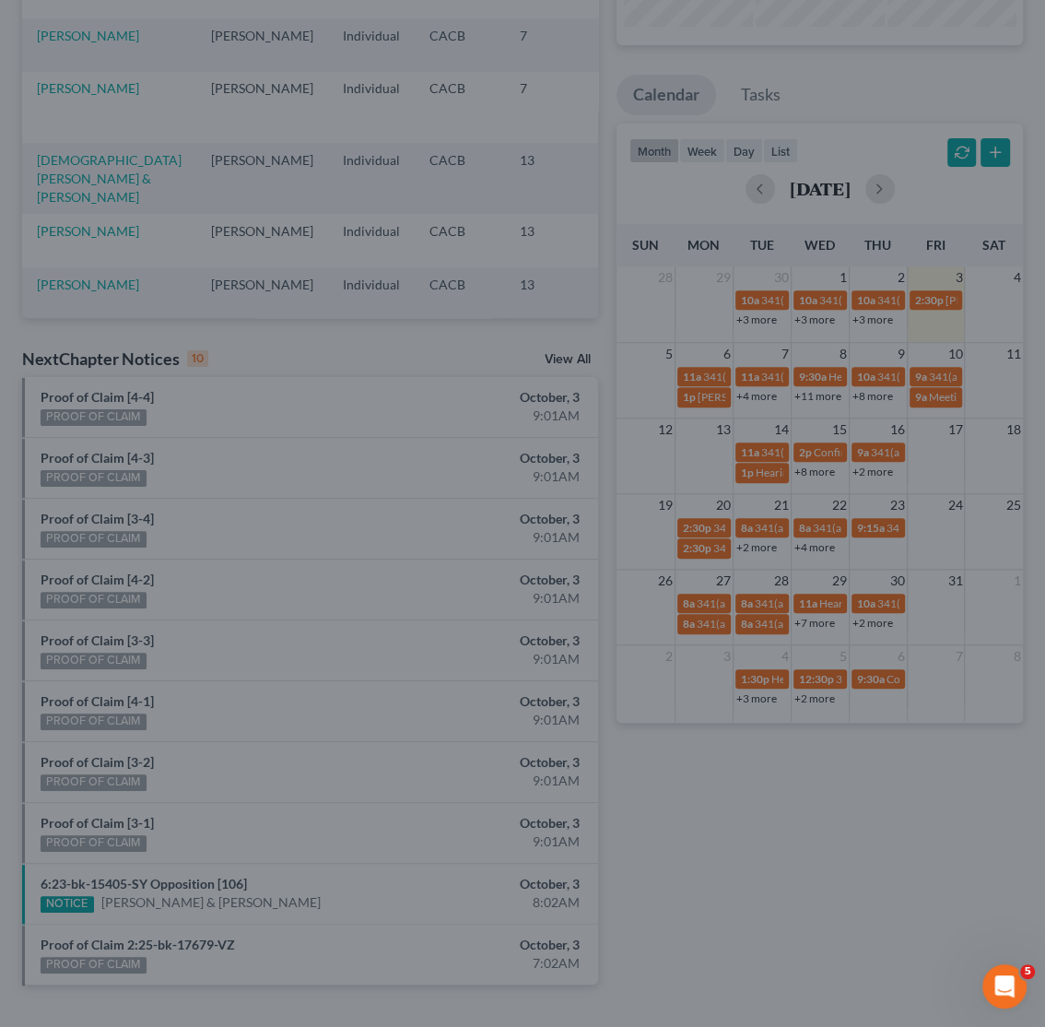
click at [800, 766] on div "Edit Event × Event Title * 341(a) meeting for Jeanette Contreras Date 10/28/202…" at bounding box center [522, 513] width 1045 height 1027
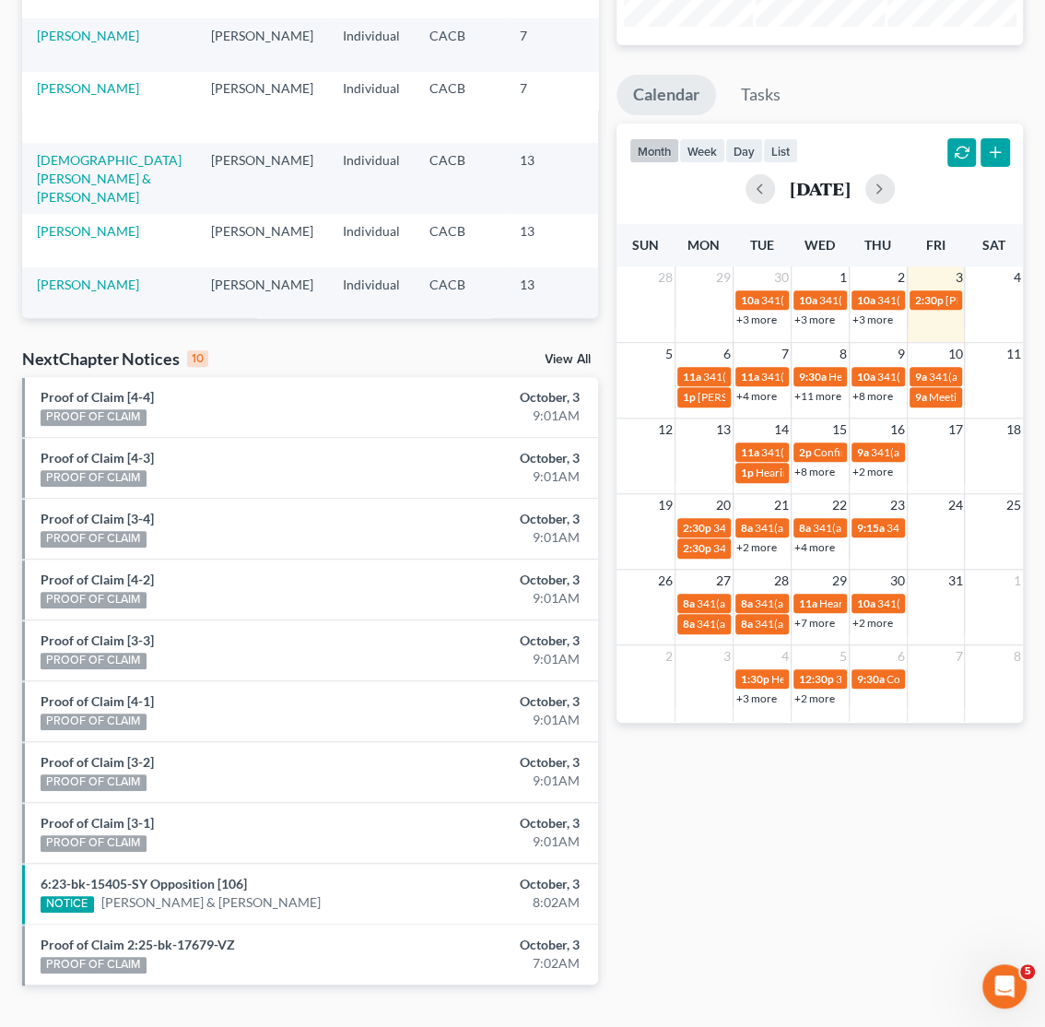
click at [819, 628] on link "+7 more" at bounding box center [815, 623] width 41 height 14
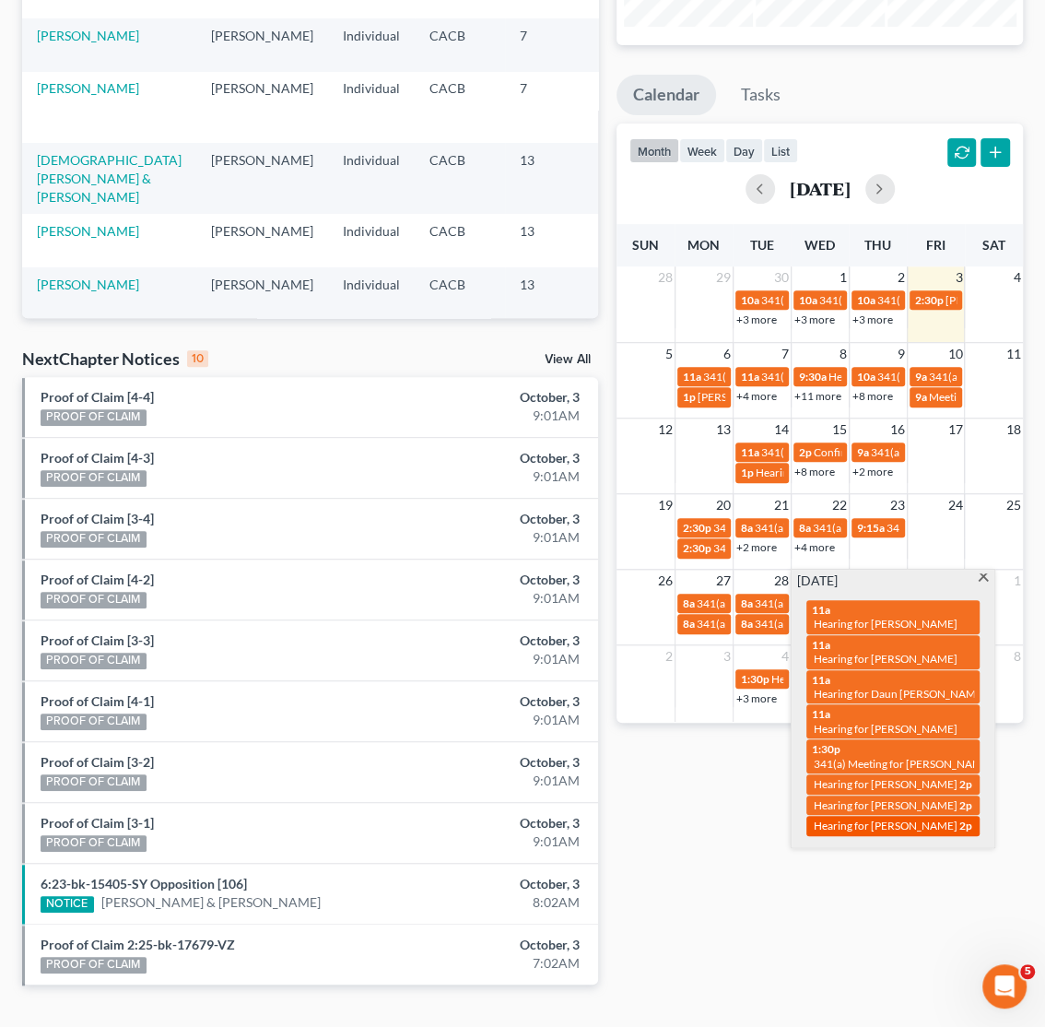
drag, startPoint x: 802, startPoint y: 611, endPoint x: 964, endPoint y: 802, distance: 250.5
click at [964, 802] on div "11a Hearing for Alexis Hoyas 11a Hearing for Alexis Hoyas 11a Hearing for Daun …" at bounding box center [893, 717] width 195 height 255
click at [782, 920] on div "Monthly Progress Bankruptcy Bankruptcy October 2025 September 2025 August 2025 …" at bounding box center [819, 427] width 425 height 1174
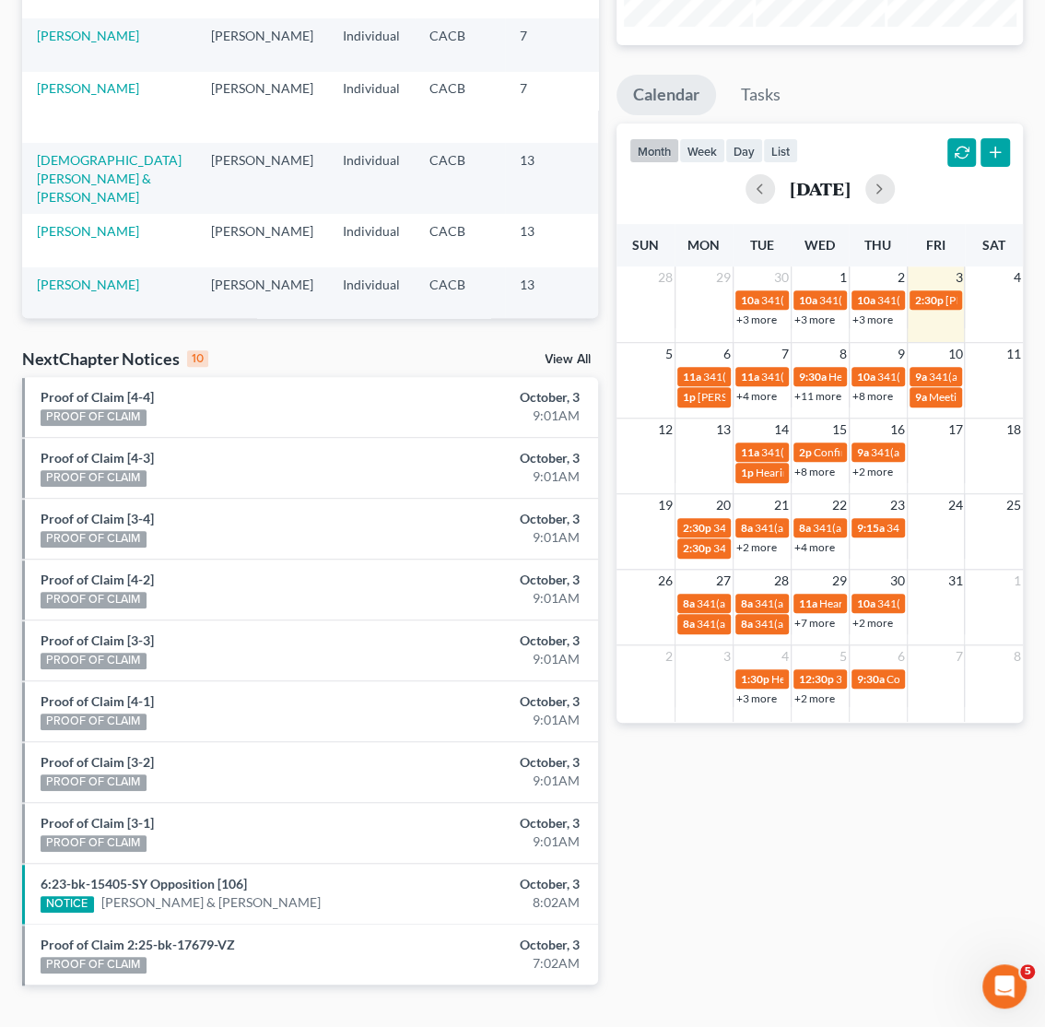
click at [863, 631] on div "+2 more" at bounding box center [878, 622] width 57 height 18
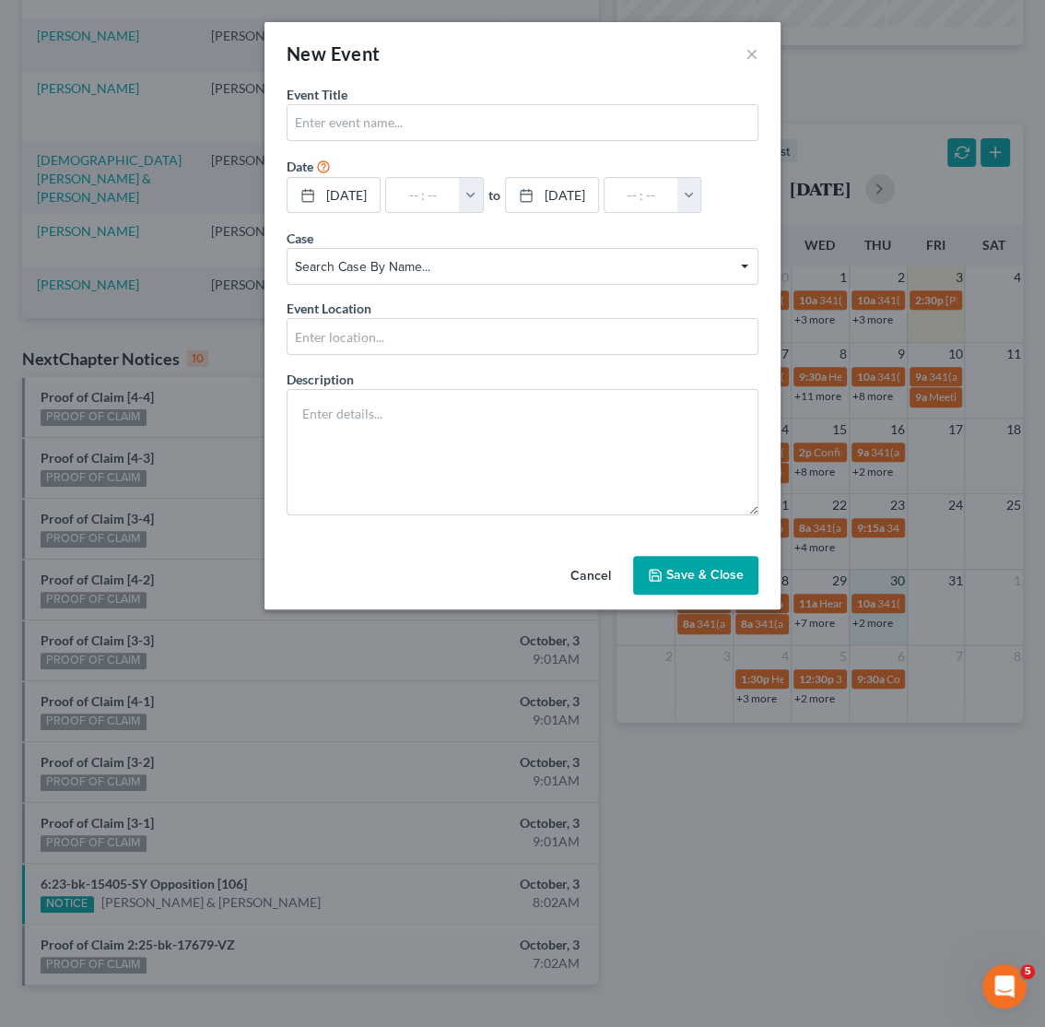
click at [867, 775] on div "New Event × Event Title * Date 10/30/2025 close Date 10/30/2025 Time 12:00 AM c…" at bounding box center [522, 513] width 1045 height 1027
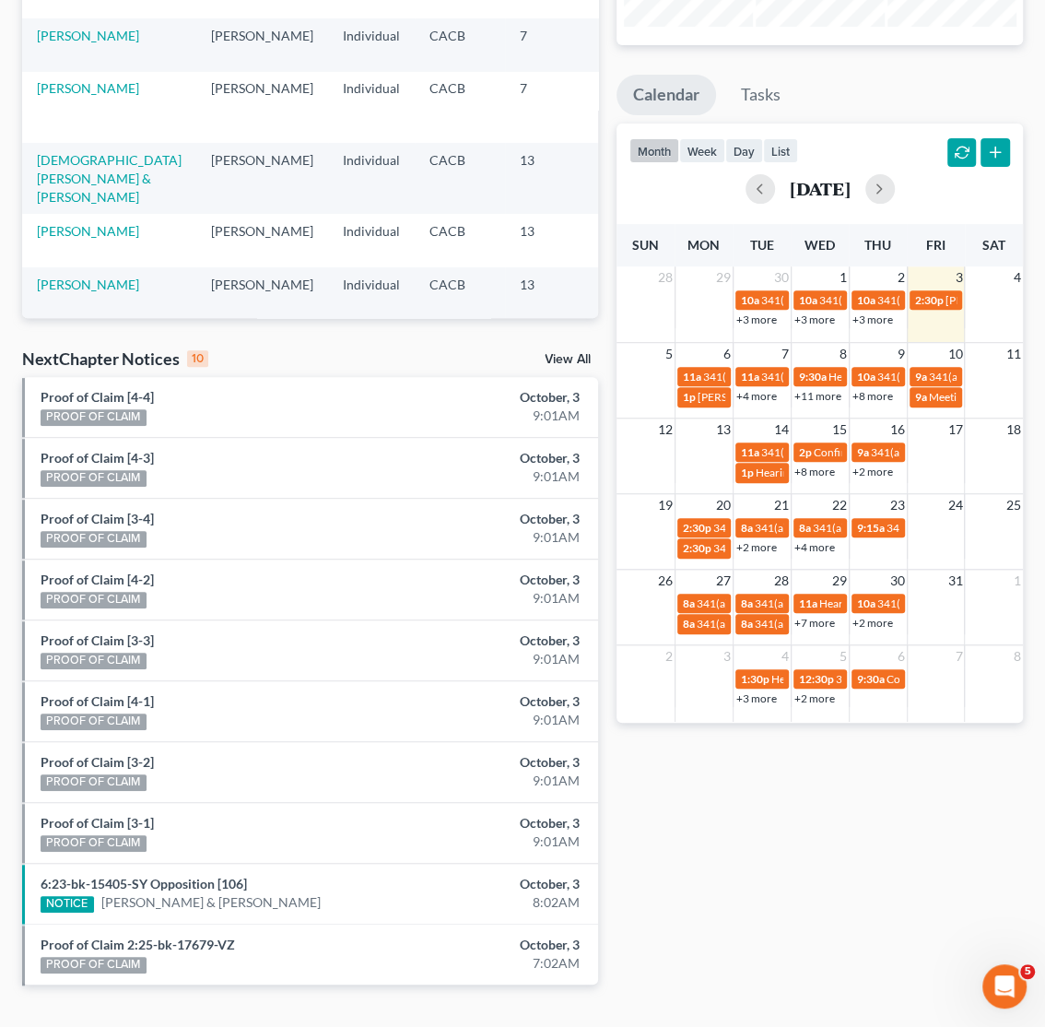
click at [863, 625] on link "+2 more" at bounding box center [873, 623] width 41 height 14
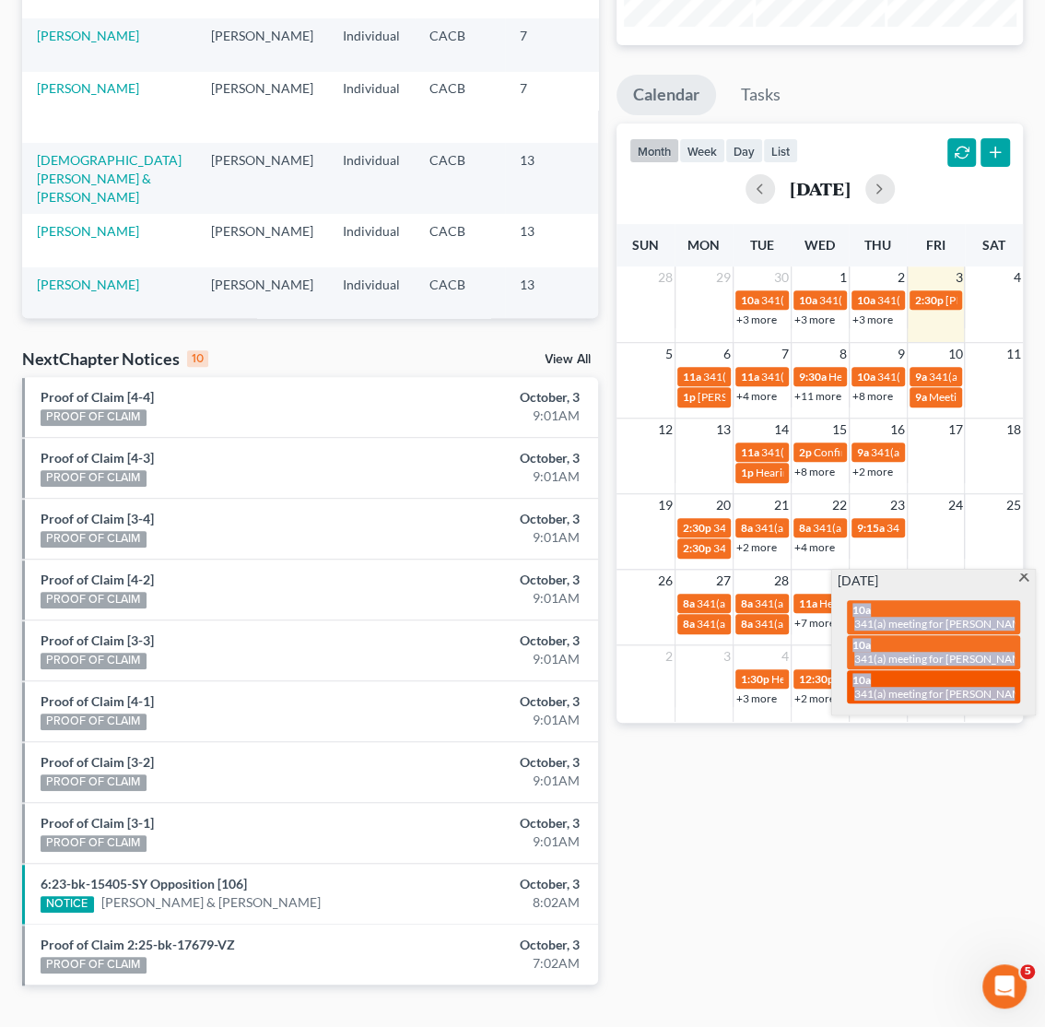
drag, startPoint x: 842, startPoint y: 607, endPoint x: 1001, endPoint y: 697, distance: 182.8
click at [1001, 697] on div "10a 341(a) meeting for Diana Isabel Gandara 10a 341(a) meeting for Louis Mora 1…" at bounding box center [933, 652] width 195 height 124
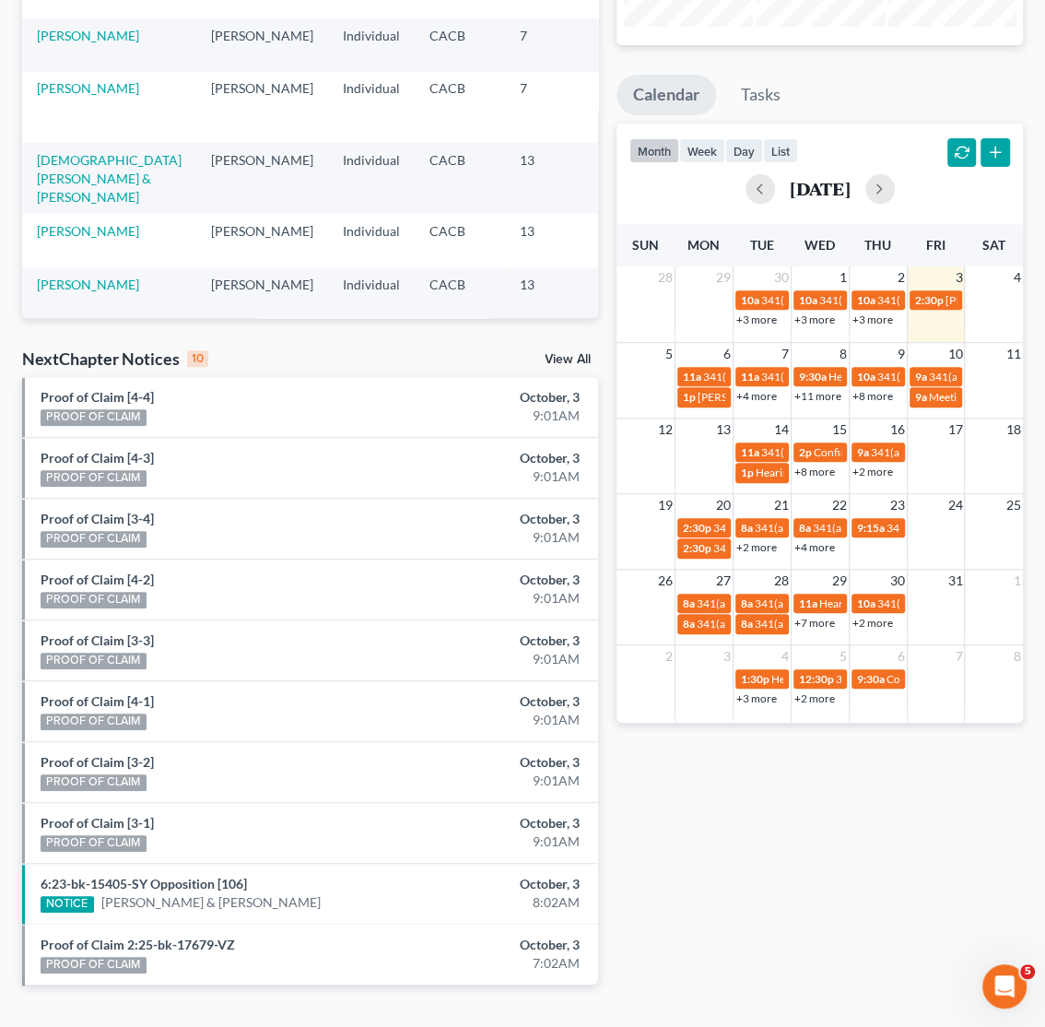
drag, startPoint x: 977, startPoint y: 737, endPoint x: 973, endPoint y: 747, distance: 10.3
click at [973, 746] on div "Monthly Progress Bankruptcy Bankruptcy October 2025 September 2025 August 2025 …" at bounding box center [819, 427] width 425 height 1174
